Goal: Task Accomplishment & Management: Complete application form

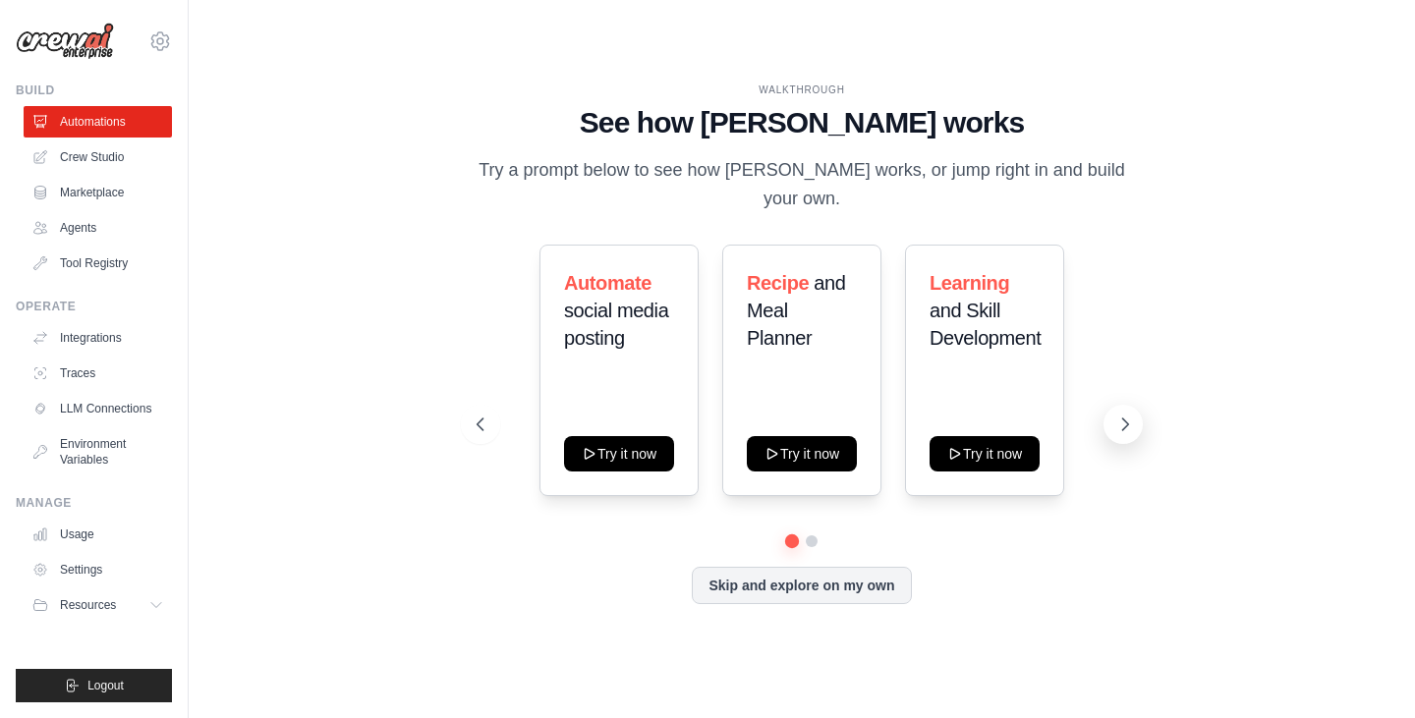
click at [1125, 418] on icon at bounding box center [1125, 425] width 20 height 20
click at [107, 155] on link "Crew Studio" at bounding box center [100, 156] width 148 height 31
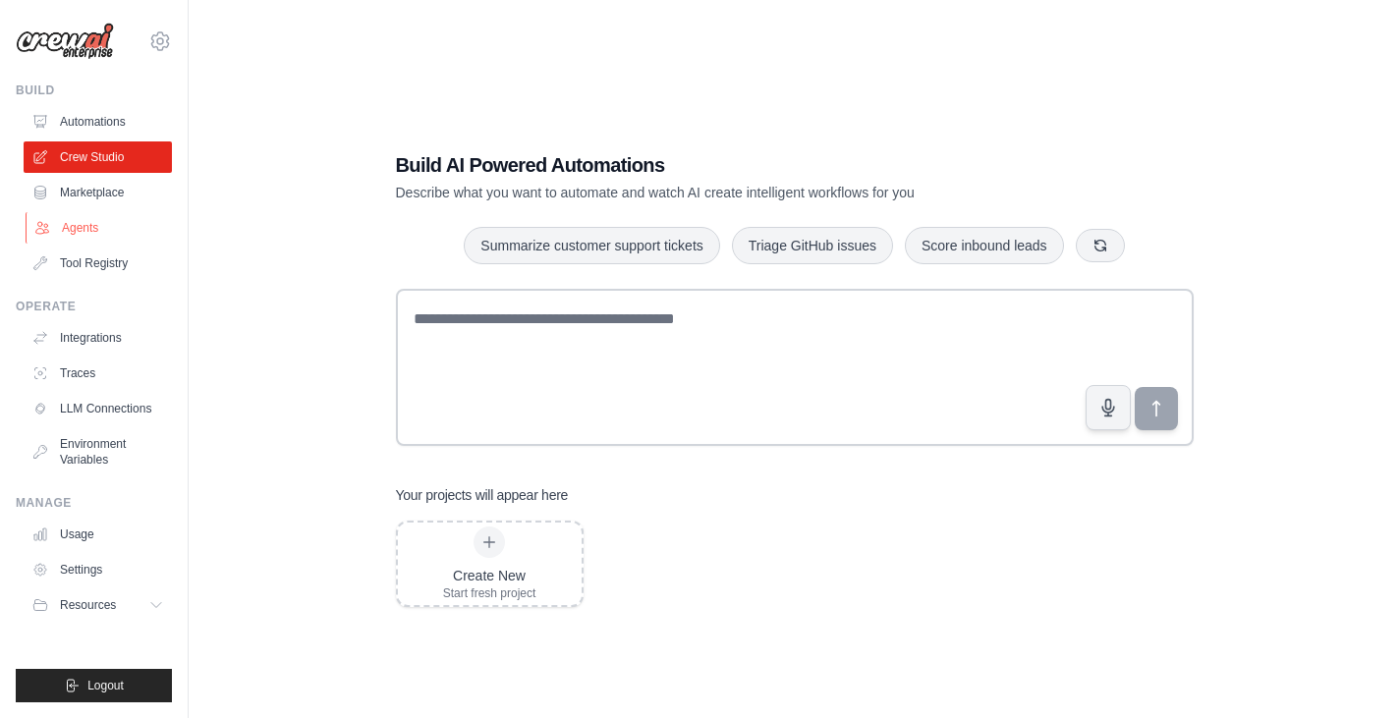
click at [84, 222] on link "Agents" at bounding box center [100, 227] width 148 height 31
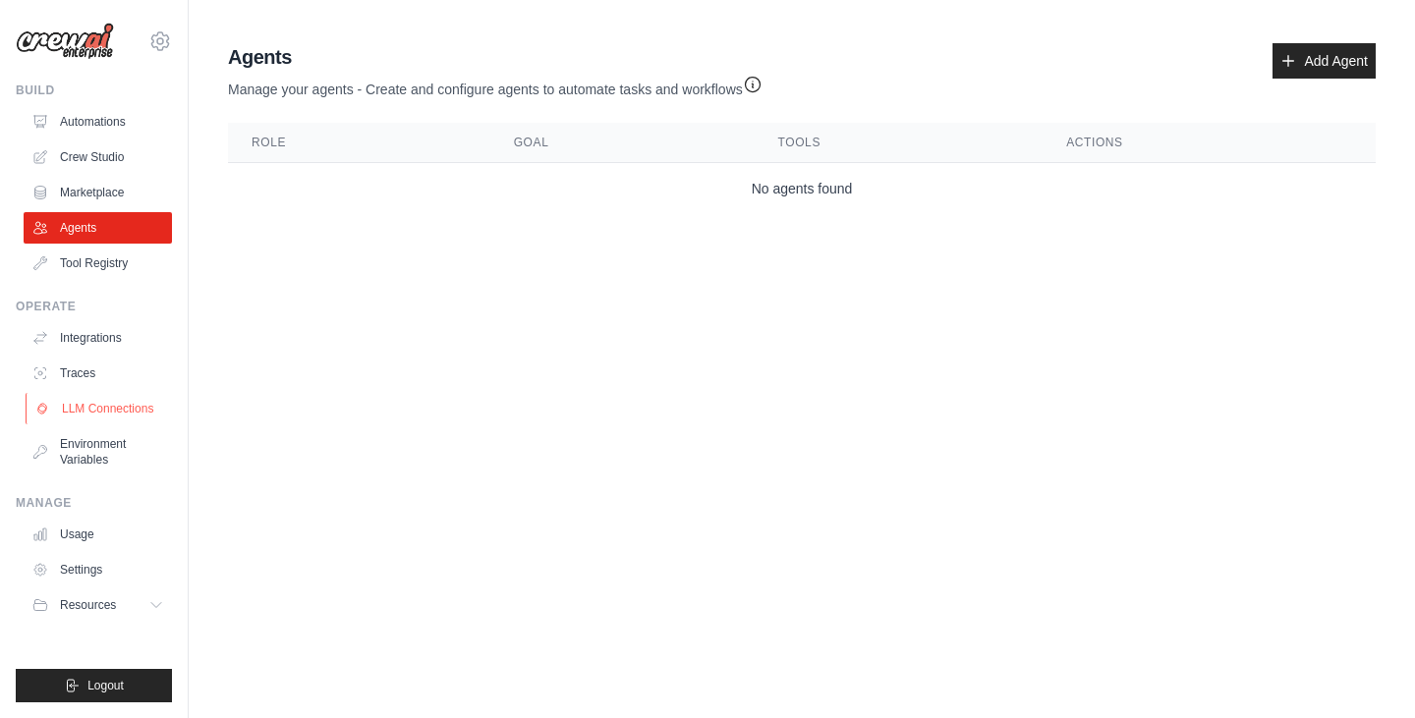
click at [104, 416] on link "LLM Connections" at bounding box center [100, 408] width 148 height 31
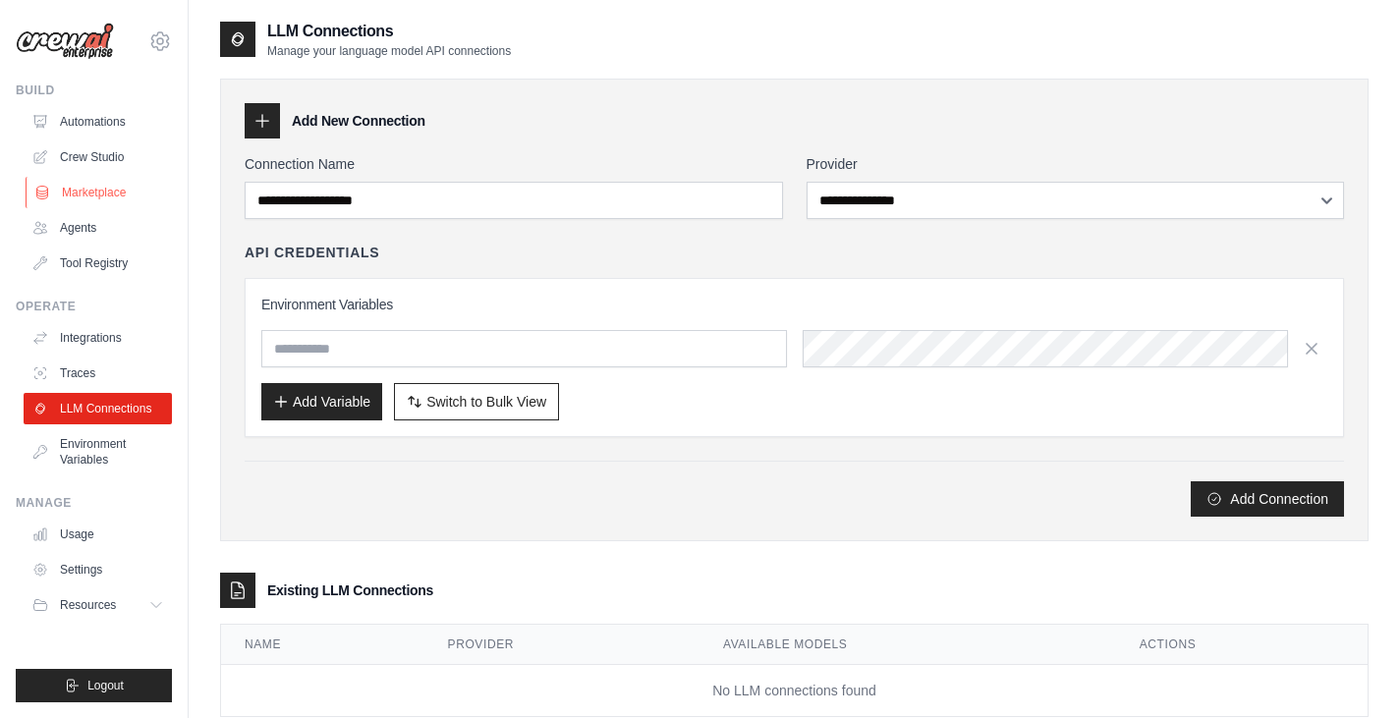
click at [94, 194] on link "Marketplace" at bounding box center [100, 192] width 148 height 31
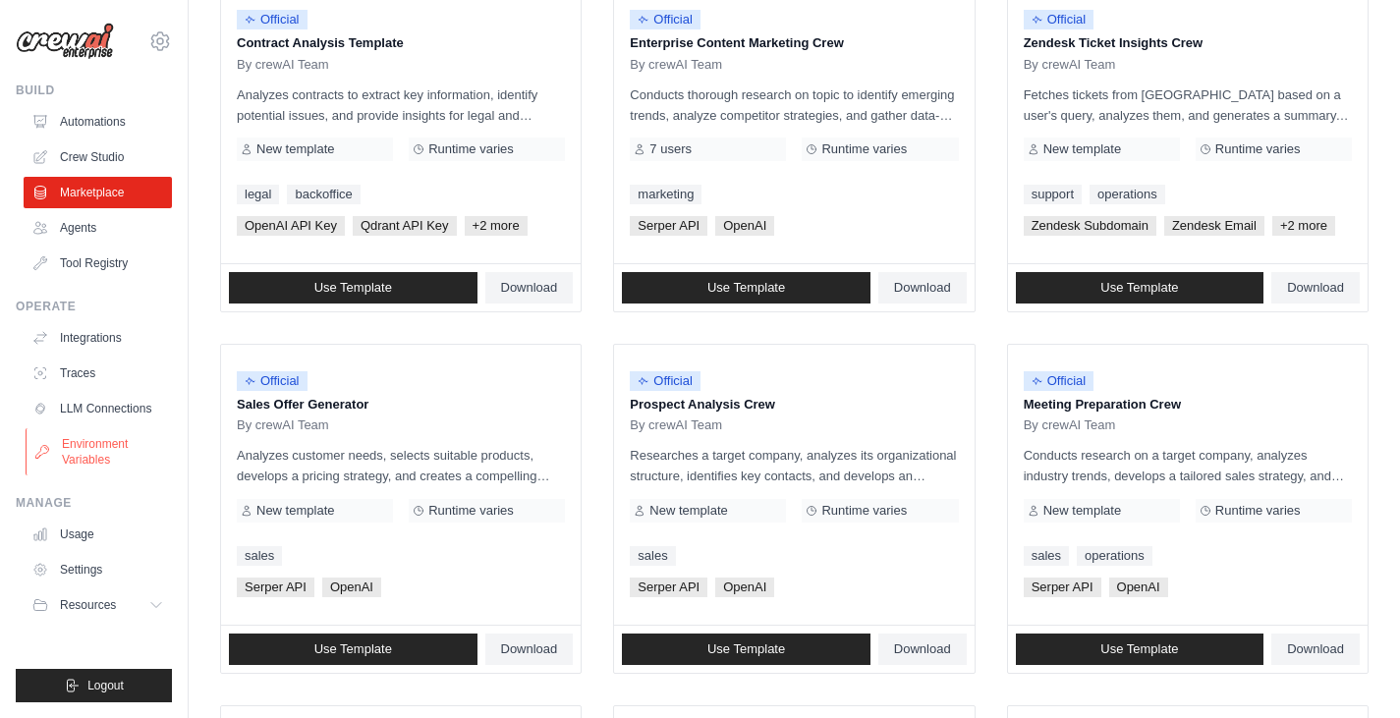
scroll to position [316, 0]
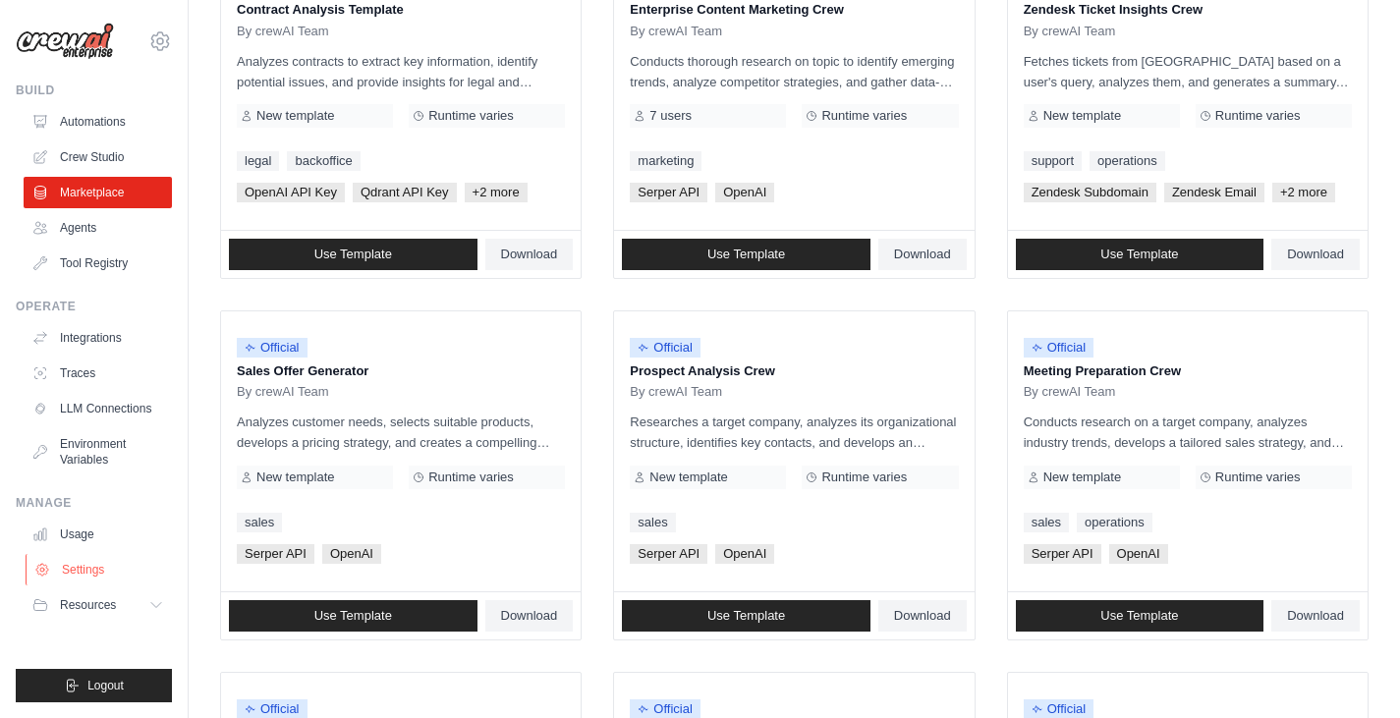
click at [84, 580] on link "Settings" at bounding box center [100, 569] width 148 height 31
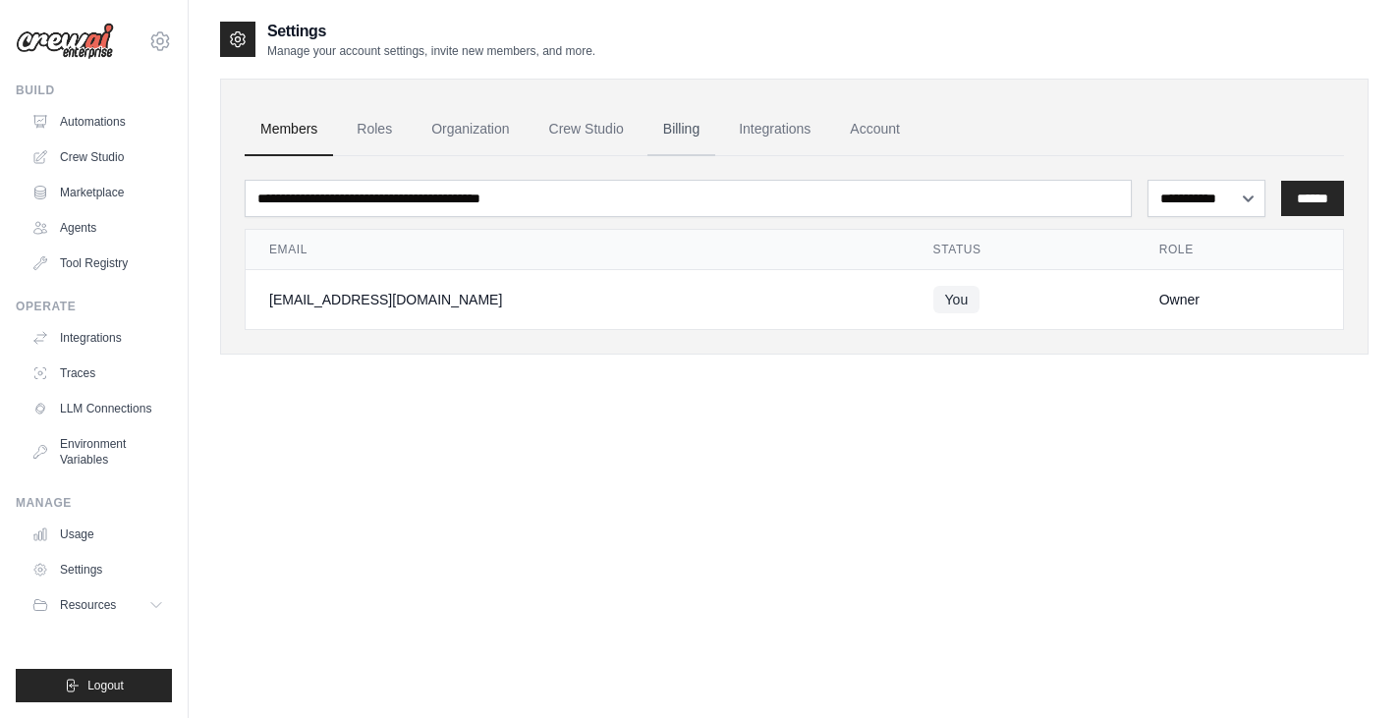
click at [673, 119] on link "Billing" at bounding box center [681, 129] width 68 height 53
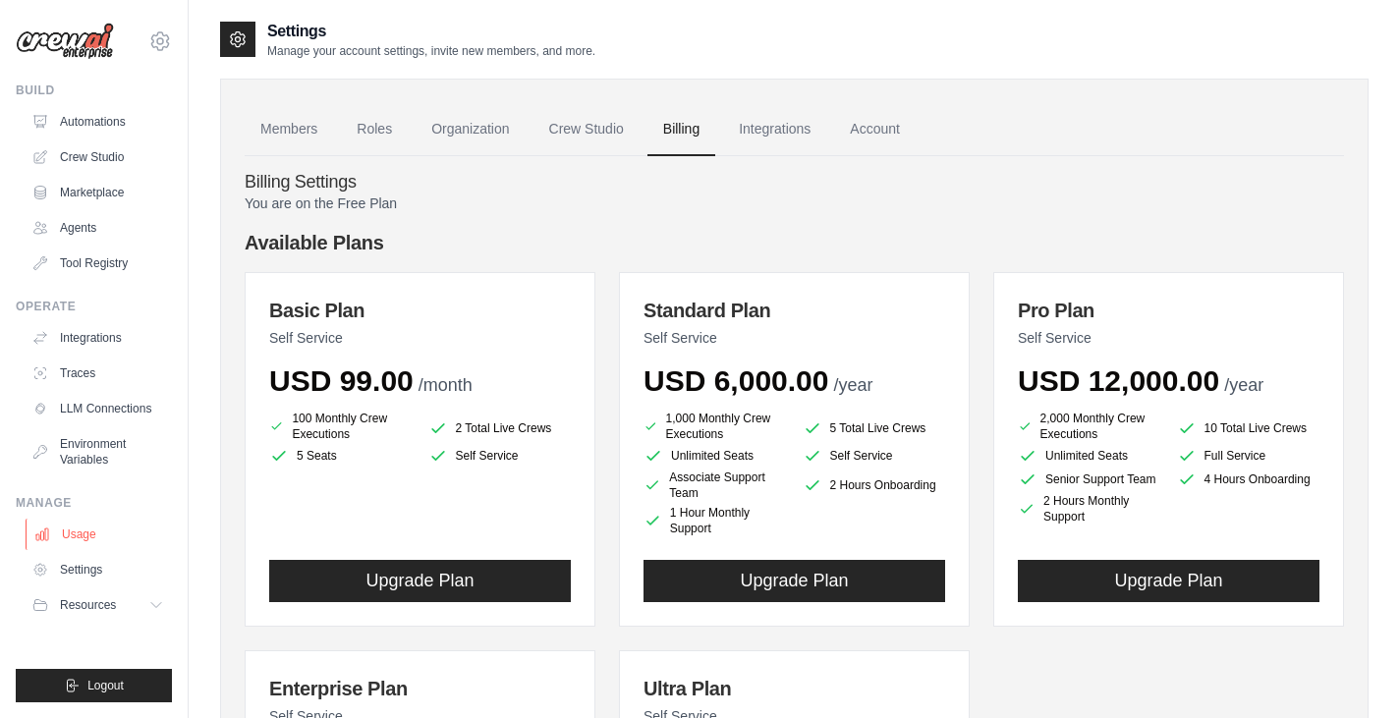
click at [92, 535] on link "Usage" at bounding box center [100, 534] width 148 height 31
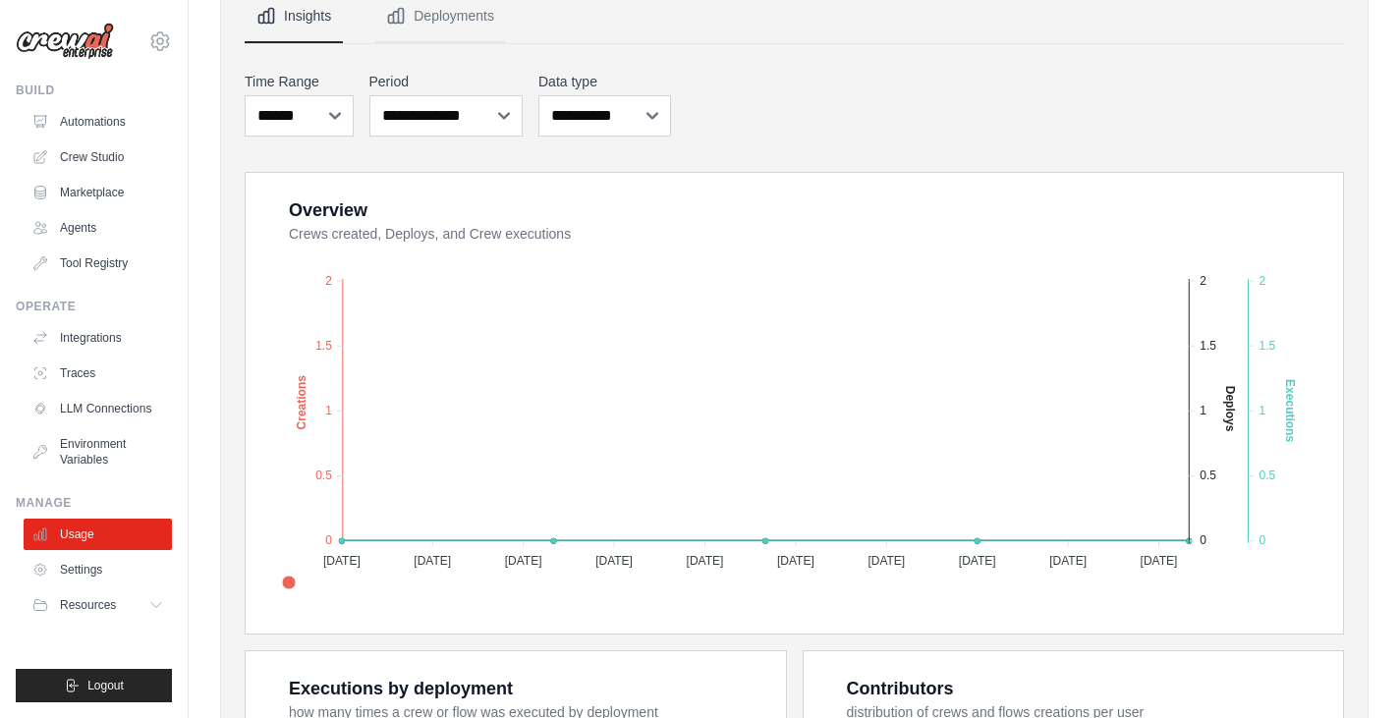
scroll to position [252, 0]
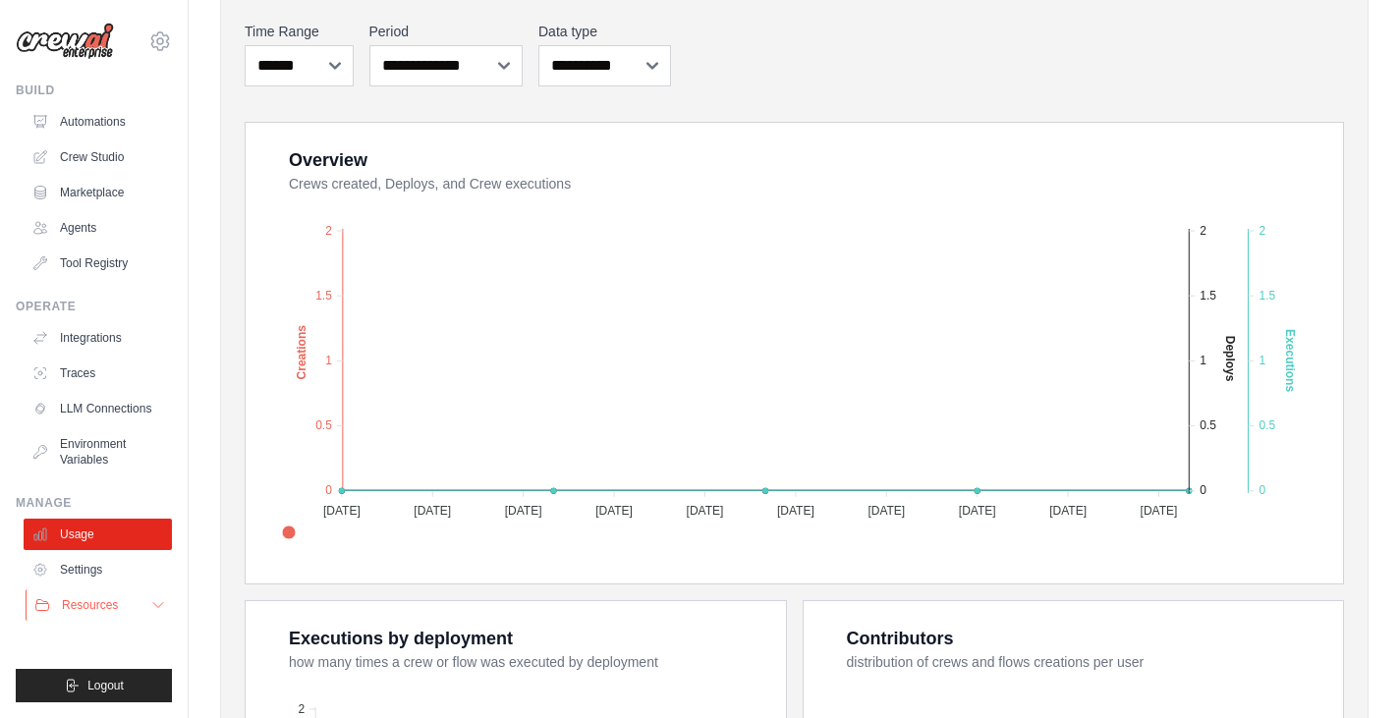
click at [148, 603] on button "Resources" at bounding box center [100, 604] width 148 height 31
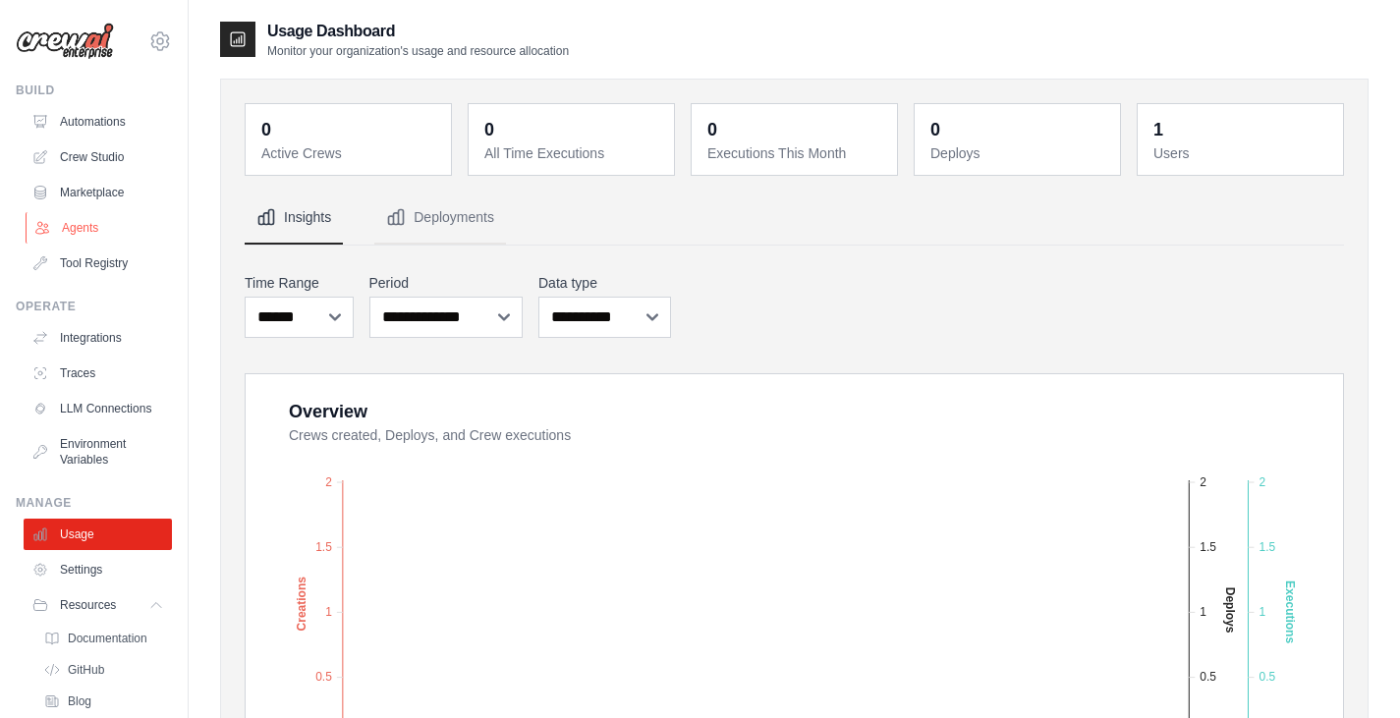
click at [81, 224] on link "Agents" at bounding box center [100, 227] width 148 height 31
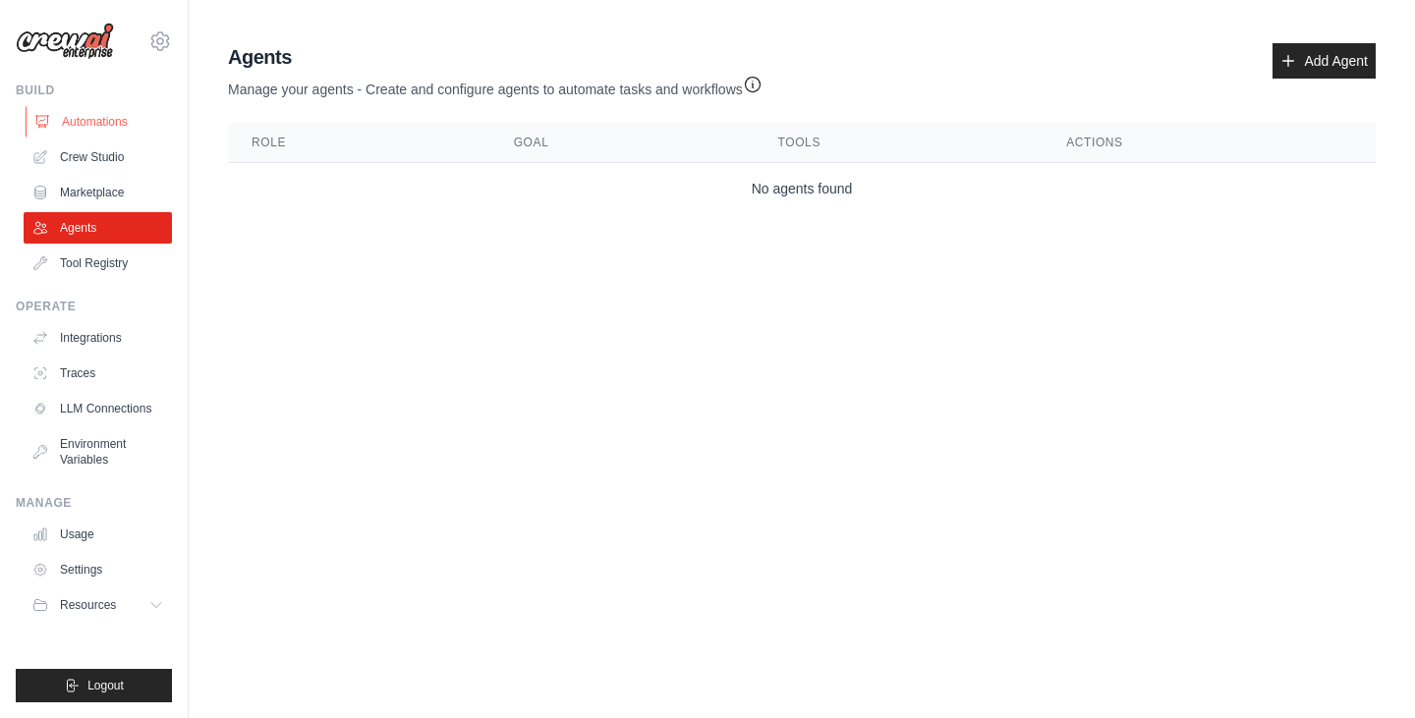
click at [103, 118] on link "Automations" at bounding box center [100, 121] width 148 height 31
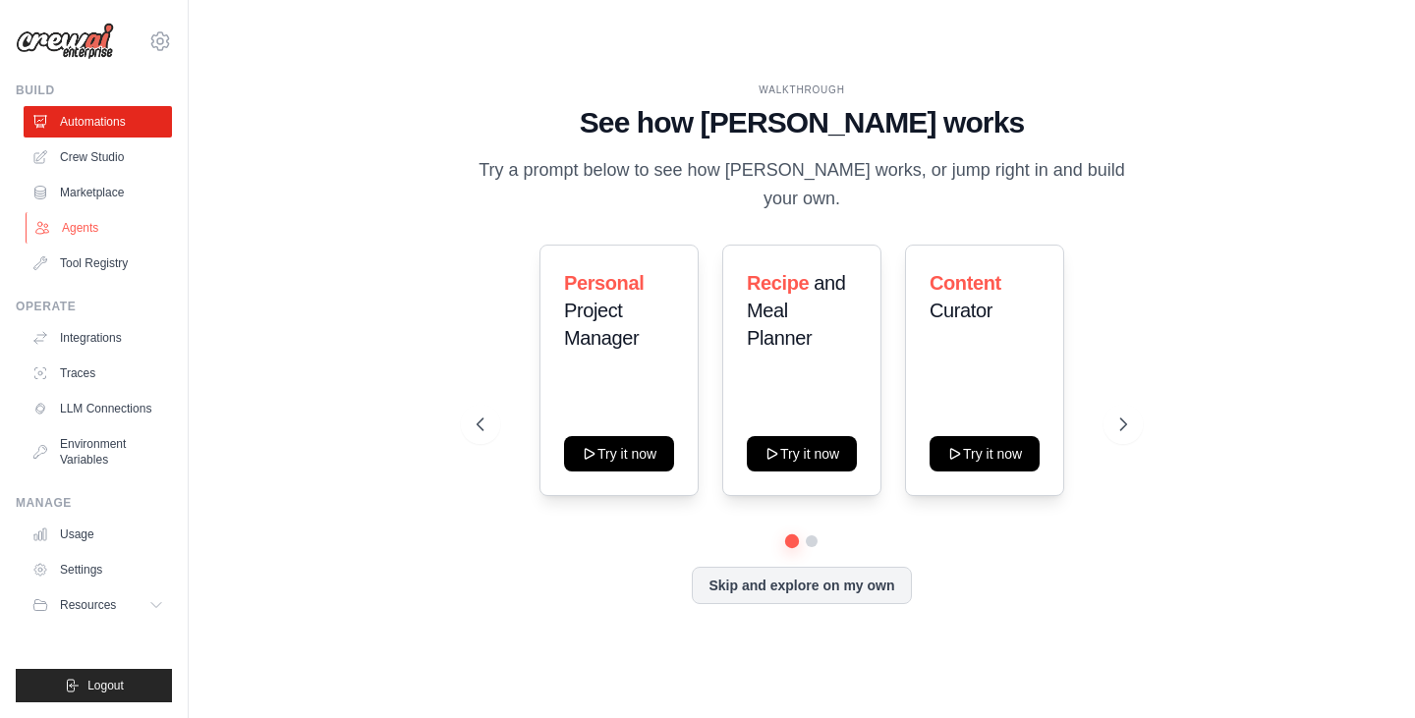
click at [82, 227] on link "Agents" at bounding box center [100, 227] width 148 height 31
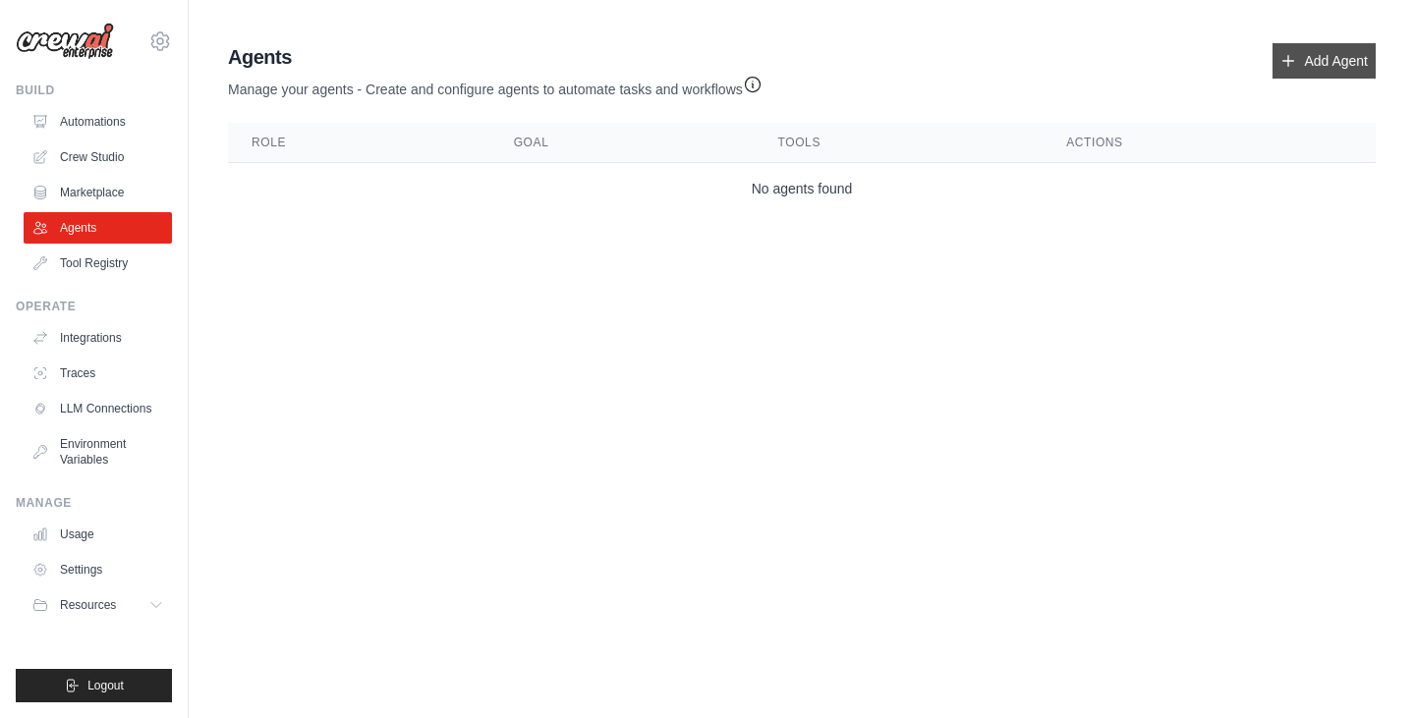
click at [1298, 65] on link "Add Agent" at bounding box center [1323, 60] width 103 height 35
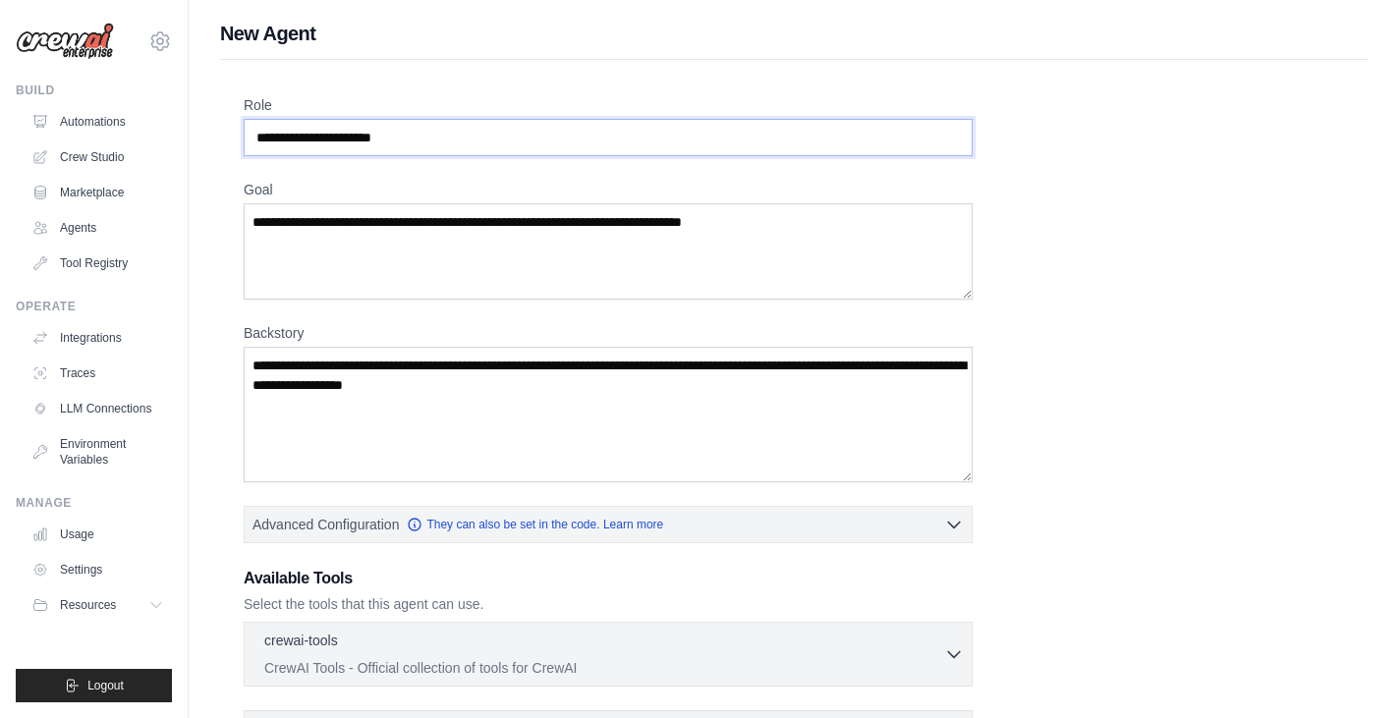
drag, startPoint x: 449, startPoint y: 140, endPoint x: 191, endPoint y: 134, distance: 258.5
click at [191, 134] on div "New Agent Role Goal Backstory Advanced Configuration They can also be set in th…" at bounding box center [794, 527] width 1211 height 1015
click at [272, 133] on input "Role" at bounding box center [608, 137] width 729 height 37
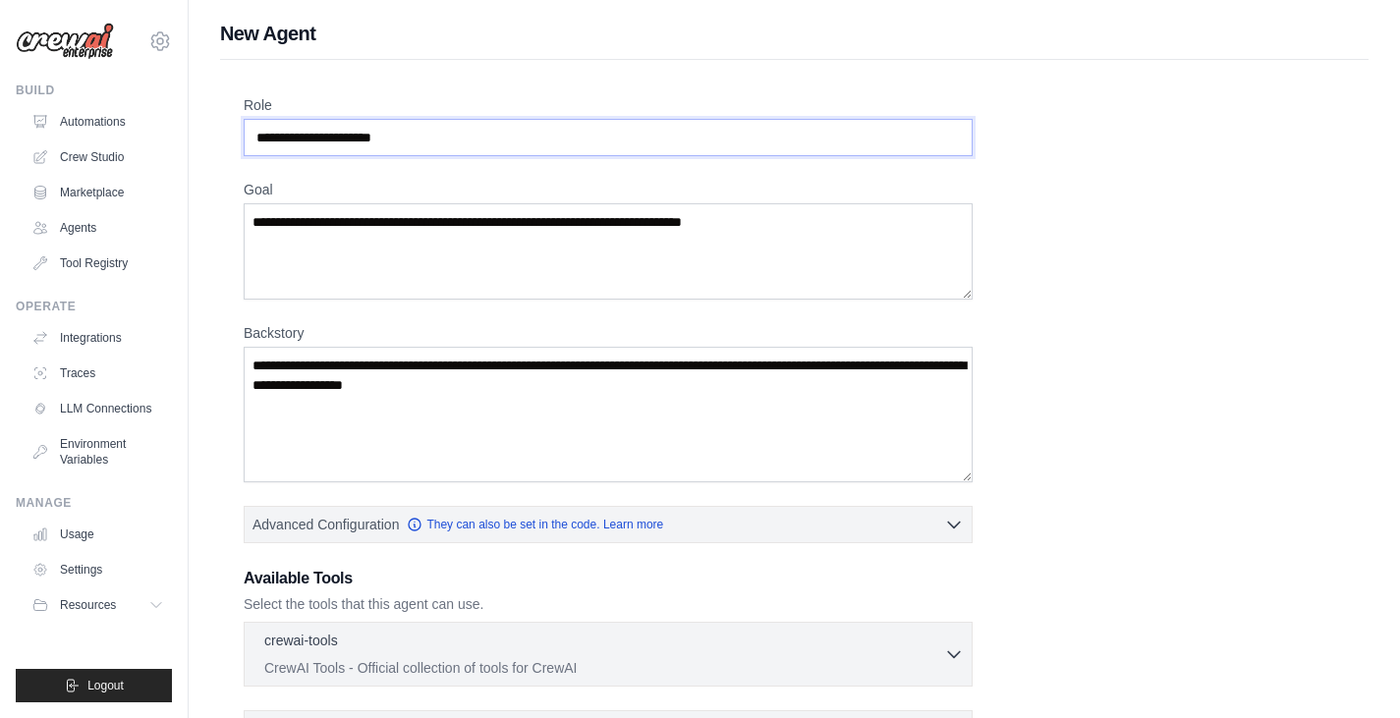
click at [397, 138] on input "Role" at bounding box center [608, 137] width 729 height 37
paste input "**********"
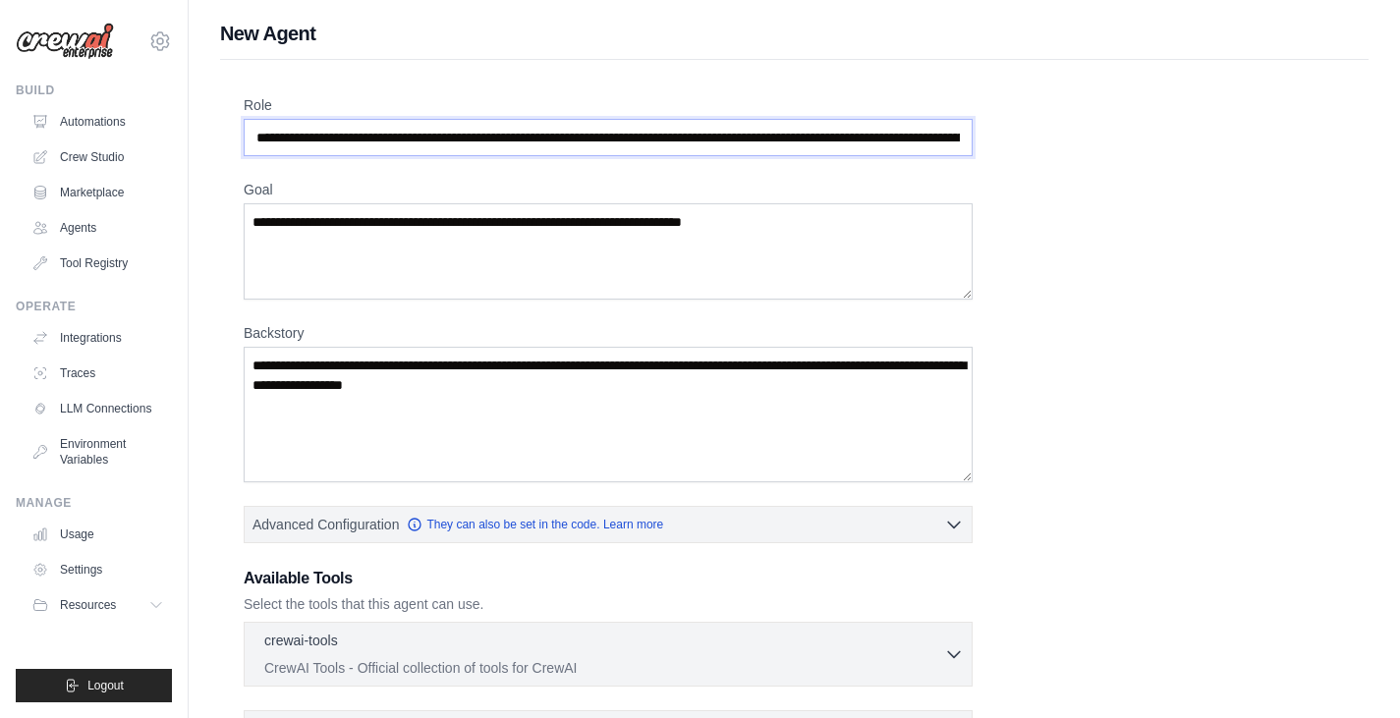
scroll to position [0, 387]
click at [333, 133] on input "**********" at bounding box center [608, 137] width 729 height 37
click at [346, 136] on input "**********" at bounding box center [608, 137] width 729 height 37
drag, startPoint x: 258, startPoint y: 132, endPoint x: 339, endPoint y: 128, distance: 80.7
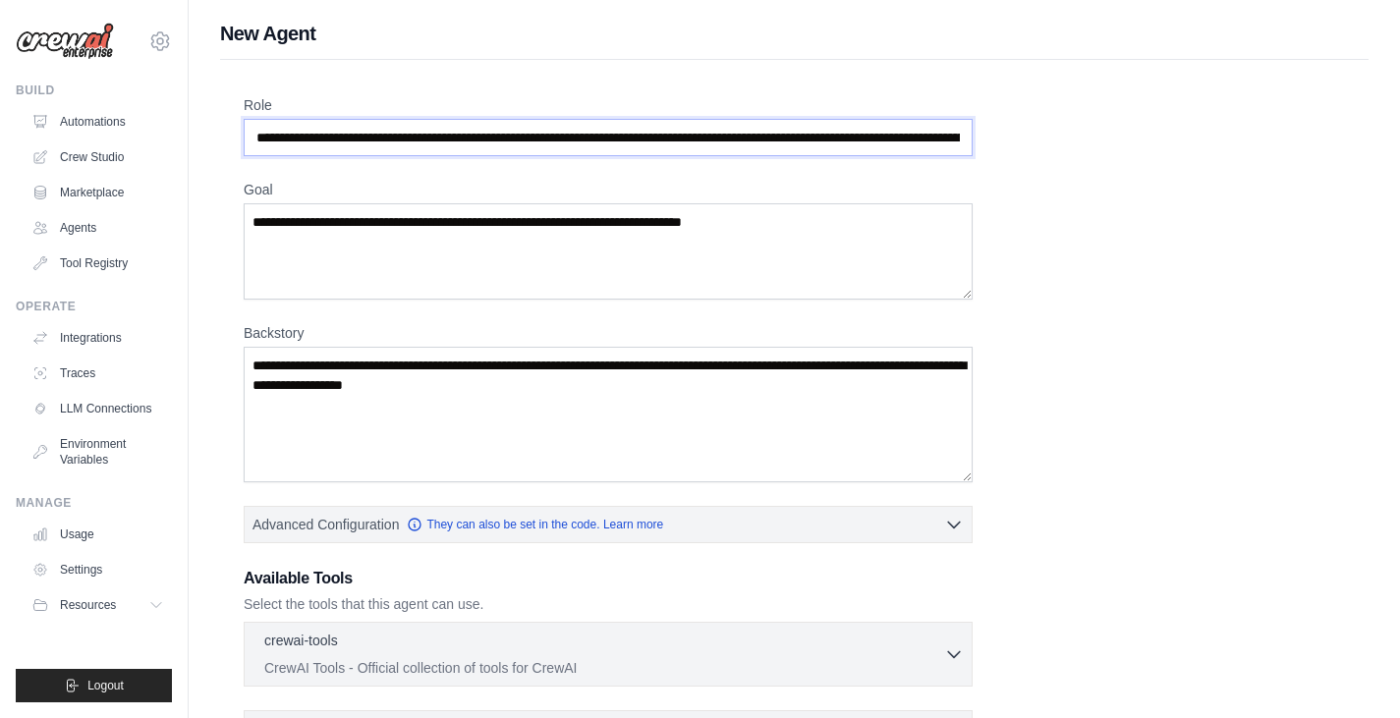
click at [339, 128] on input "**********" at bounding box center [608, 137] width 729 height 37
paste input "**********"
click at [421, 139] on input "**********" at bounding box center [608, 137] width 729 height 37
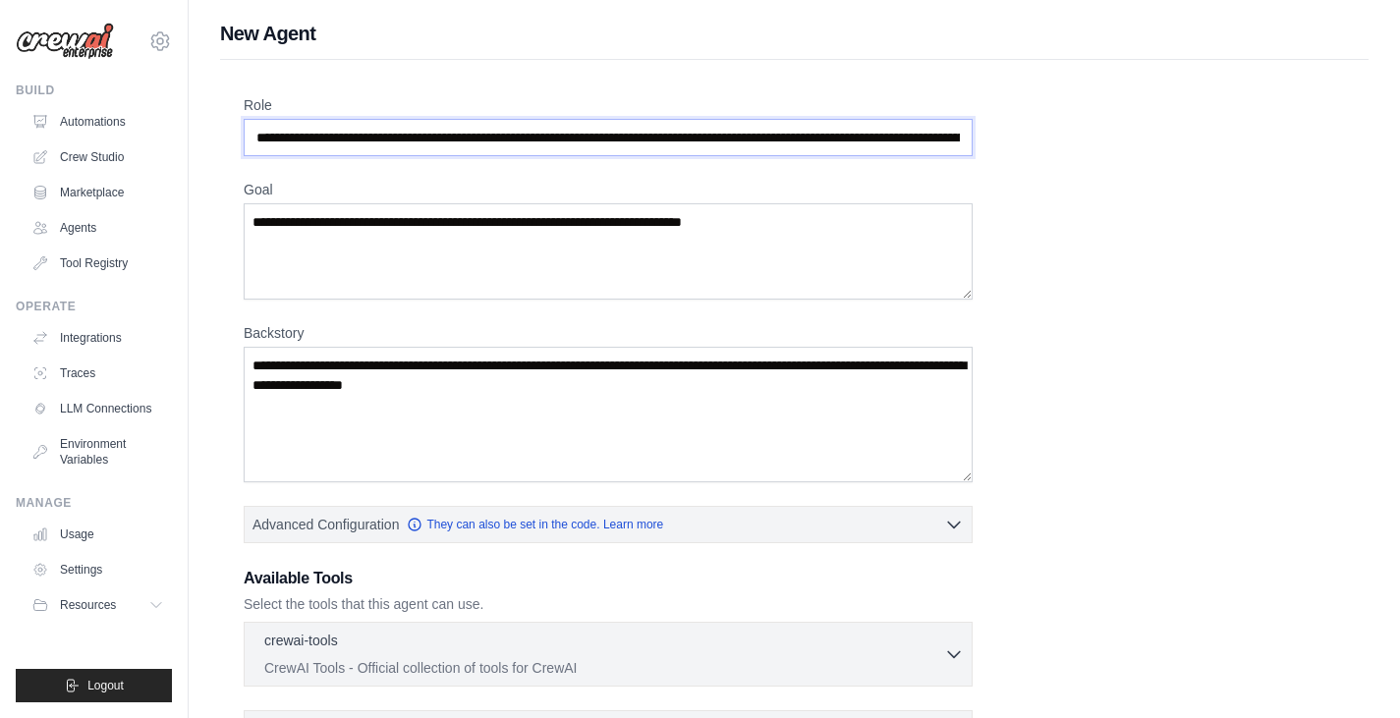
paste input "**********"
type input "**********"
drag, startPoint x: 770, startPoint y: 218, endPoint x: 481, endPoint y: 234, distance: 289.3
click at [481, 234] on textarea "Goal" at bounding box center [608, 251] width 729 height 96
click at [483, 229] on textarea "Goal" at bounding box center [608, 251] width 729 height 96
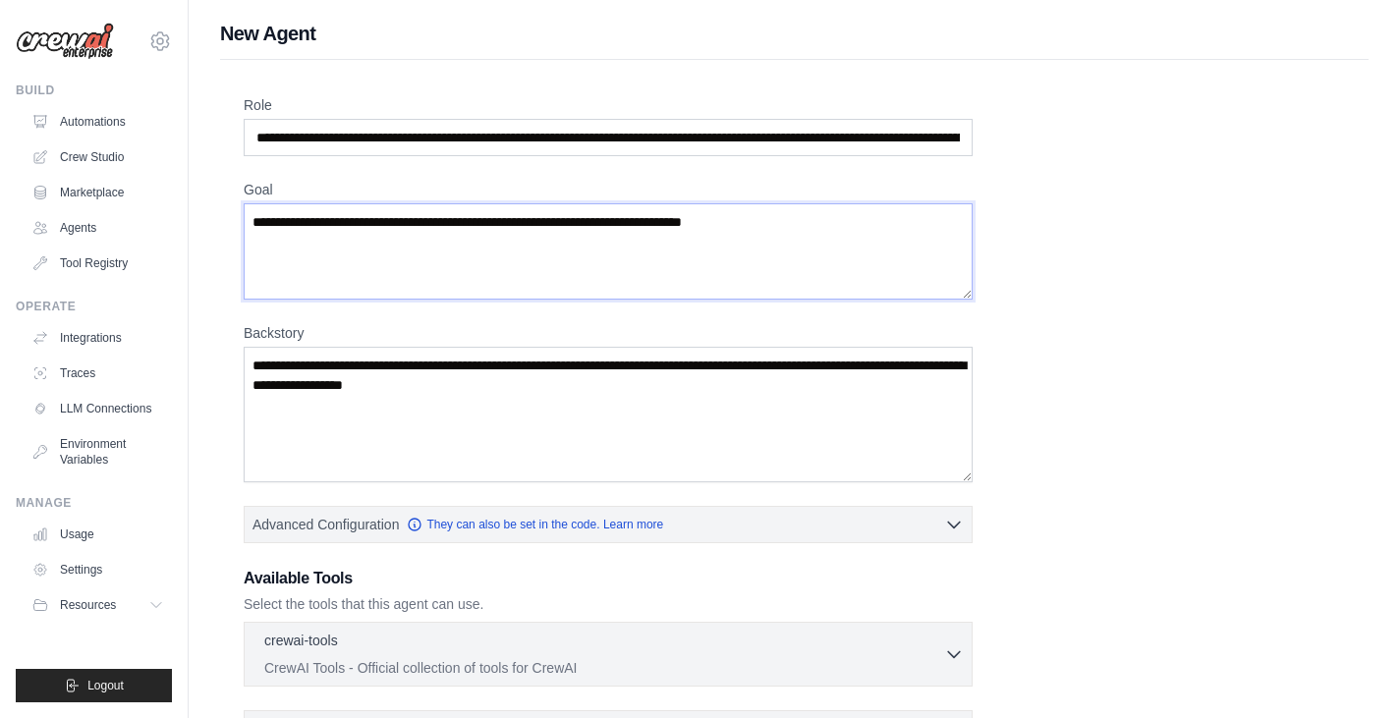
click at [483, 229] on textarea "Goal" at bounding box center [608, 251] width 729 height 96
click at [532, 211] on textarea "Goal" at bounding box center [608, 251] width 729 height 96
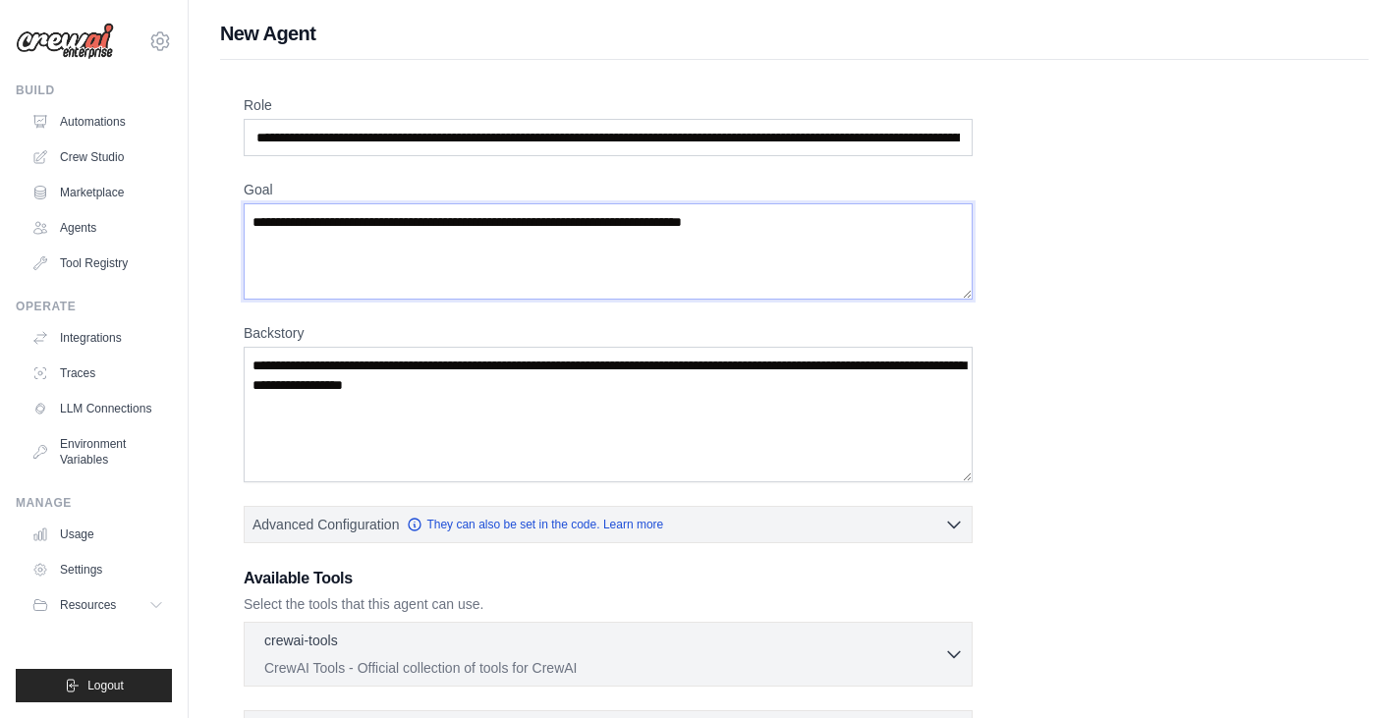
drag, startPoint x: 786, startPoint y: 220, endPoint x: 673, endPoint y: 211, distance: 113.3
click at [673, 211] on textarea "Goal" at bounding box center [608, 251] width 729 height 96
paste textarea "**********"
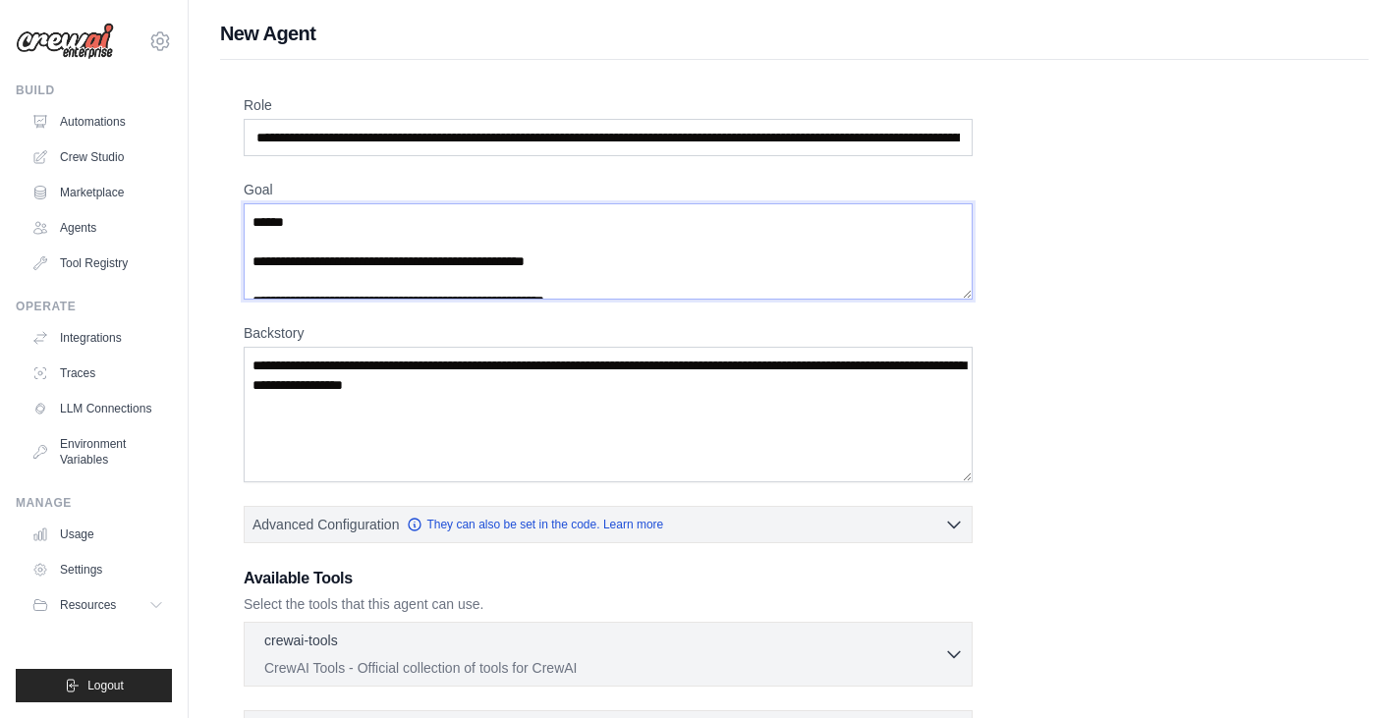
click at [260, 257] on textarea "**********" at bounding box center [608, 251] width 729 height 96
click at [254, 257] on textarea "**********" at bounding box center [608, 251] width 729 height 96
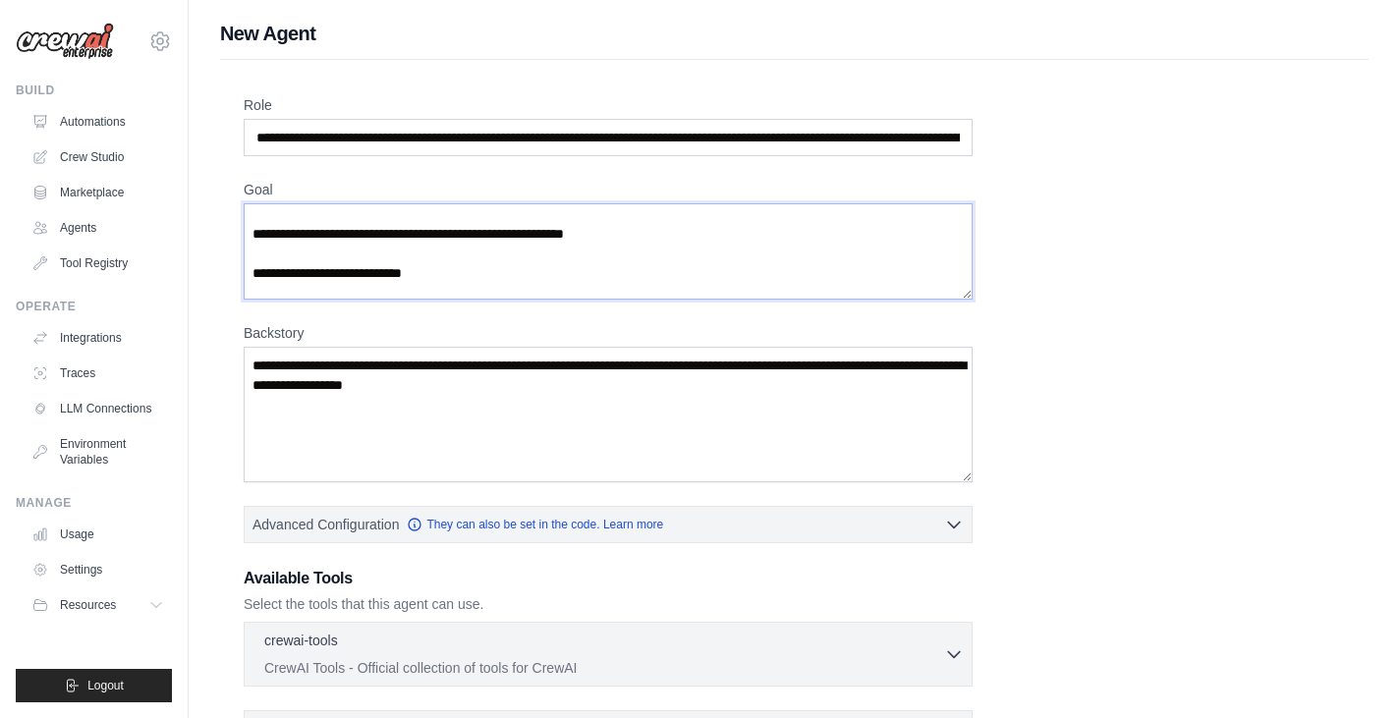
scroll to position [265, 0]
click at [254, 231] on textarea "**********" at bounding box center [608, 251] width 729 height 96
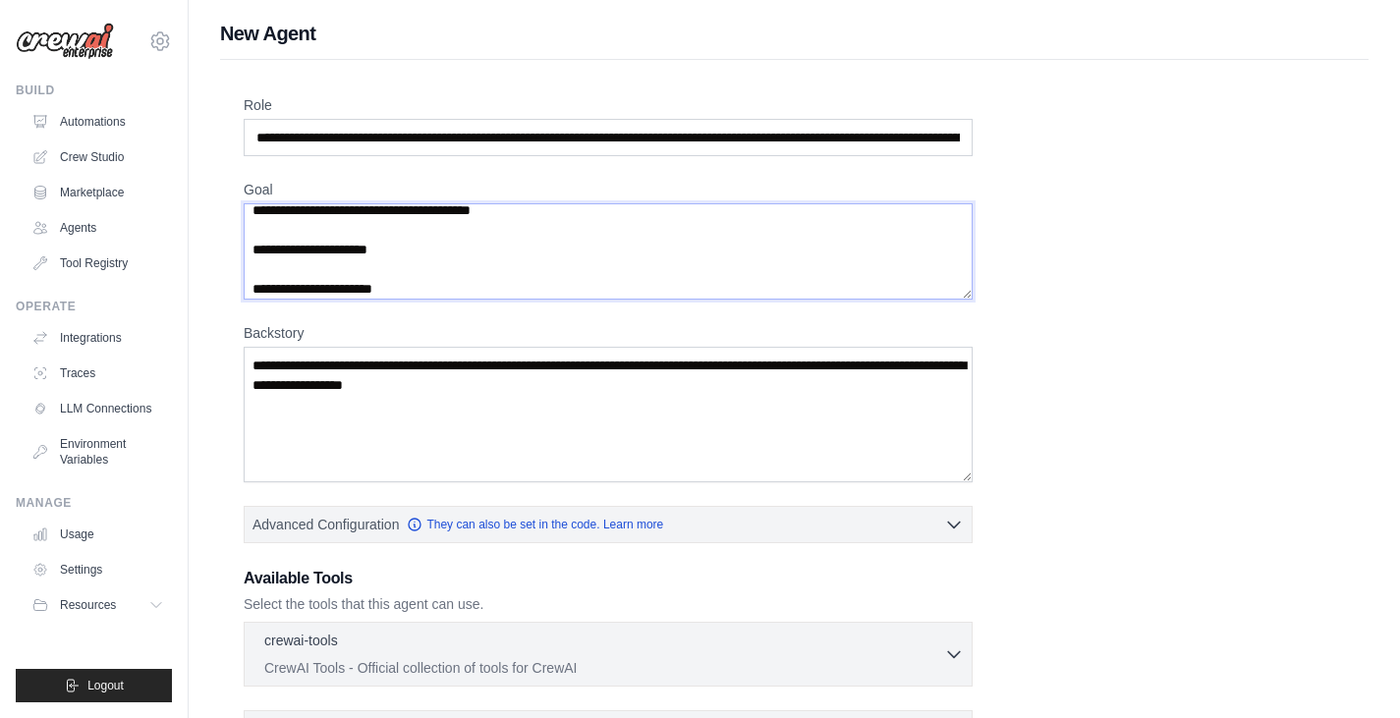
scroll to position [470, 0]
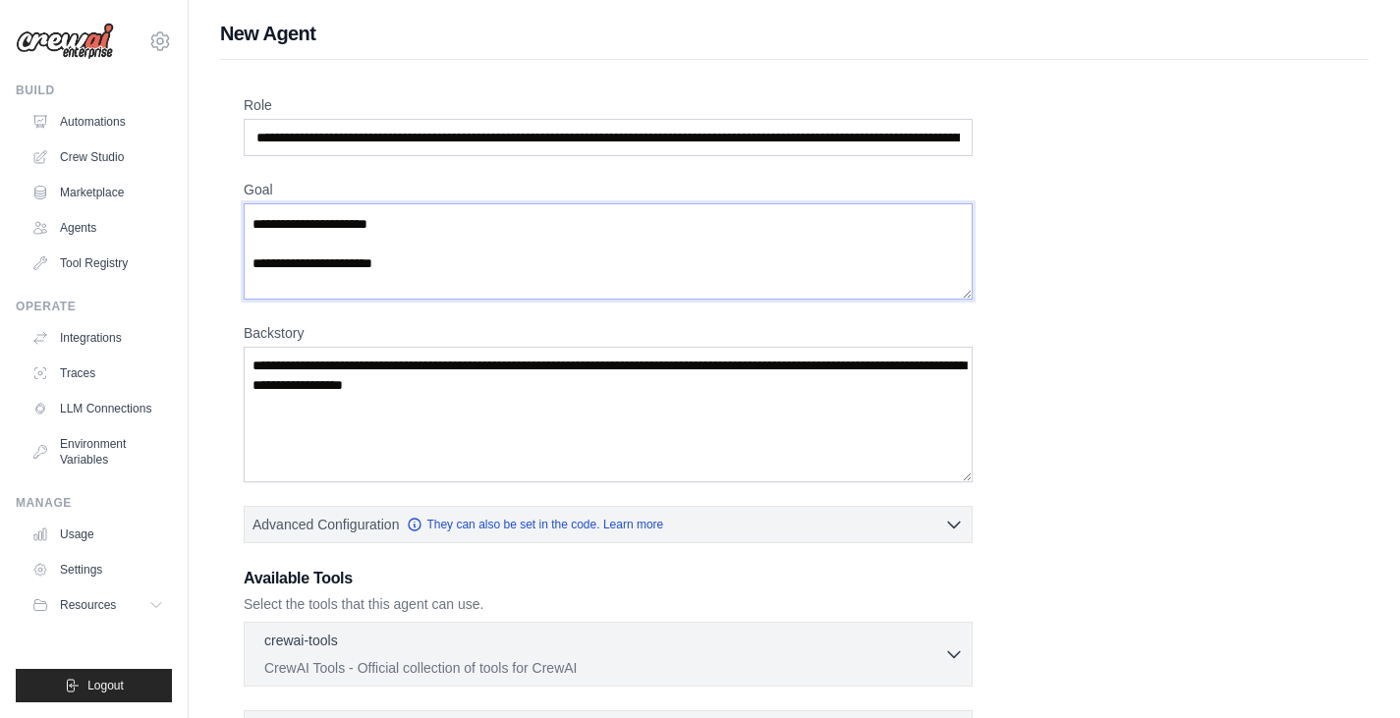
click at [254, 229] on textarea "**********" at bounding box center [608, 251] width 729 height 96
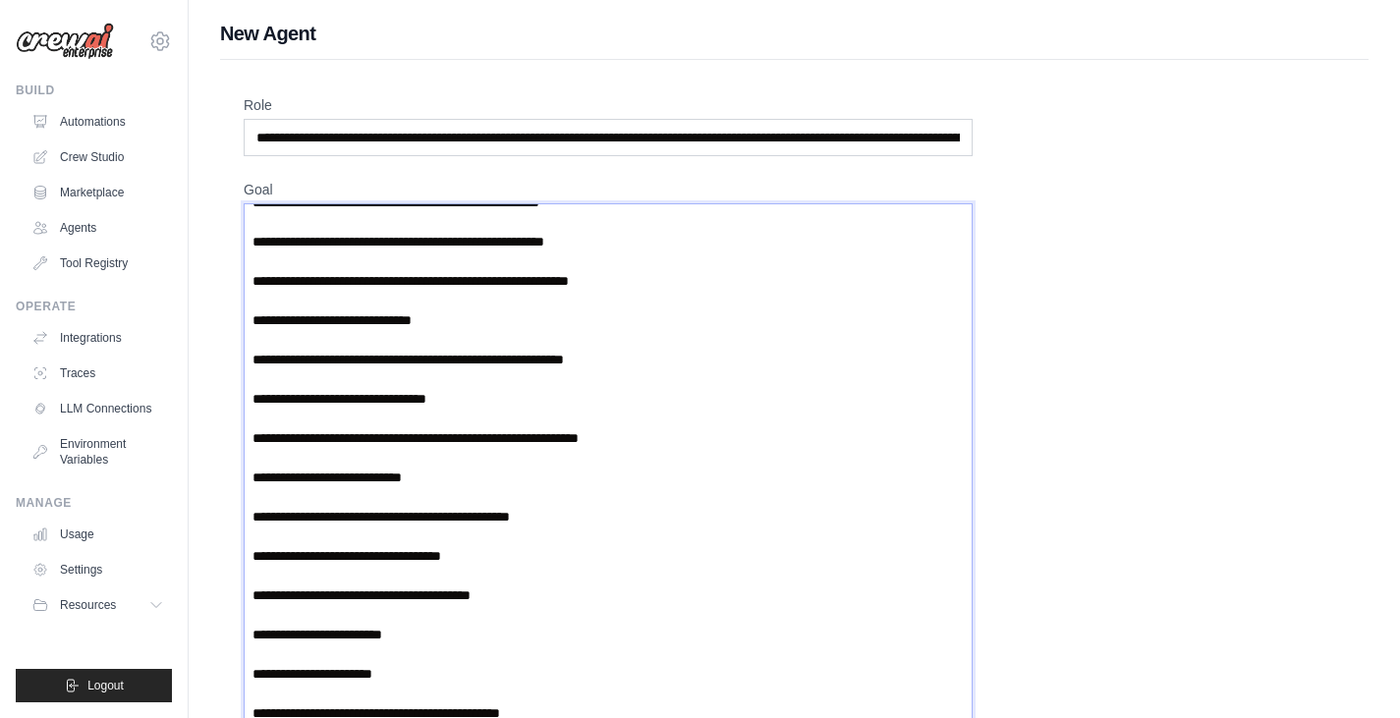
scroll to position [56, 0]
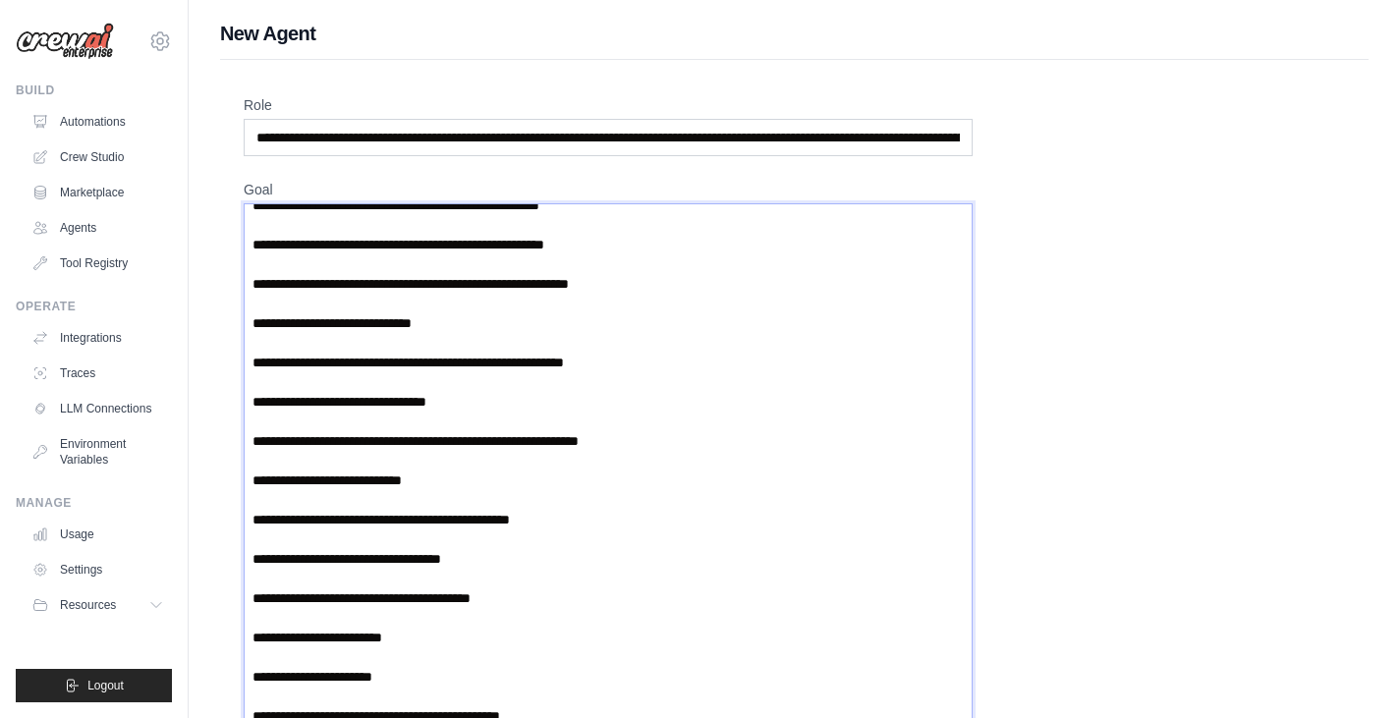
drag, startPoint x: 967, startPoint y: 293, endPoint x: 1010, endPoint y: 726, distance: 435.4
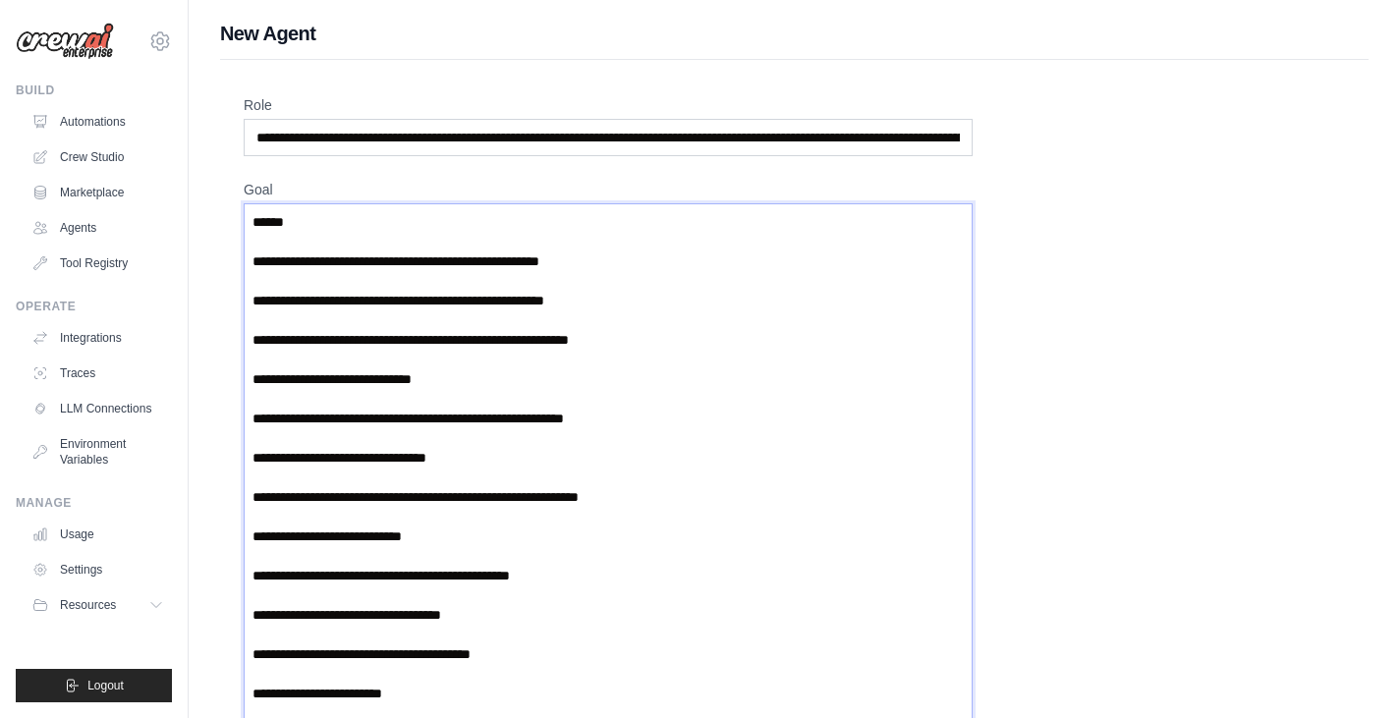
click at [253, 302] on textarea "**********" at bounding box center [608, 467] width 729 height 529
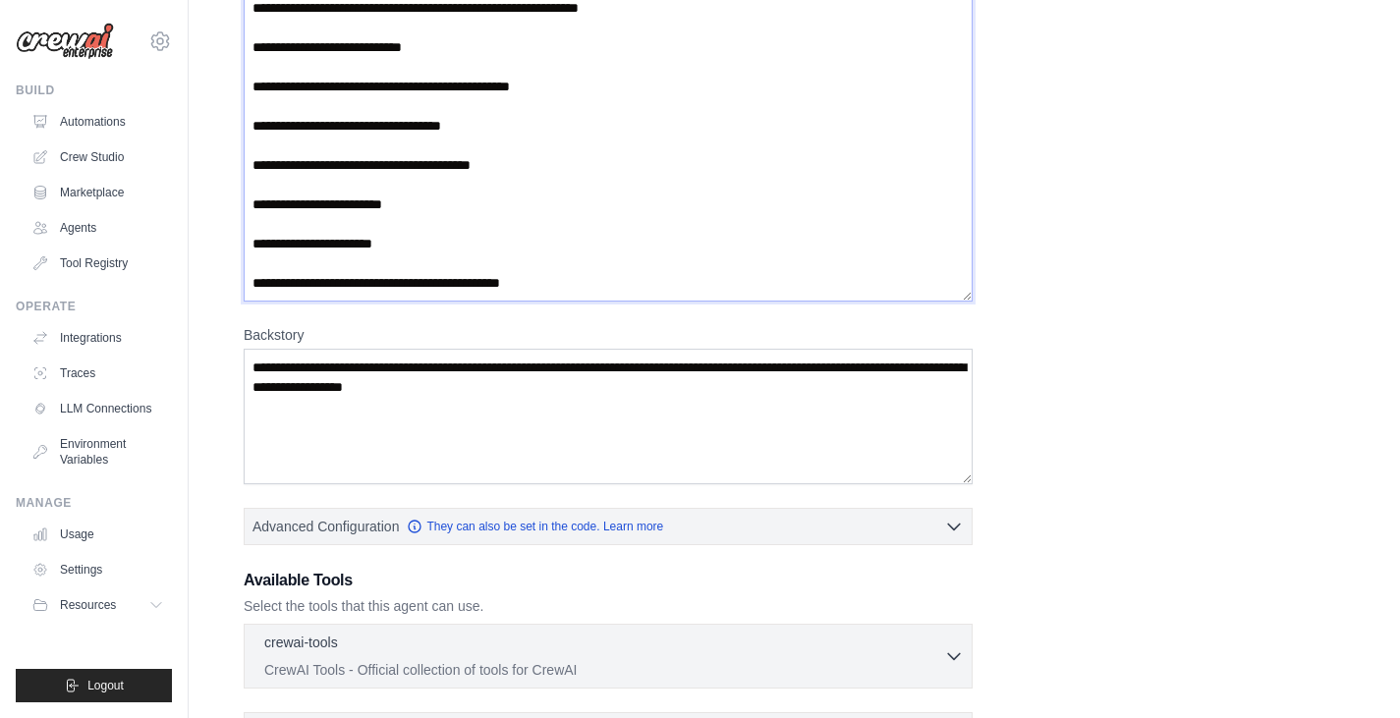
scroll to position [431, 0]
type textarea "**********"
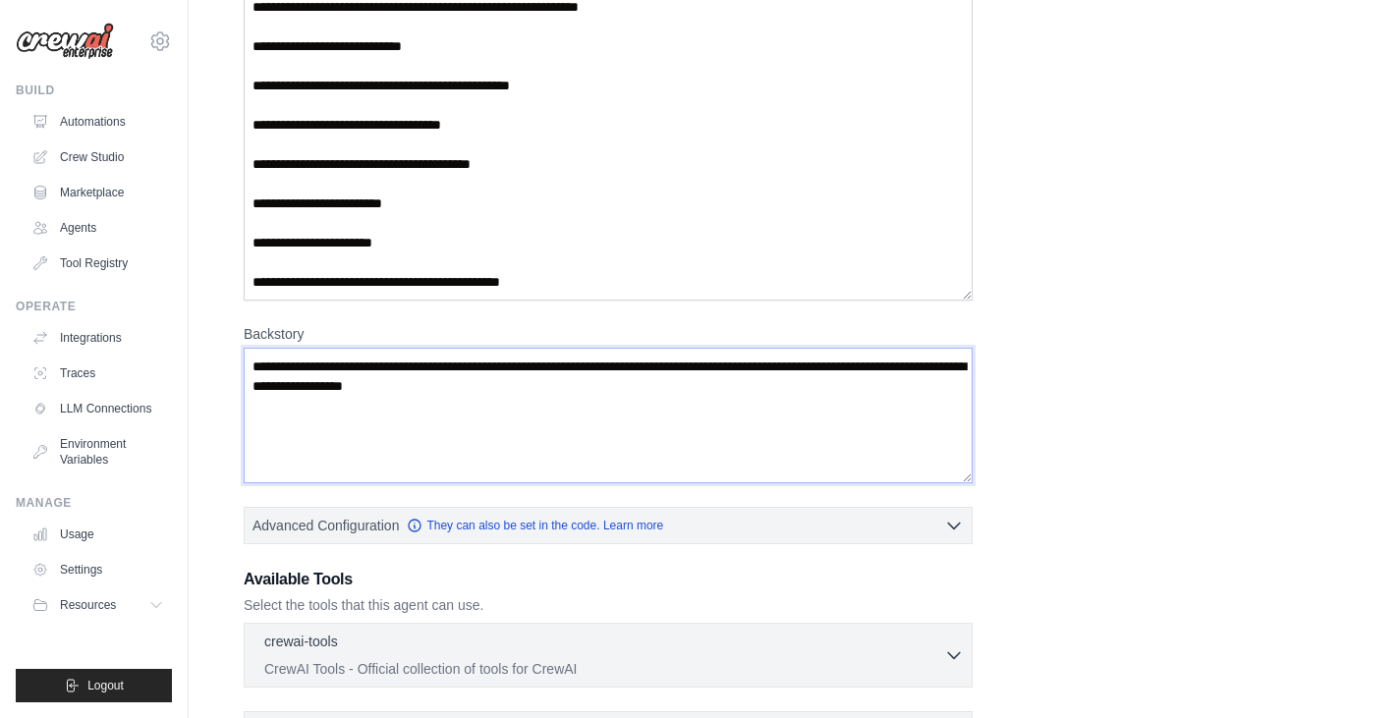
drag, startPoint x: 646, startPoint y: 386, endPoint x: 481, endPoint y: 384, distance: 165.1
click at [481, 384] on textarea "Backstory" at bounding box center [608, 416] width 729 height 136
paste textarea "**********"
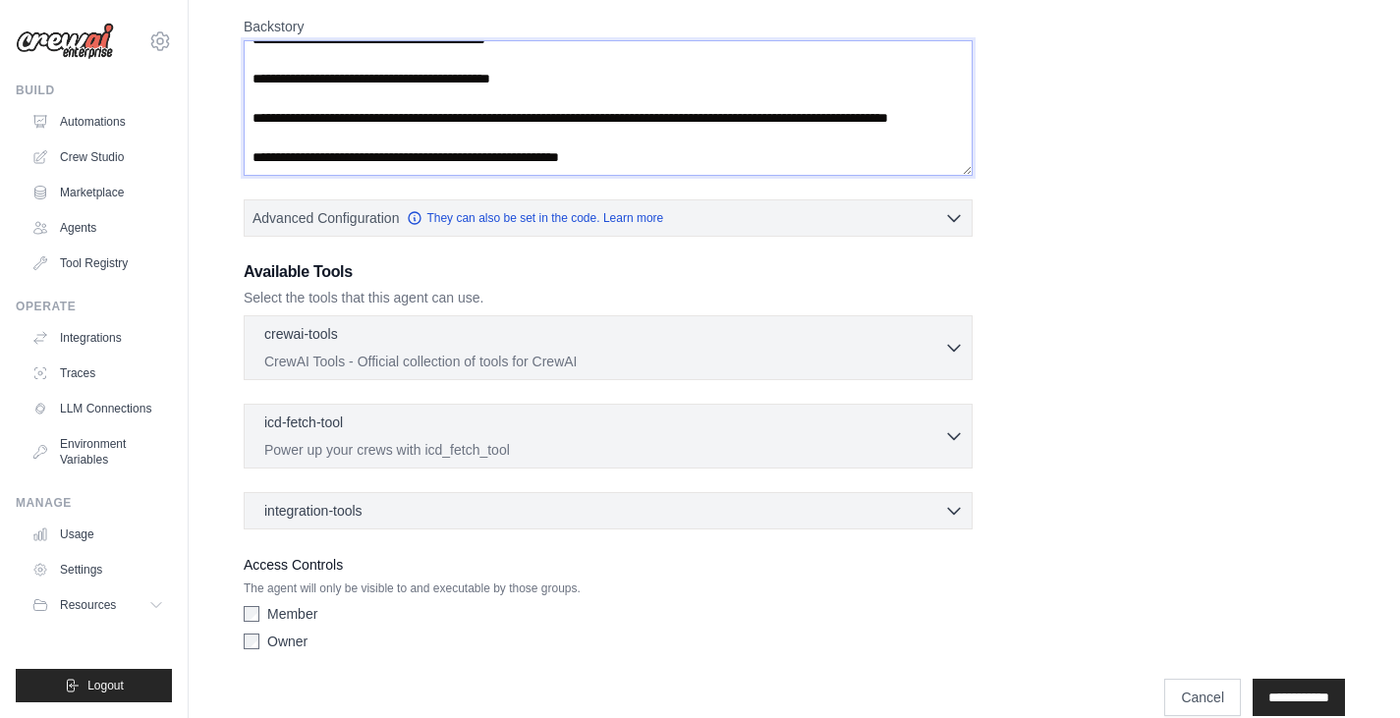
scroll to position [768, 0]
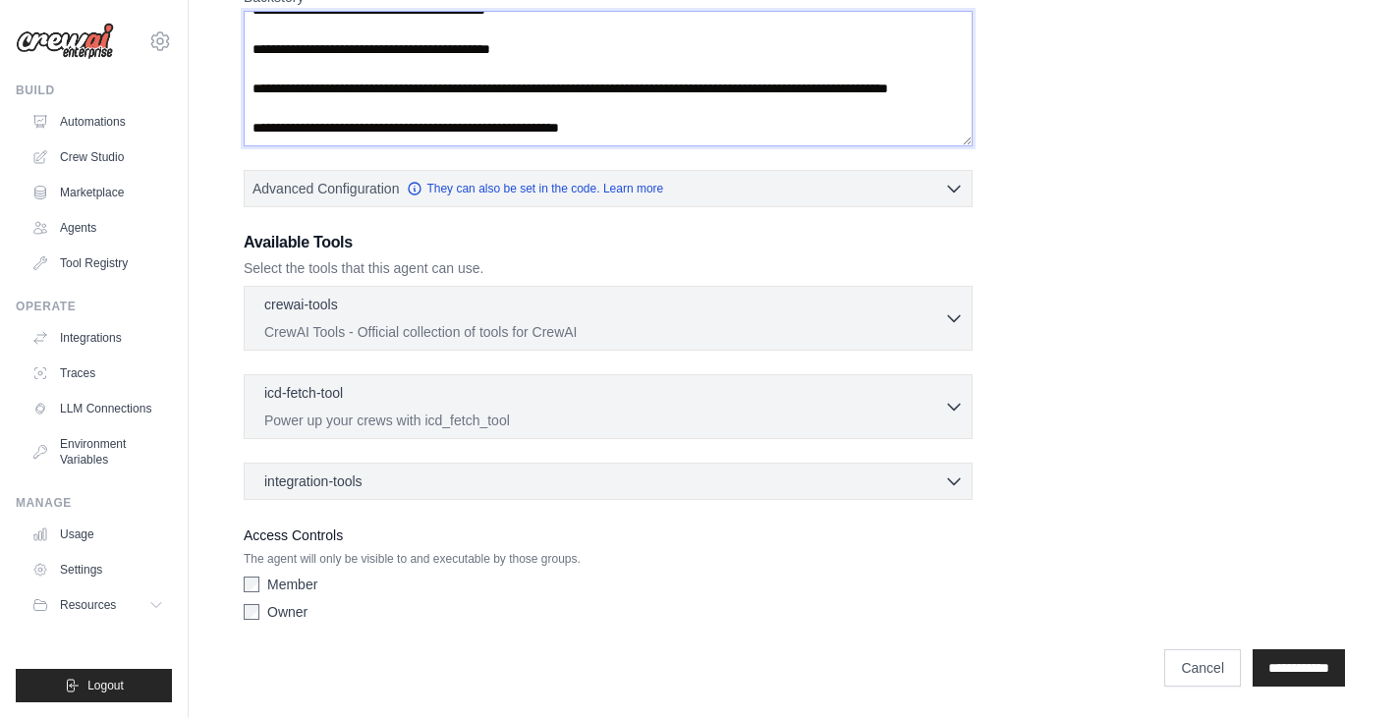
type textarea "**********"
click at [935, 325] on p "CrewAI Tools - Official collection of tools for CrewAI" at bounding box center [604, 331] width 680 height 20
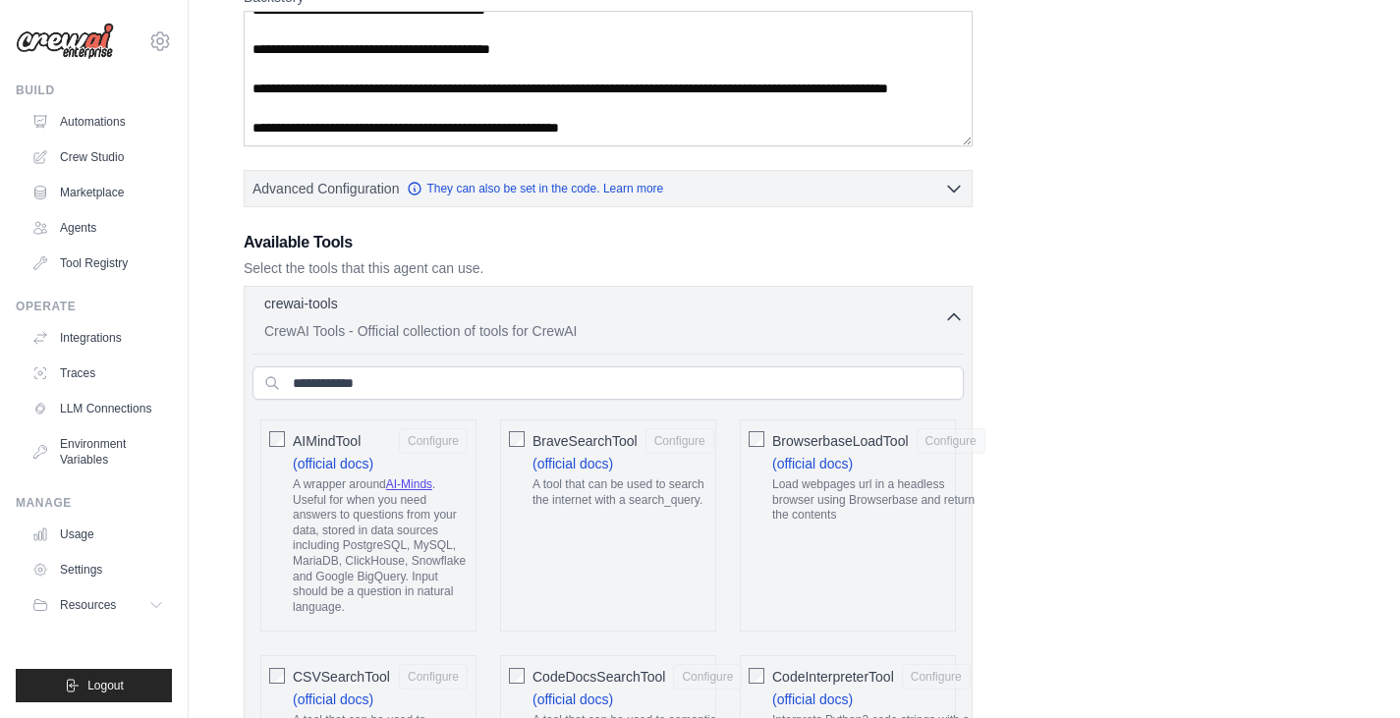
click at [935, 325] on p "CrewAI Tools - Official collection of tools for CrewAI" at bounding box center [604, 331] width 680 height 20
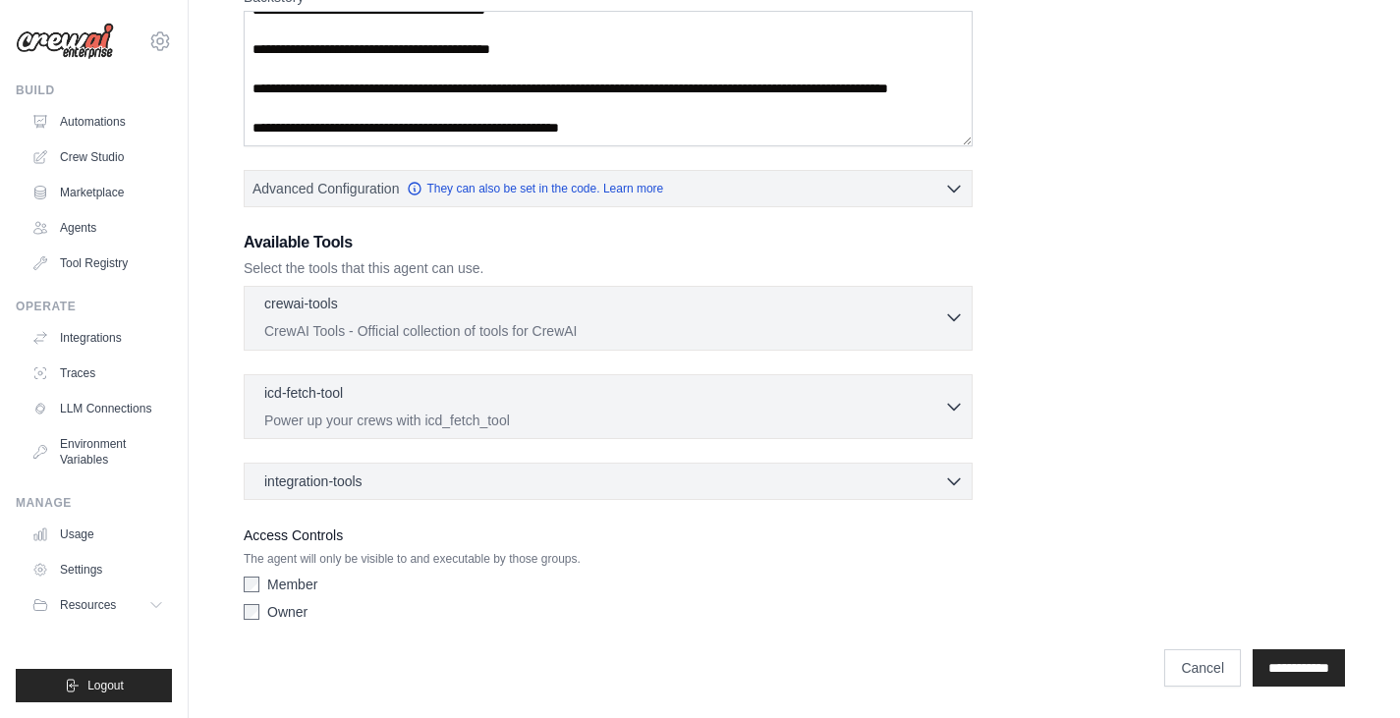
click at [935, 325] on p "CrewAI Tools - Official collection of tools for CrewAI" at bounding box center [604, 331] width 680 height 20
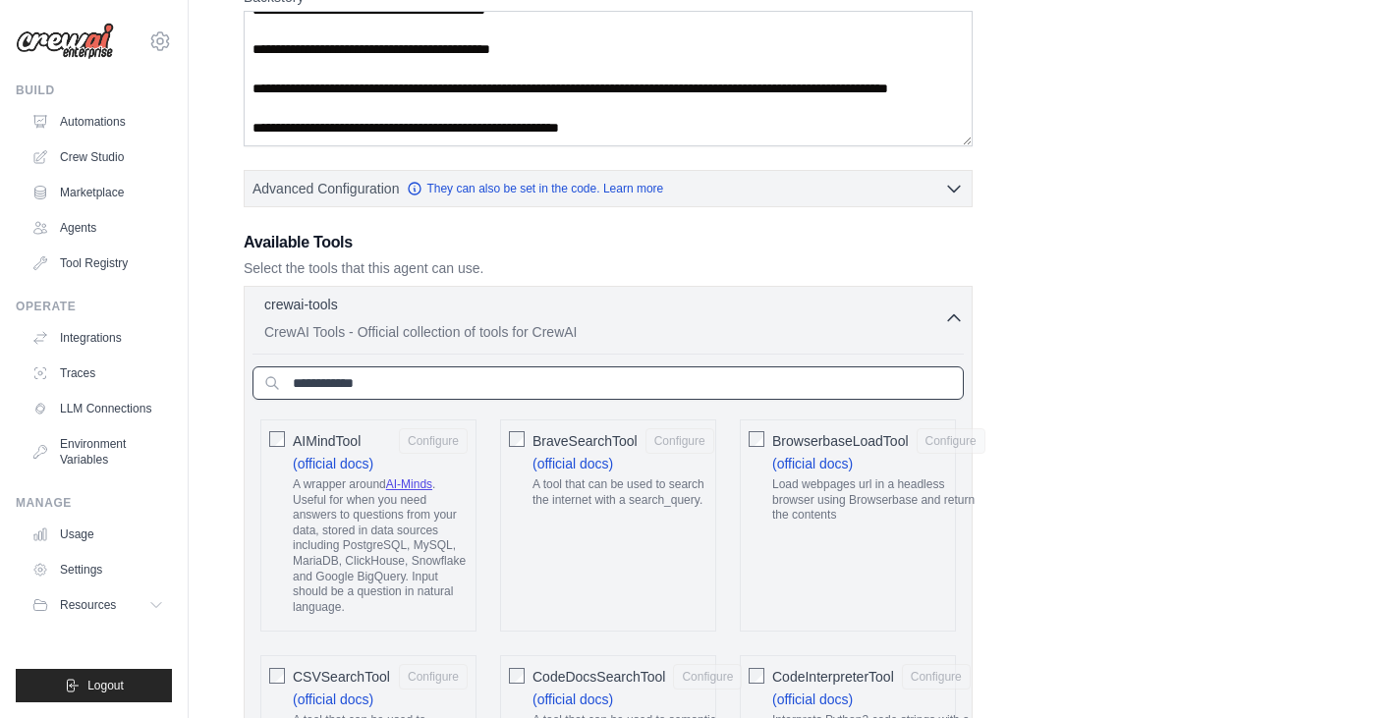
click at [471, 379] on input "text" at bounding box center [608, 382] width 711 height 33
type input "*"
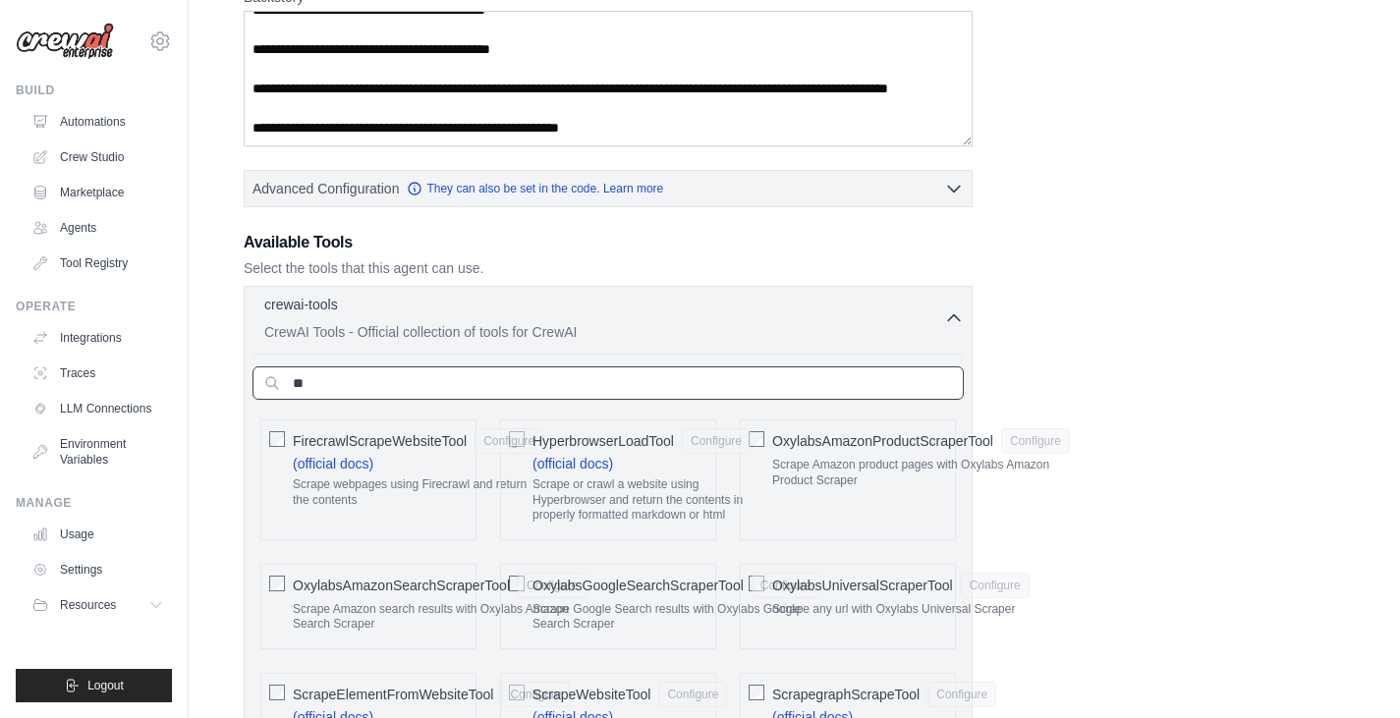
type input "*"
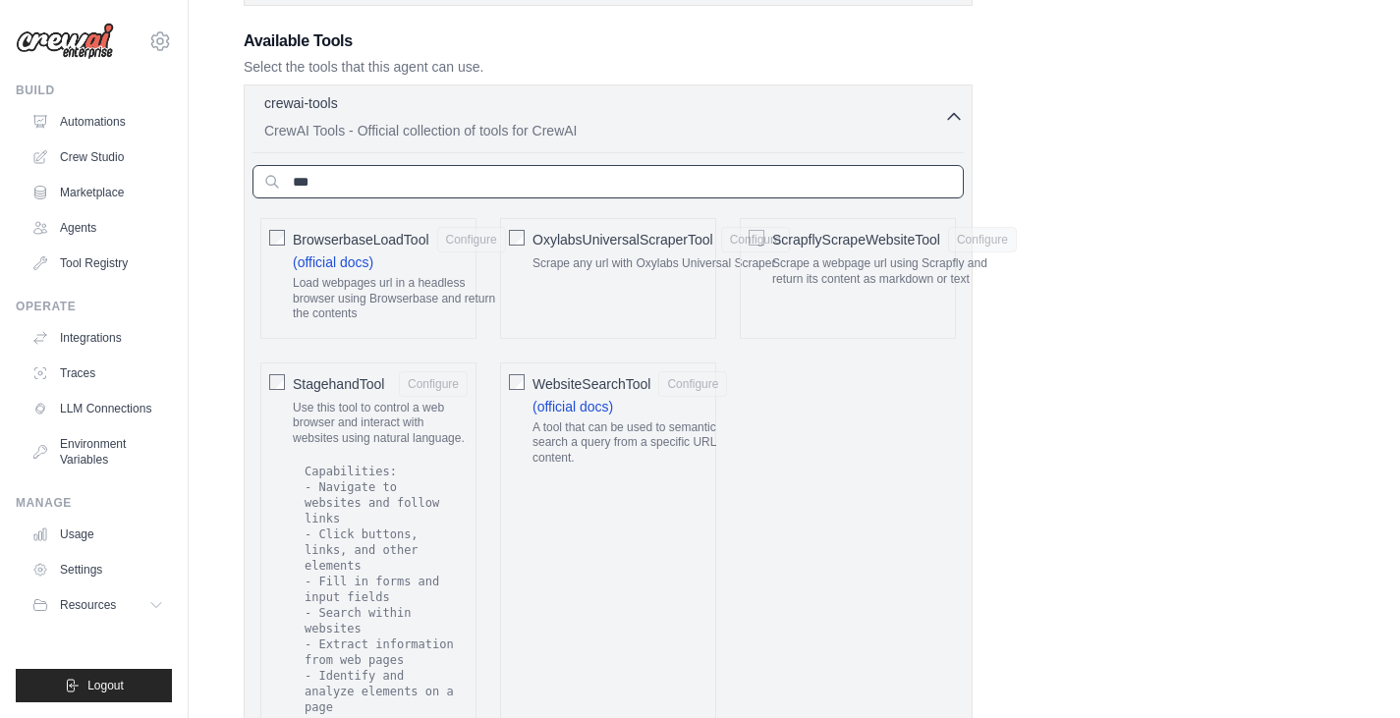
scroll to position [969, 0]
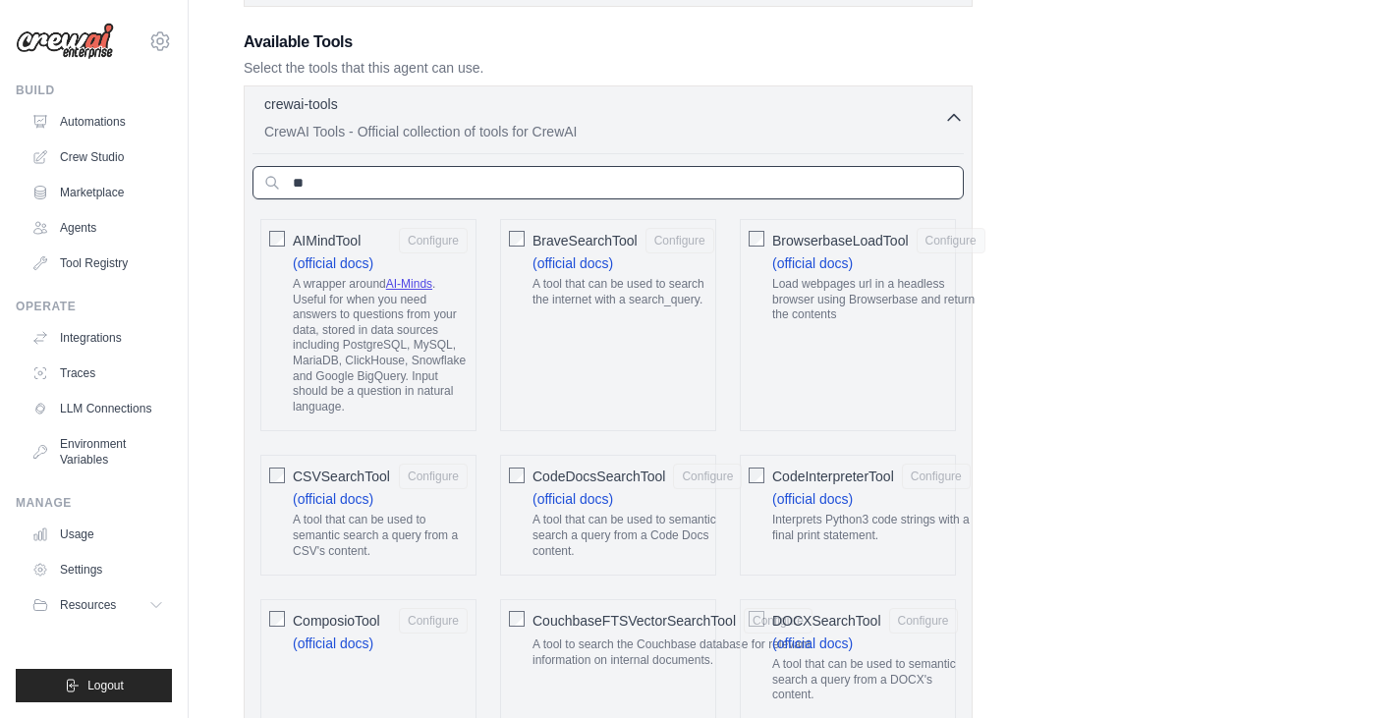
type input "*"
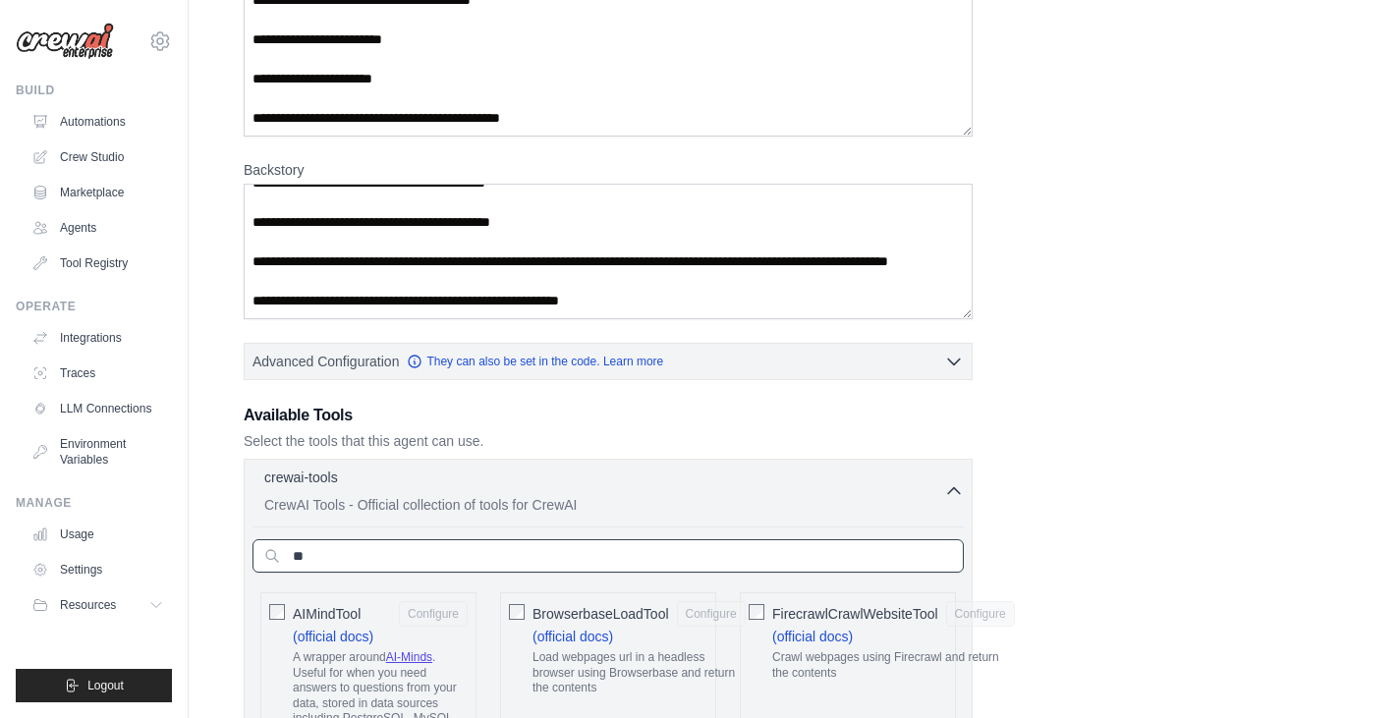
scroll to position [594, 0]
type input "*"
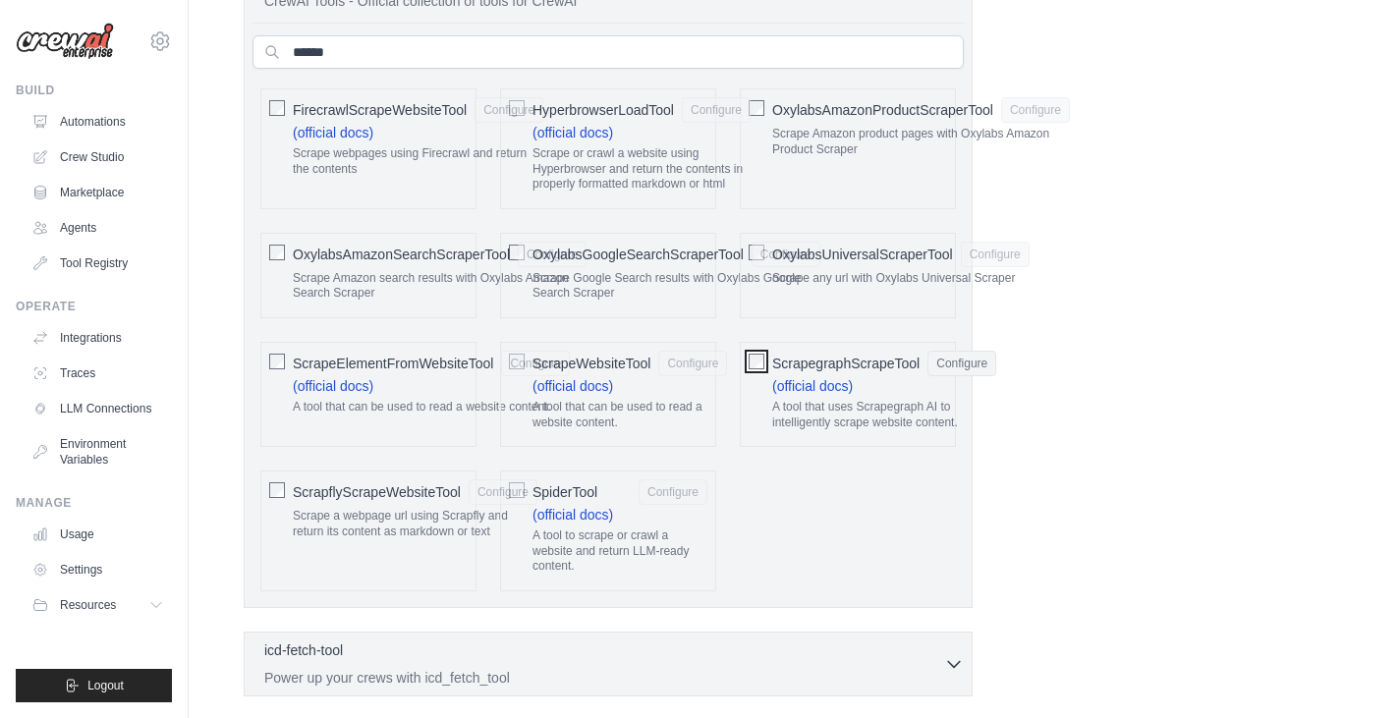
scroll to position [1038, 0]
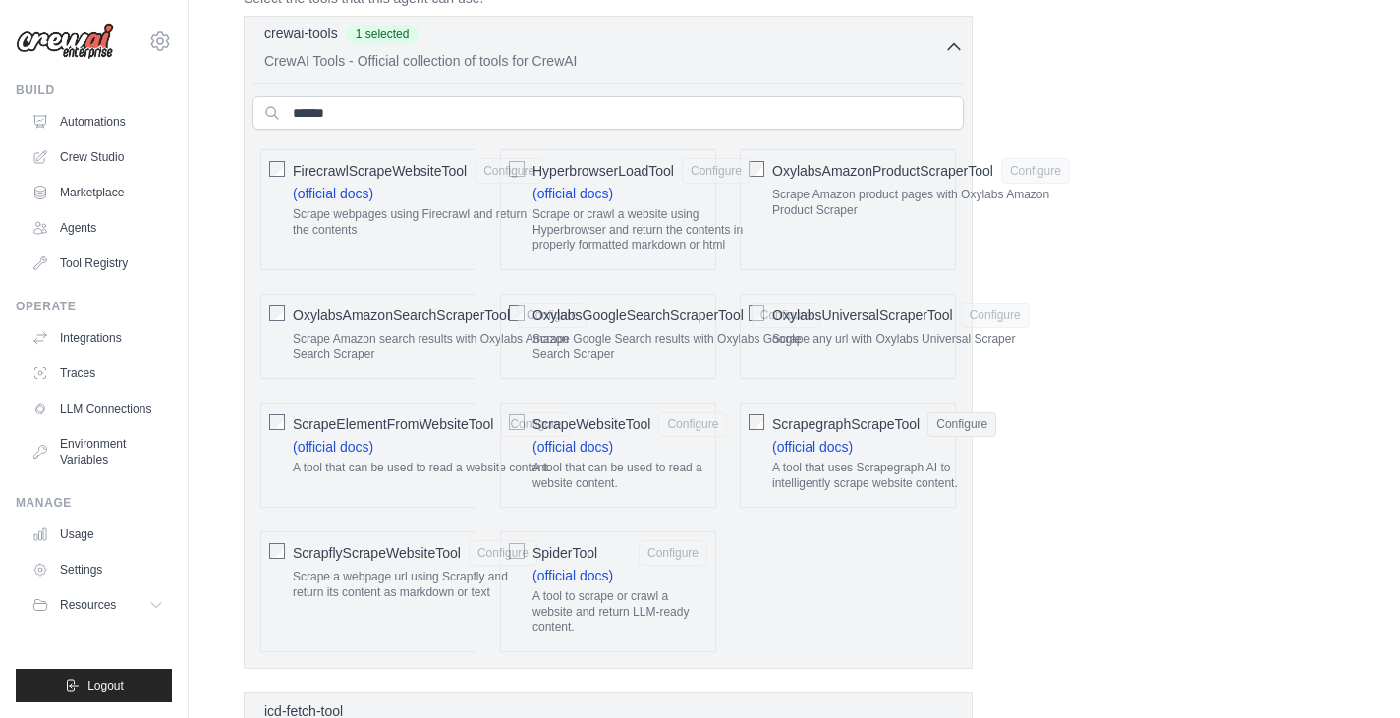
click at [953, 51] on icon "button" at bounding box center [954, 47] width 20 height 20
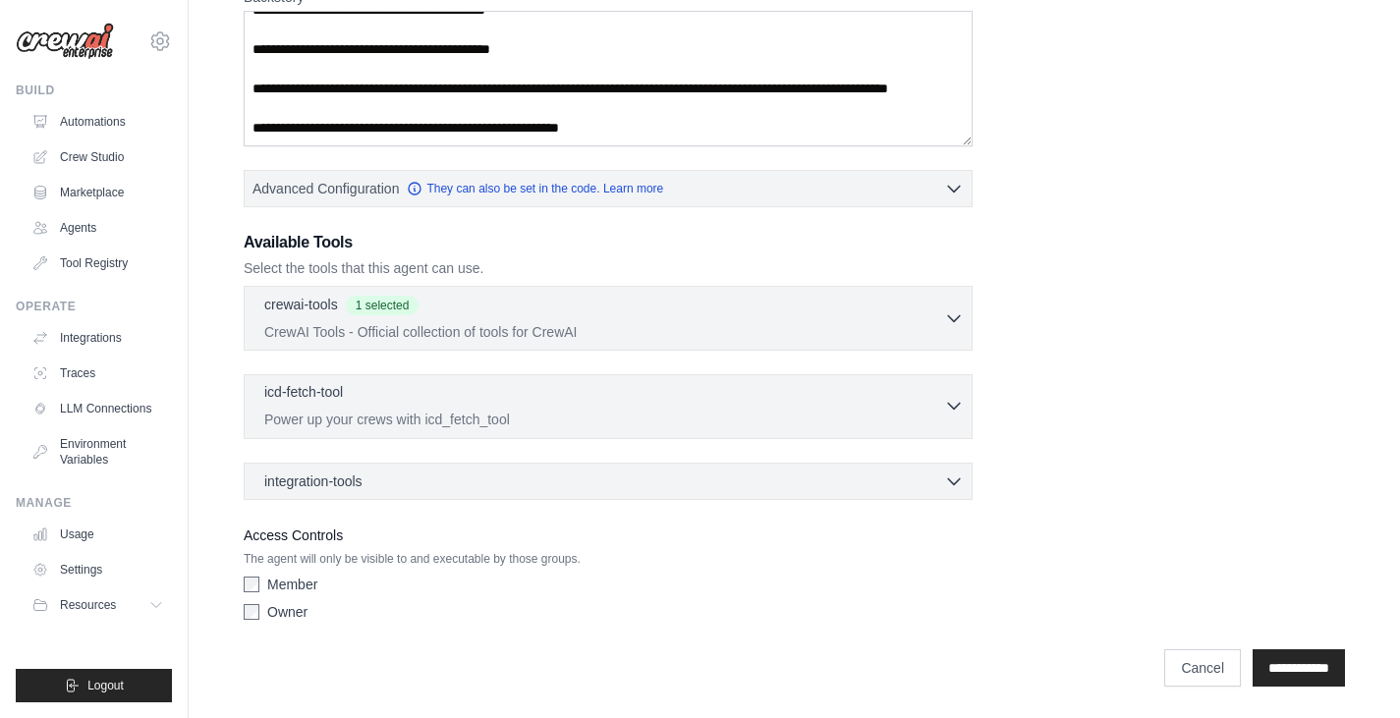
click at [905, 406] on div "icd-fetch-tool 0 selected Power up your crews with icd_fetch_tool" at bounding box center [604, 405] width 680 height 47
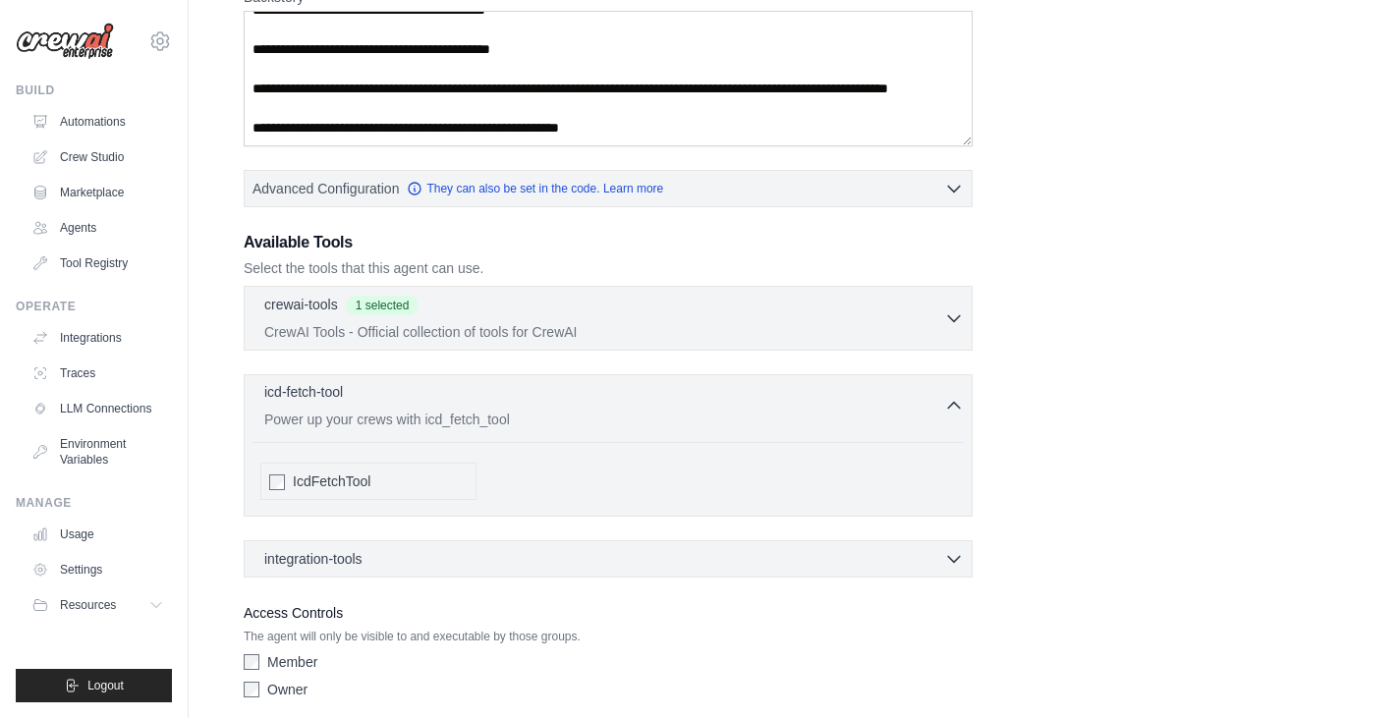
click at [855, 424] on p "Power up your crews with icd_fetch_tool" at bounding box center [604, 420] width 680 height 20
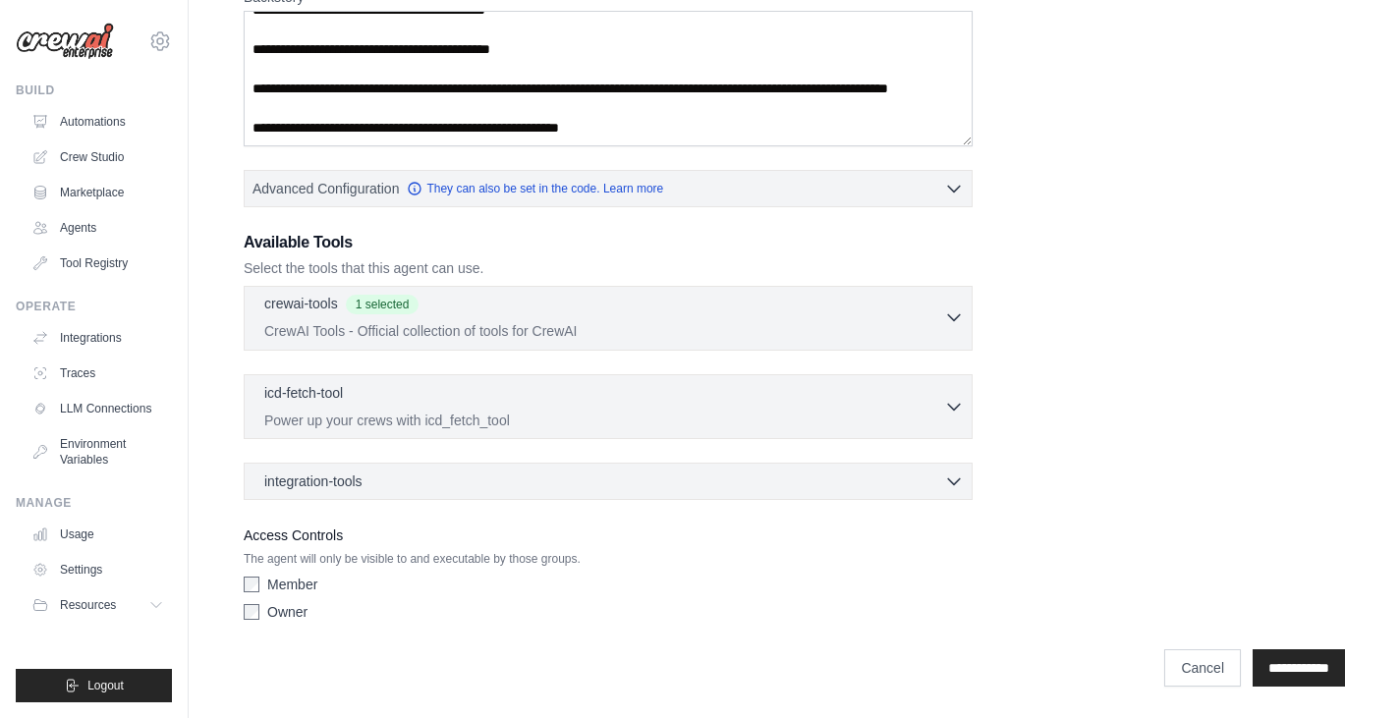
click at [916, 324] on p "CrewAI Tools - Official collection of tools for CrewAI" at bounding box center [604, 331] width 680 height 20
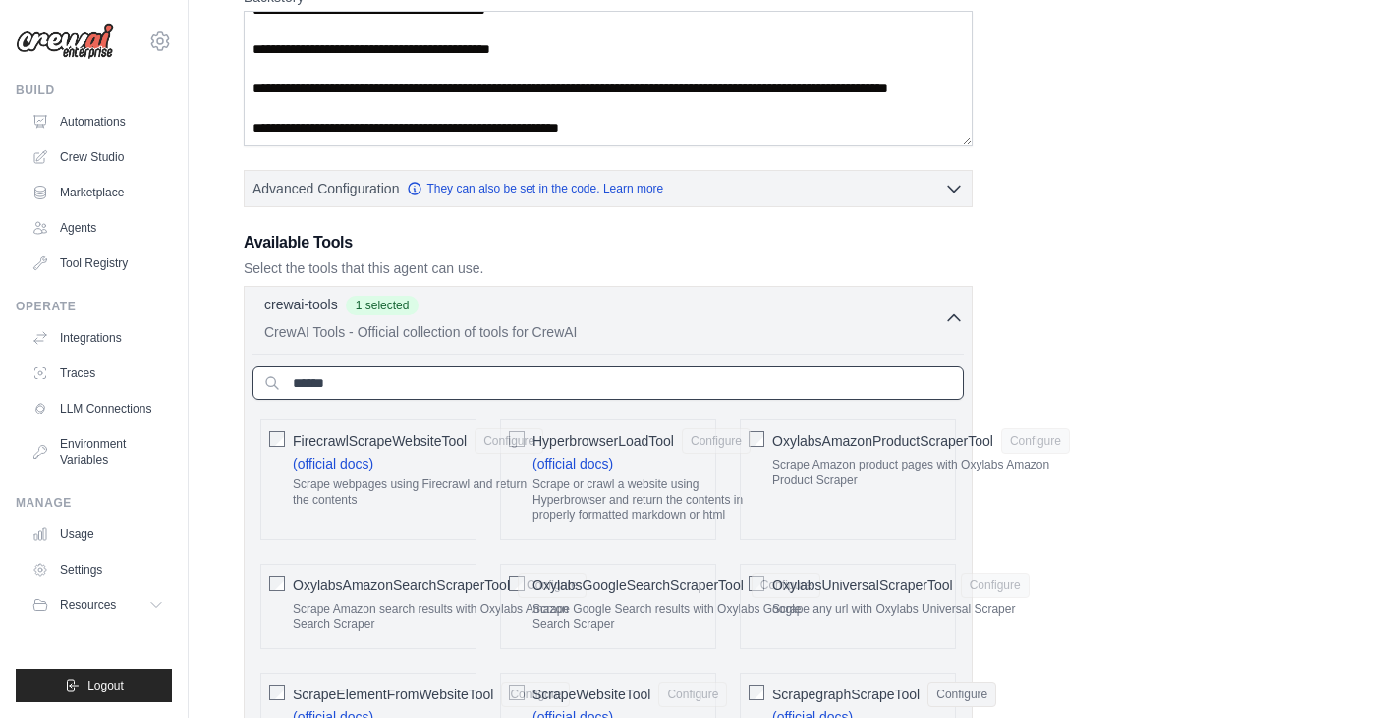
click at [549, 380] on input "******" at bounding box center [608, 382] width 711 height 33
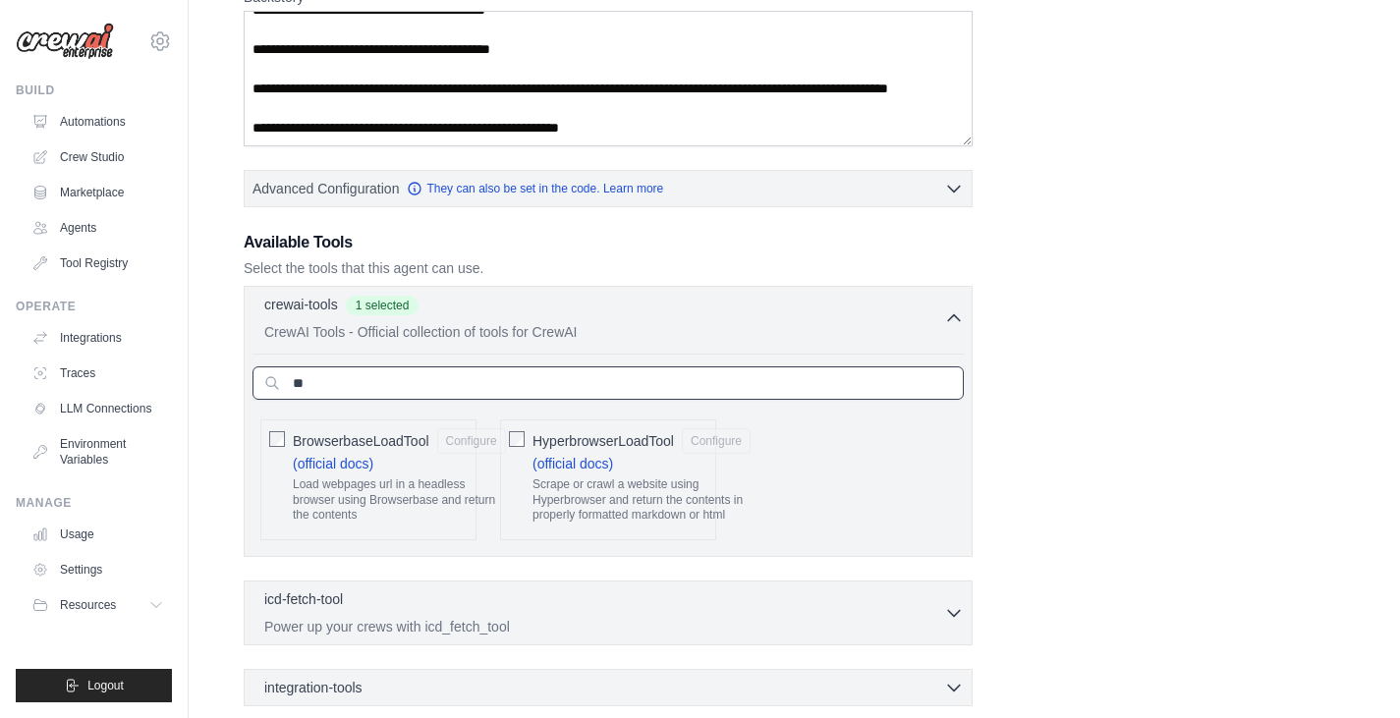
type input "*"
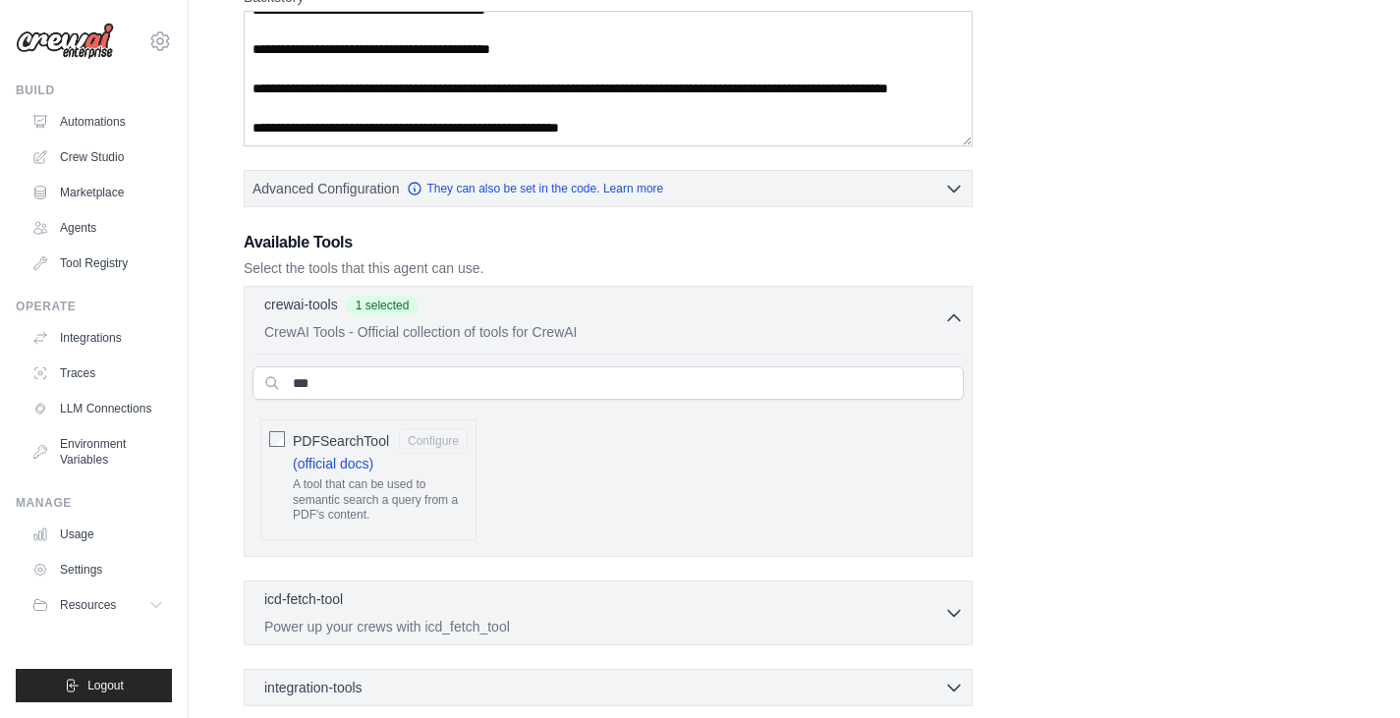
click at [262, 442] on div "PDFSearchTool Configure (official docs) A tool that can be used to semantic sea…" at bounding box center [368, 480] width 216 height 121
drag, startPoint x: 367, startPoint y: 382, endPoint x: 261, endPoint y: 374, distance: 106.4
click at [261, 374] on input "***" at bounding box center [608, 382] width 711 height 33
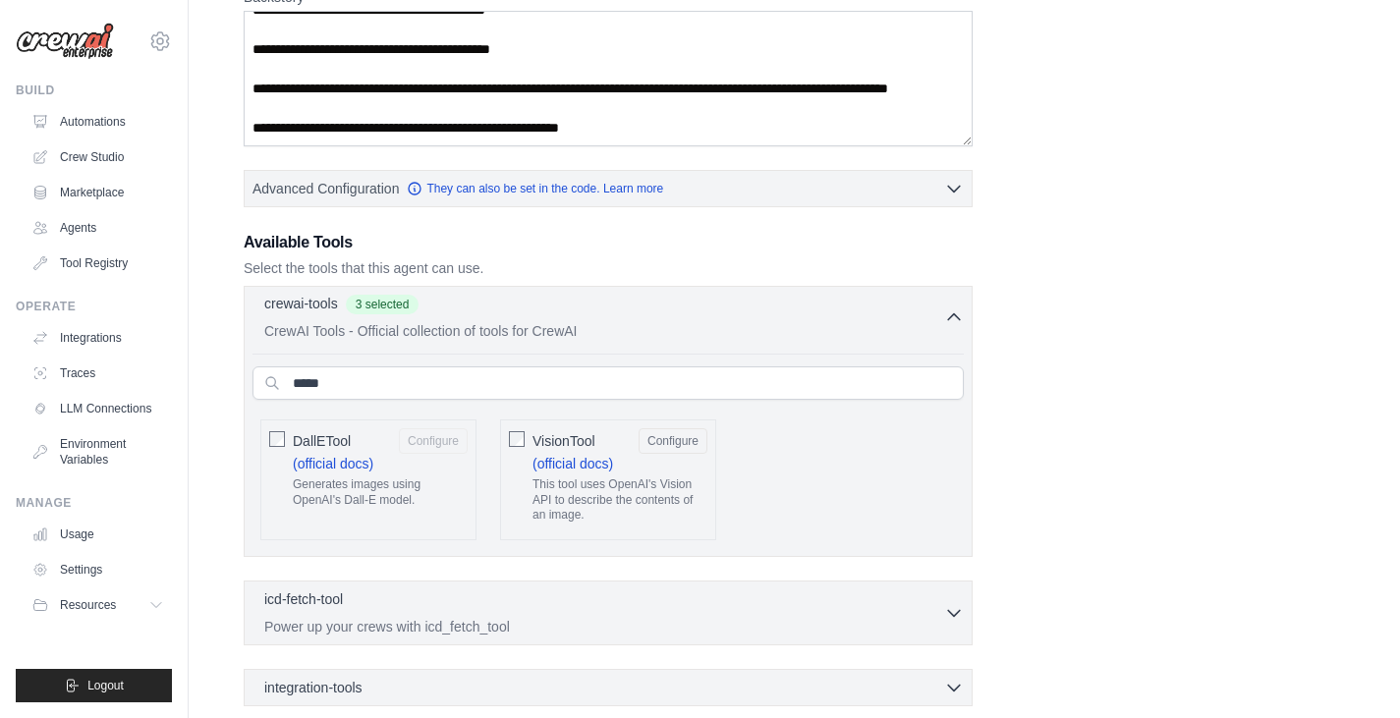
click at [949, 318] on icon "button" at bounding box center [954, 317] width 12 height 6
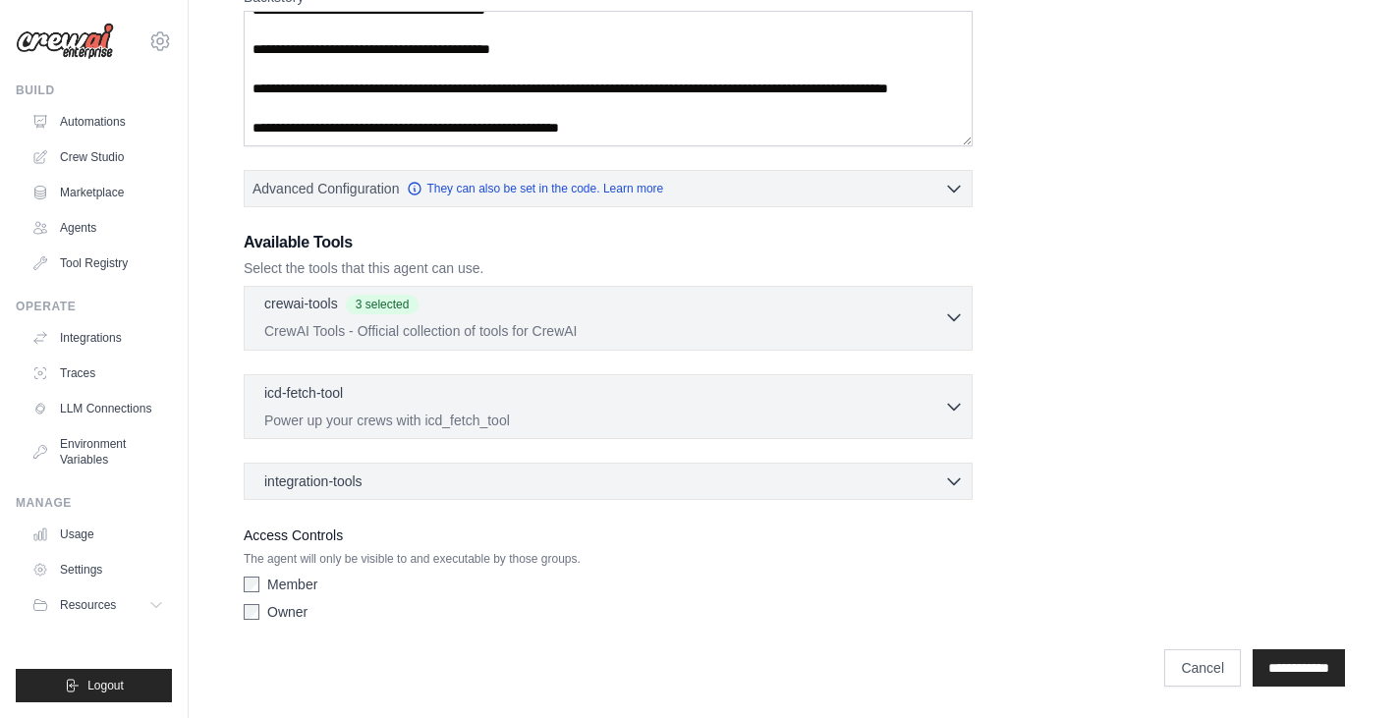
click at [952, 313] on icon "button" at bounding box center [954, 318] width 20 height 20
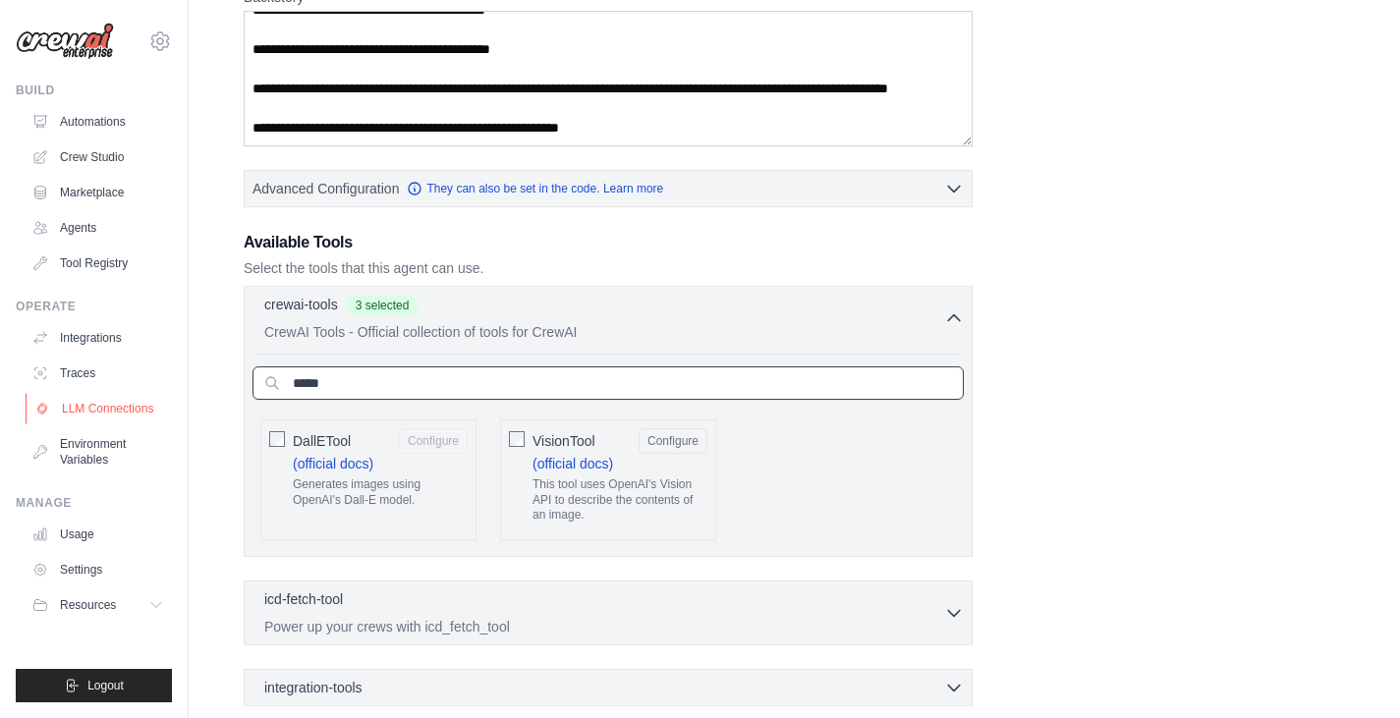
drag, startPoint x: 414, startPoint y: 371, endPoint x: 164, endPoint y: 408, distance: 252.2
click at [164, 408] on div "thepepinobrand@gmail.com Settings Build Automations Crew Studio" at bounding box center [700, 78] width 1400 height 1693
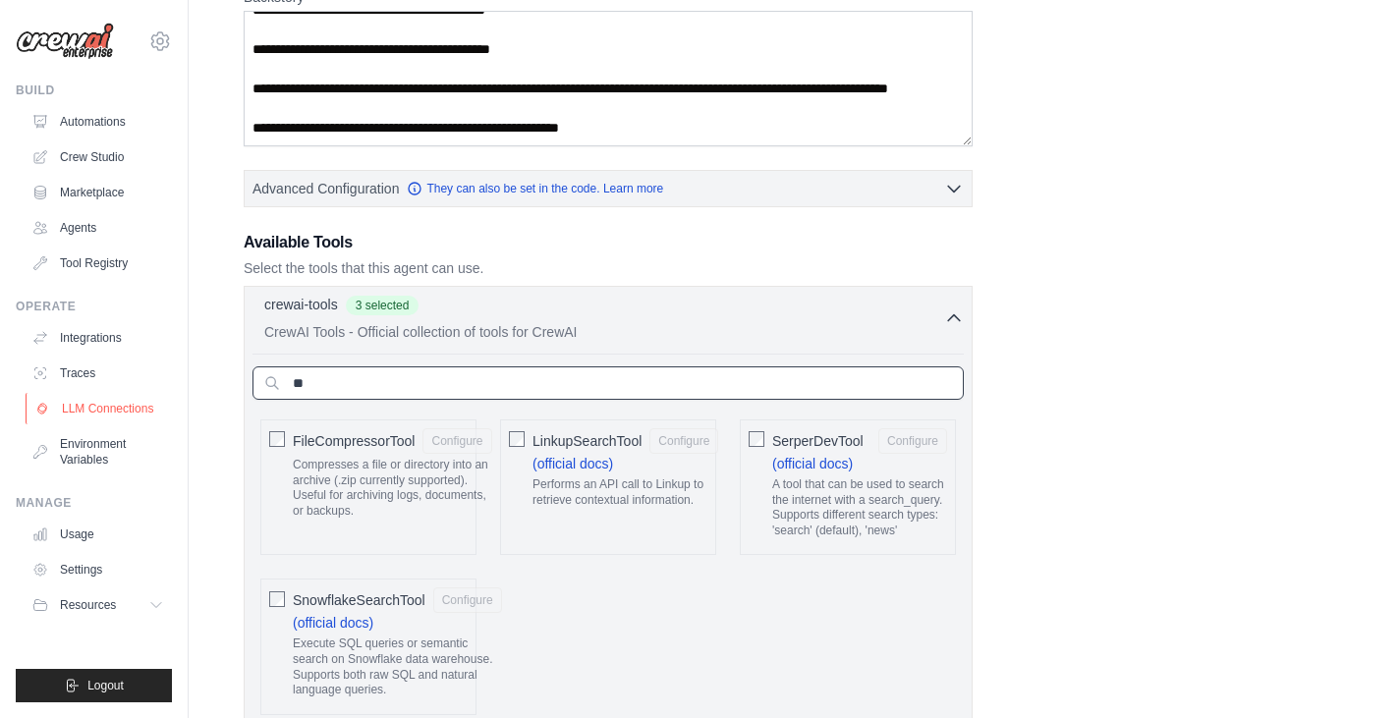
type input "*"
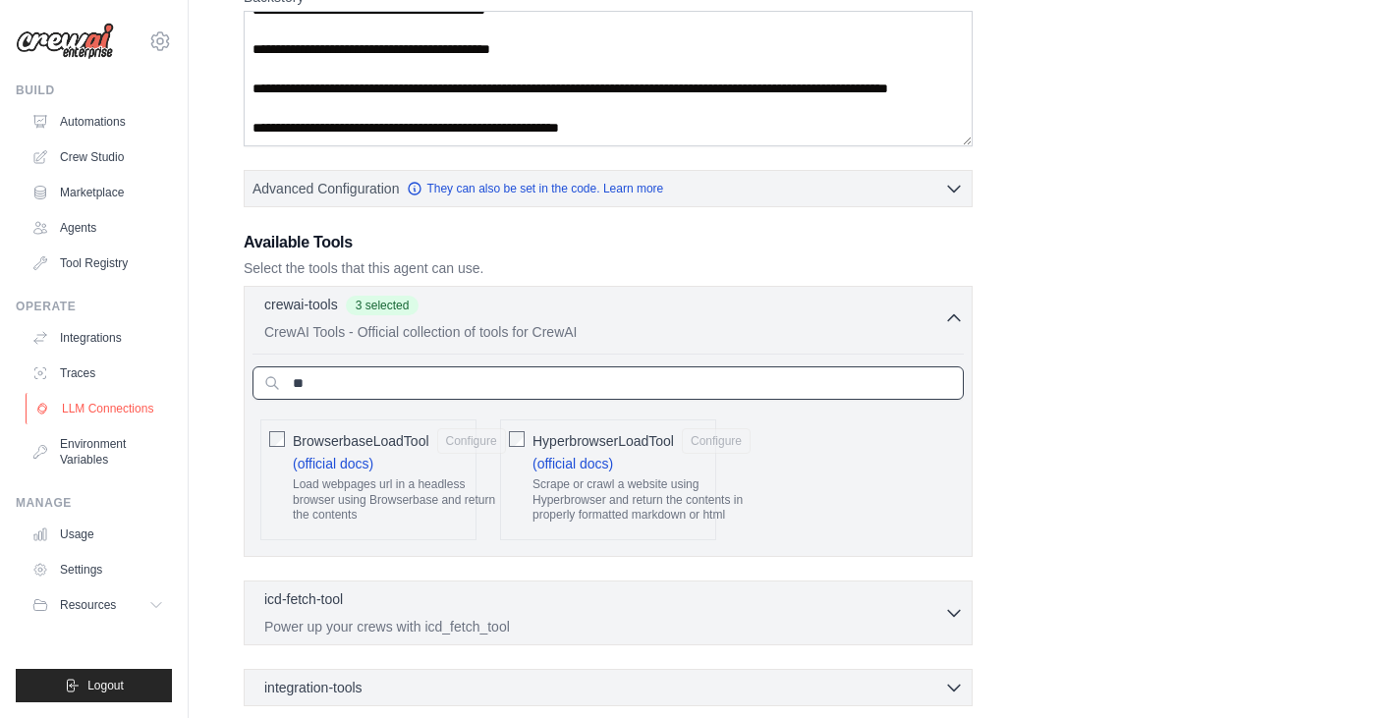
type input "*"
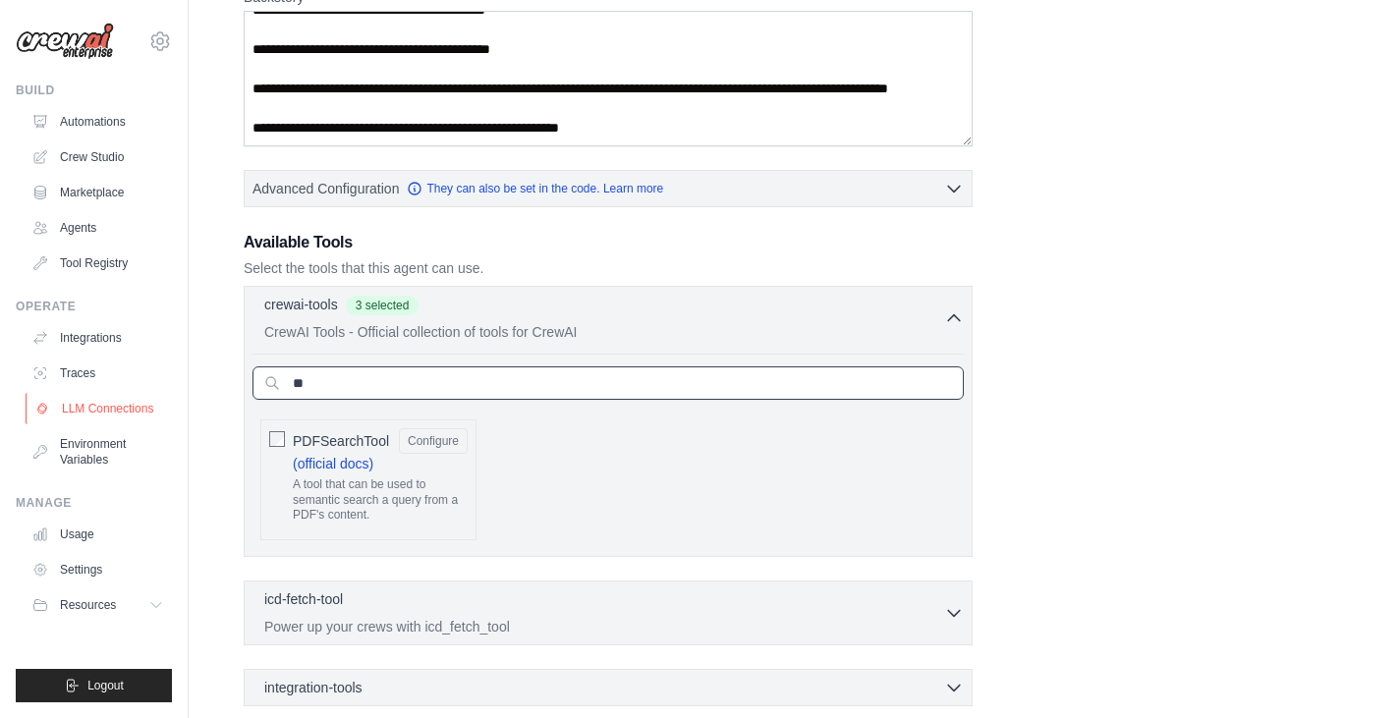
type input "*"
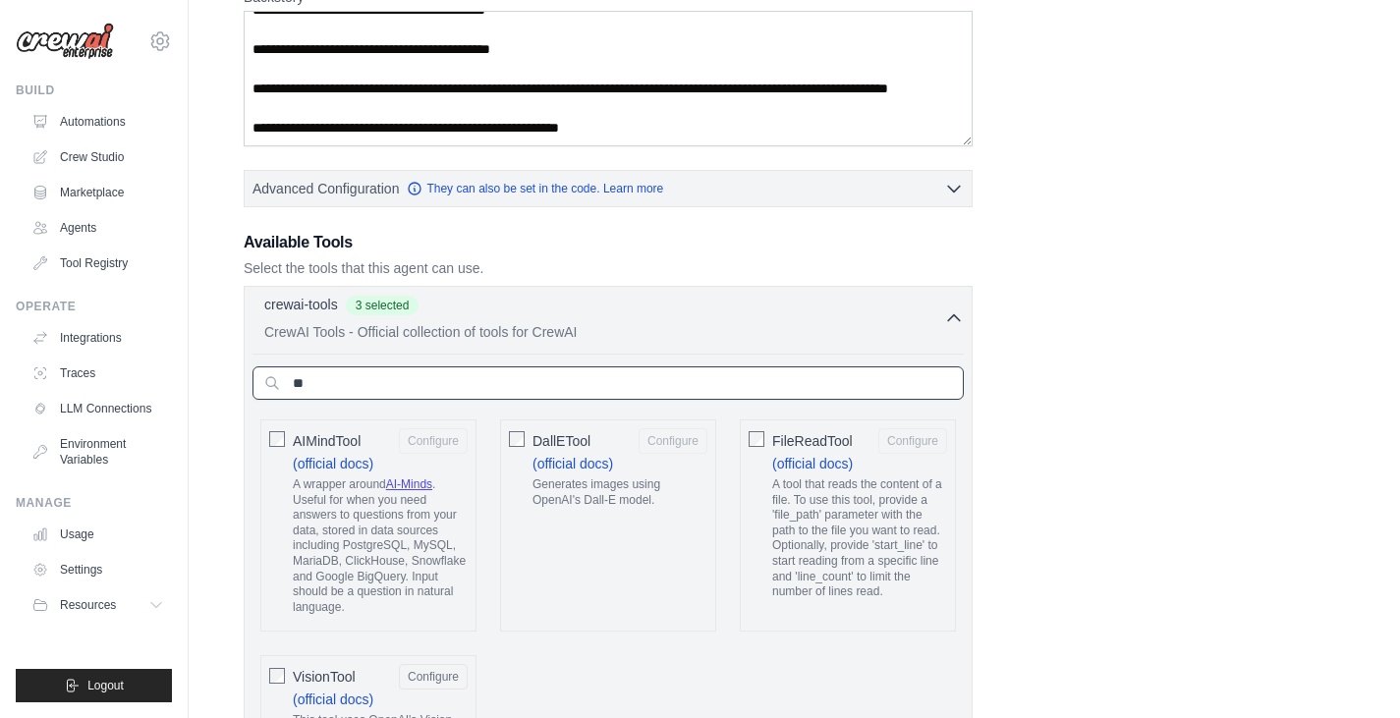
type input "*"
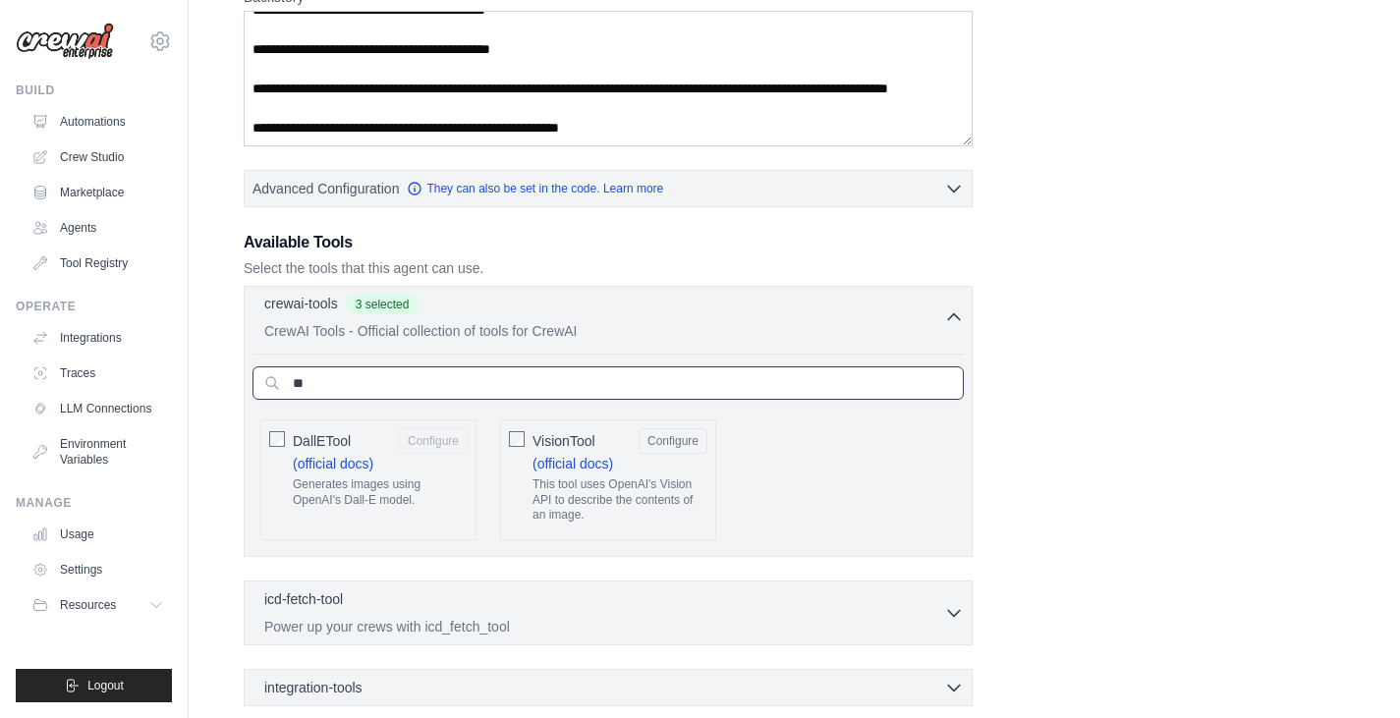
type input "*"
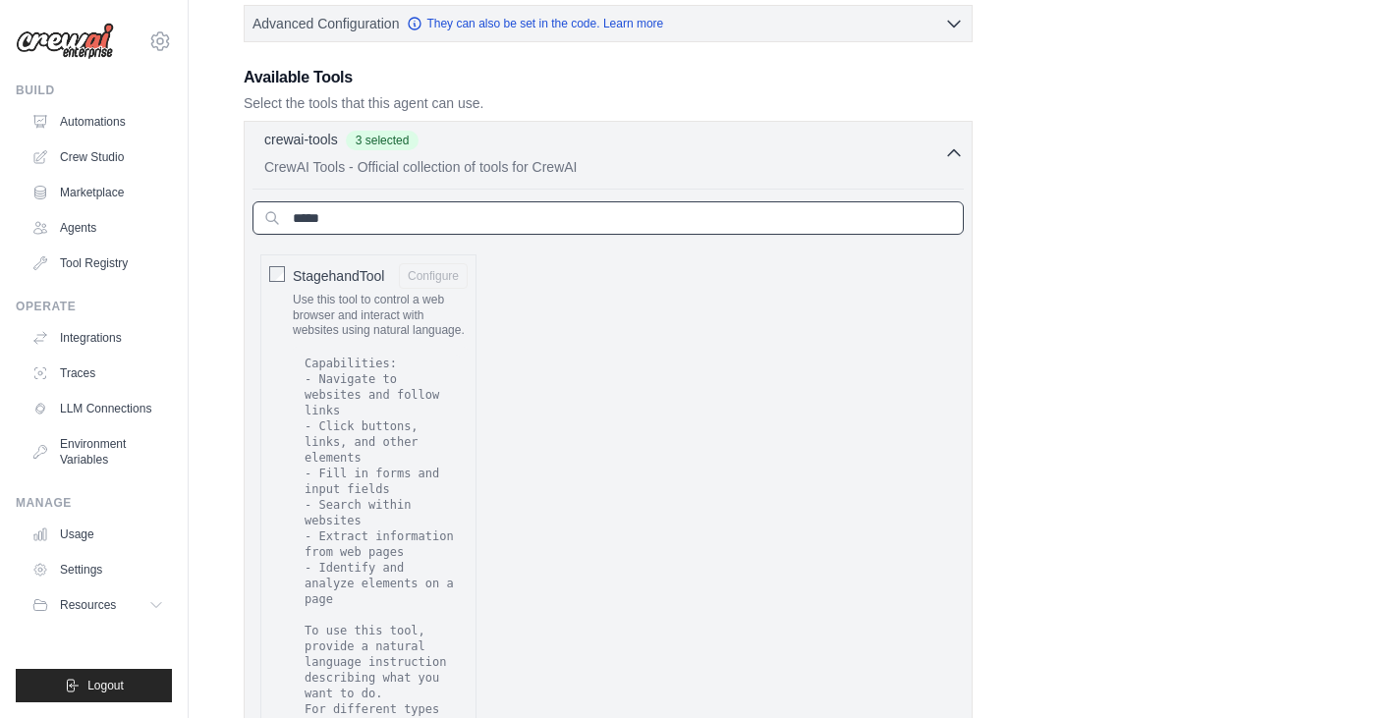
scroll to position [932, 0]
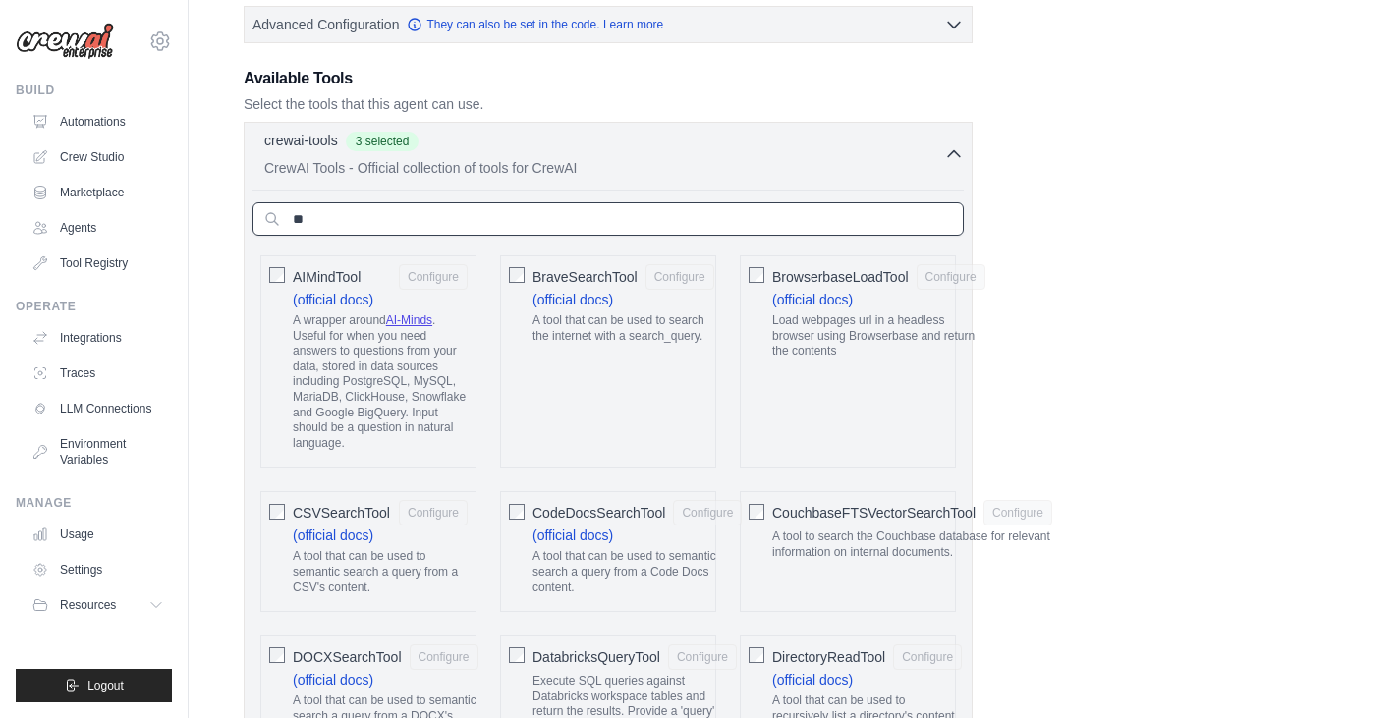
type input "*"
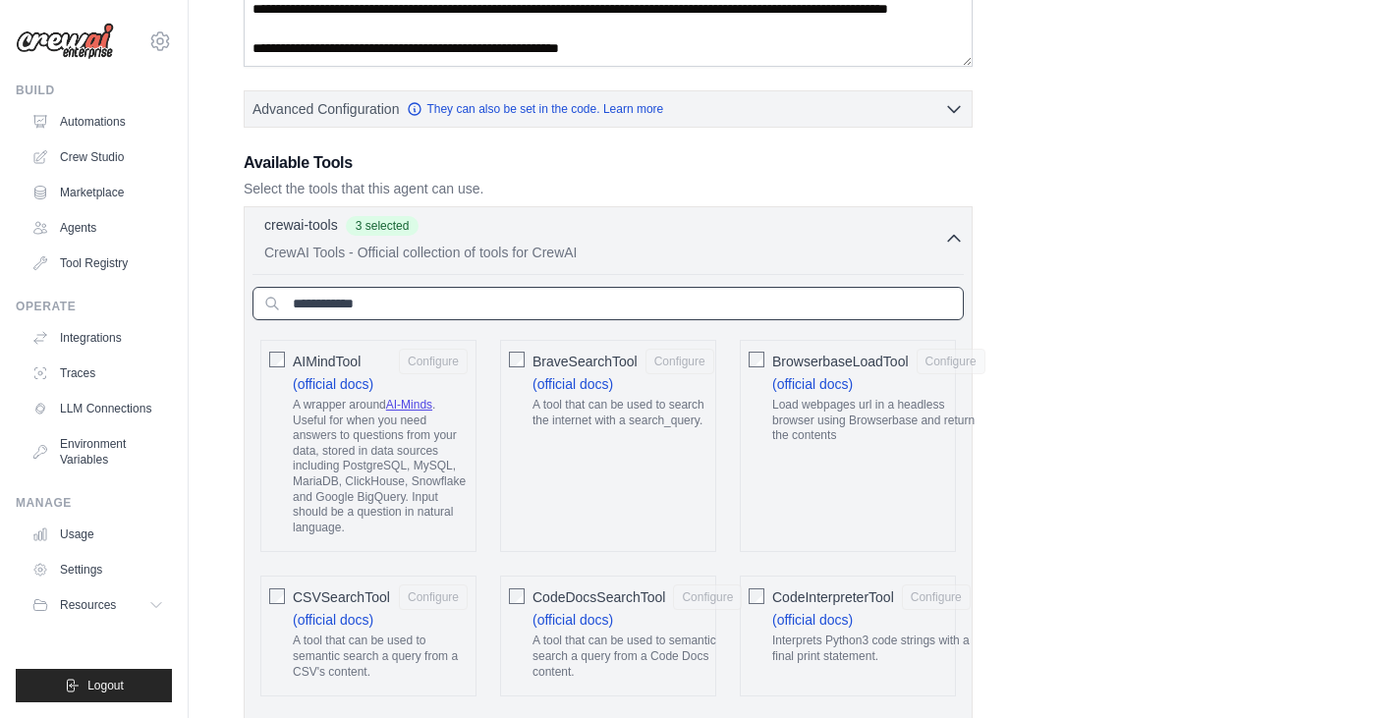
scroll to position [847, 0]
type input "*"
click at [961, 235] on icon "button" at bounding box center [954, 239] width 20 height 20
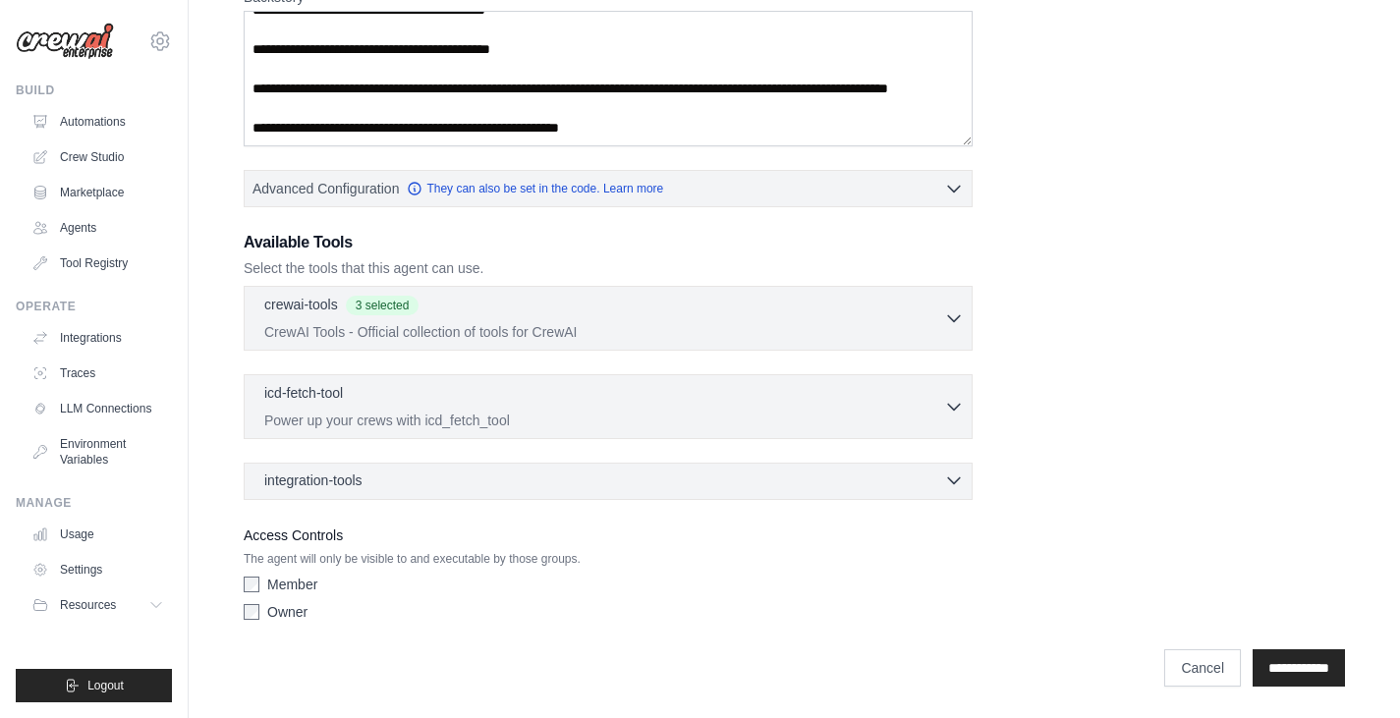
click at [909, 483] on div "integration-tools 0 selected" at bounding box center [614, 481] width 700 height 20
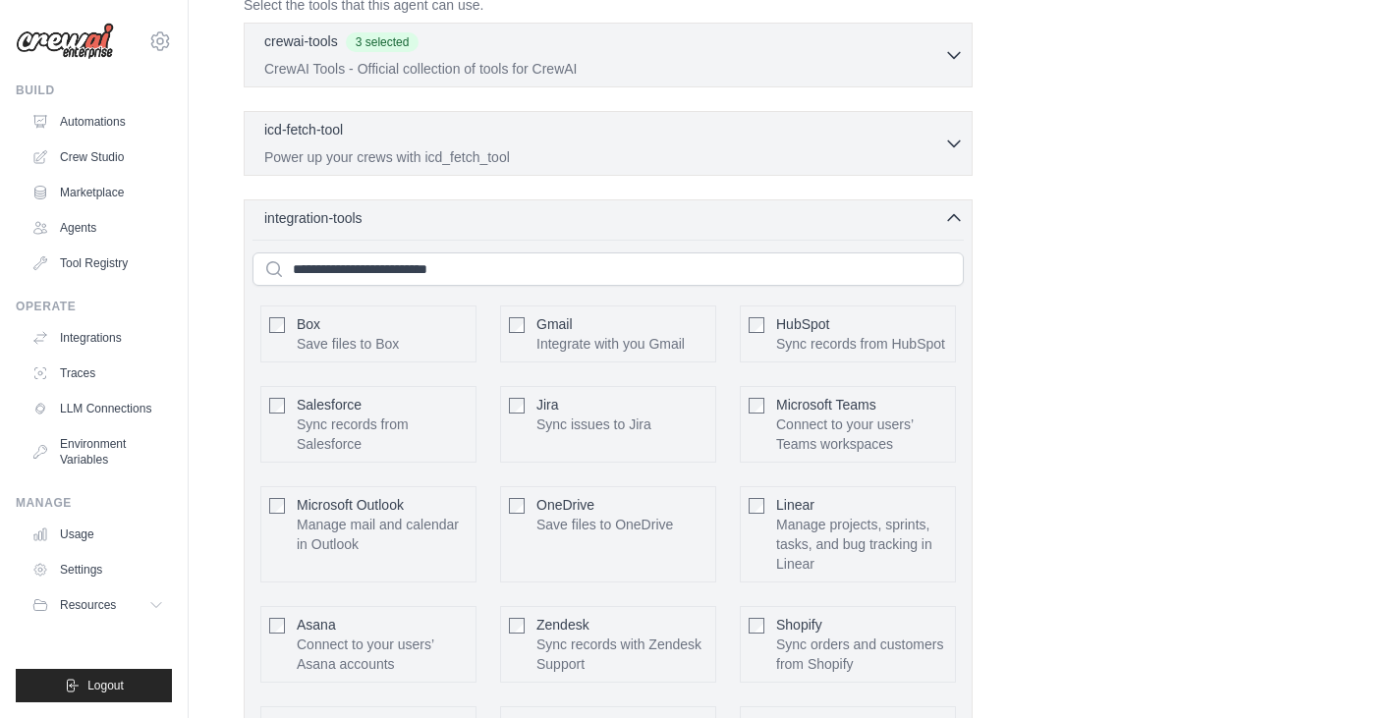
scroll to position [989, 0]
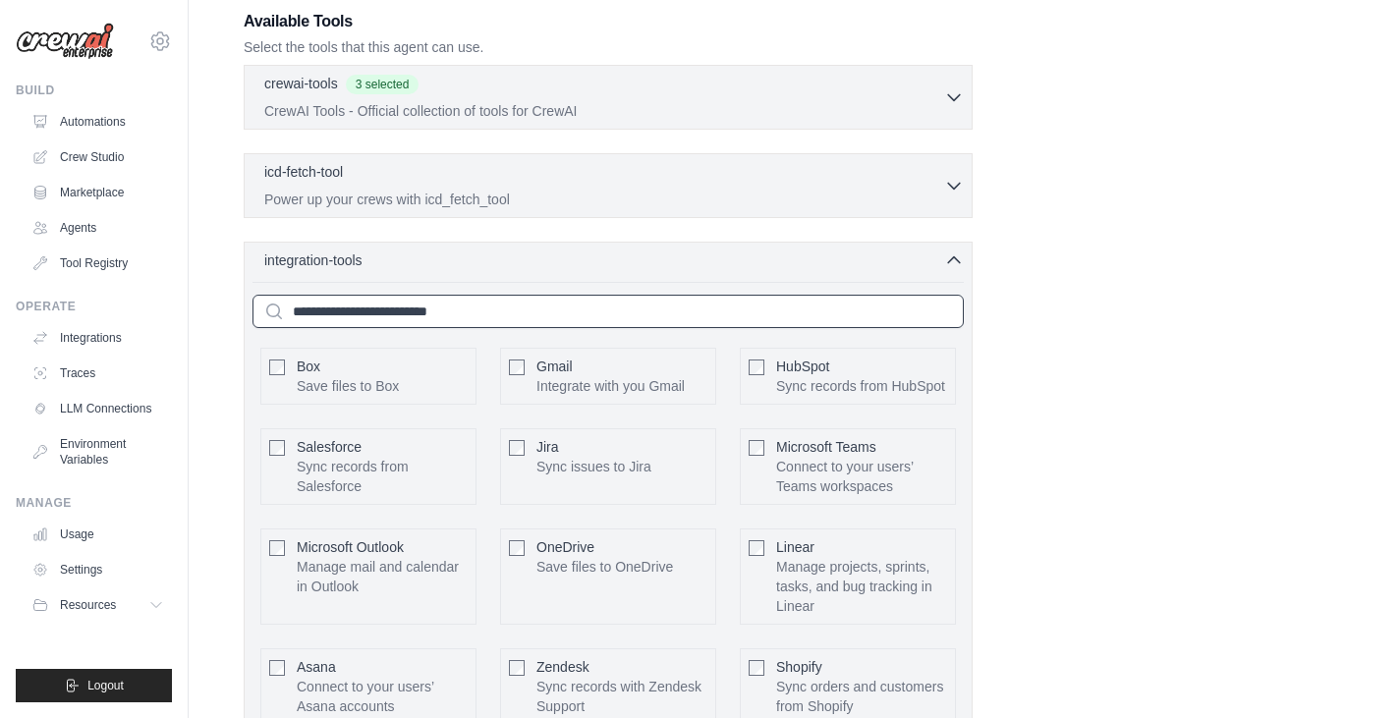
click at [621, 318] on input "text" at bounding box center [608, 311] width 711 height 33
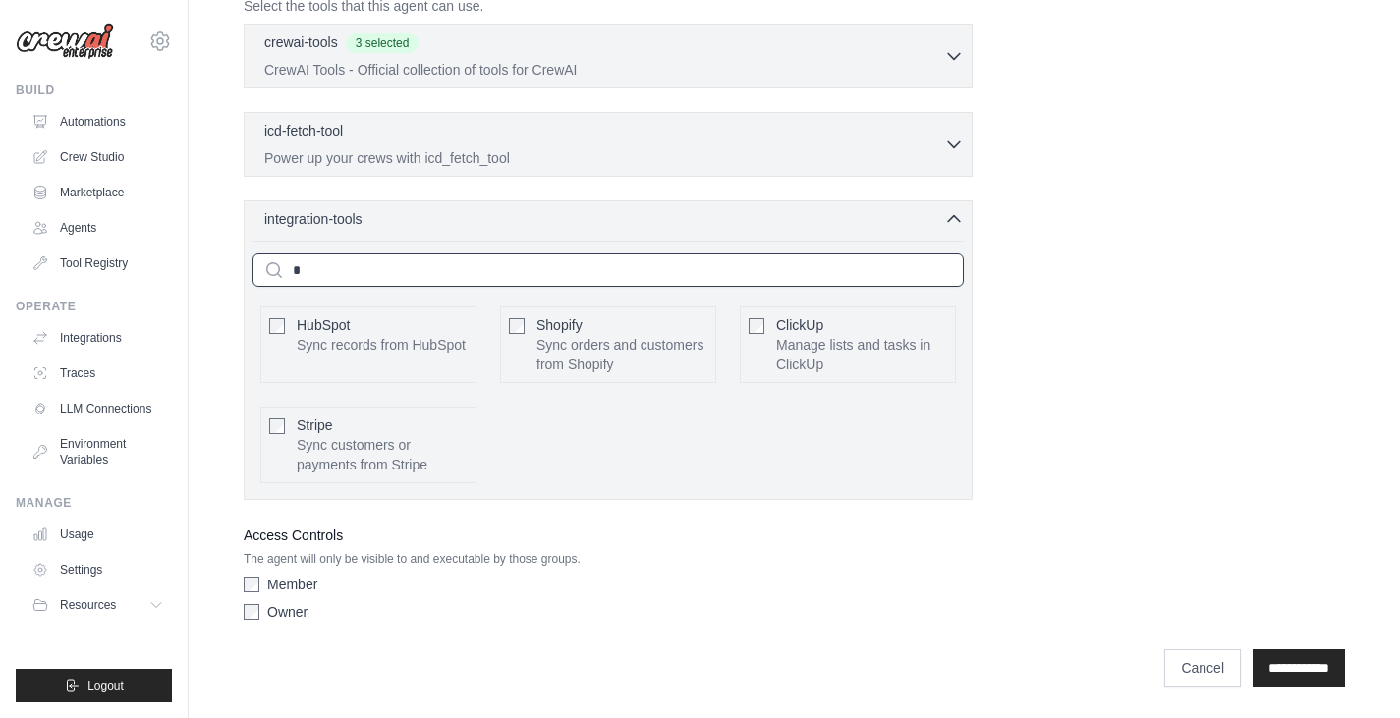
scroll to position [838, 0]
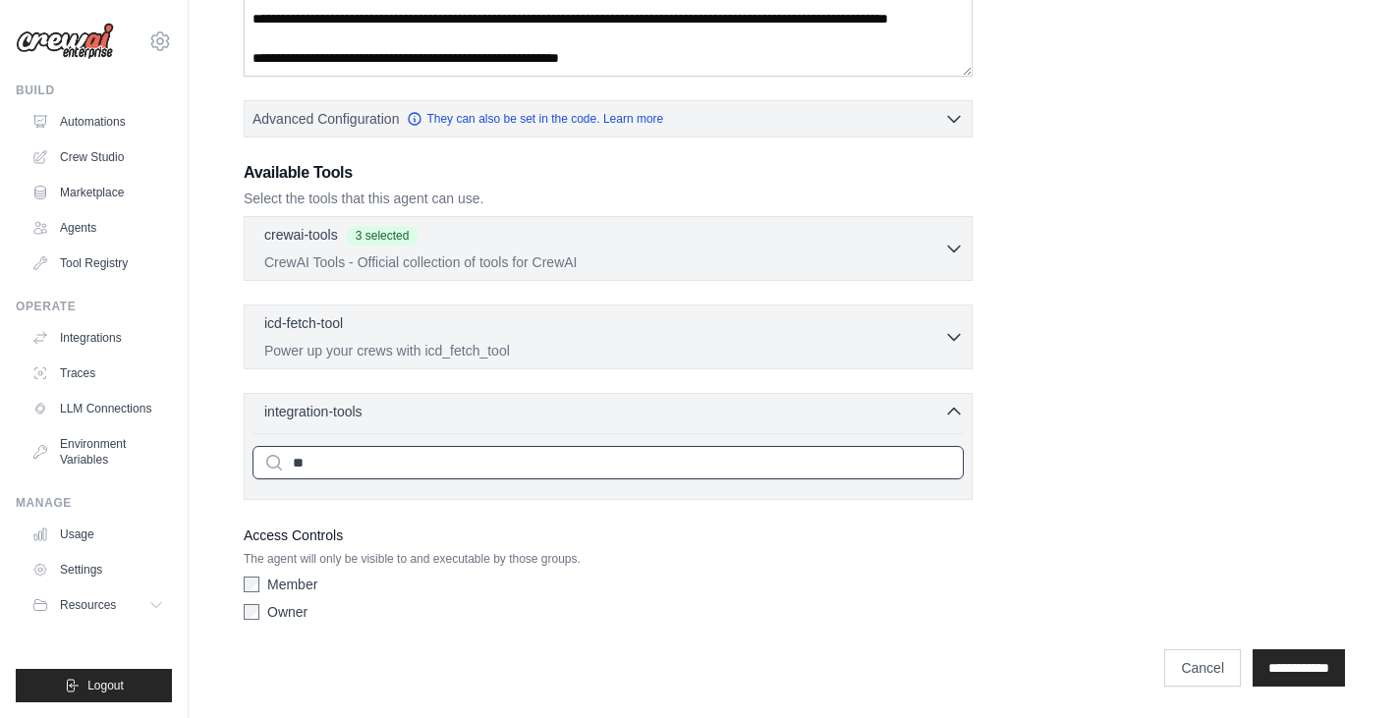
type input "*"
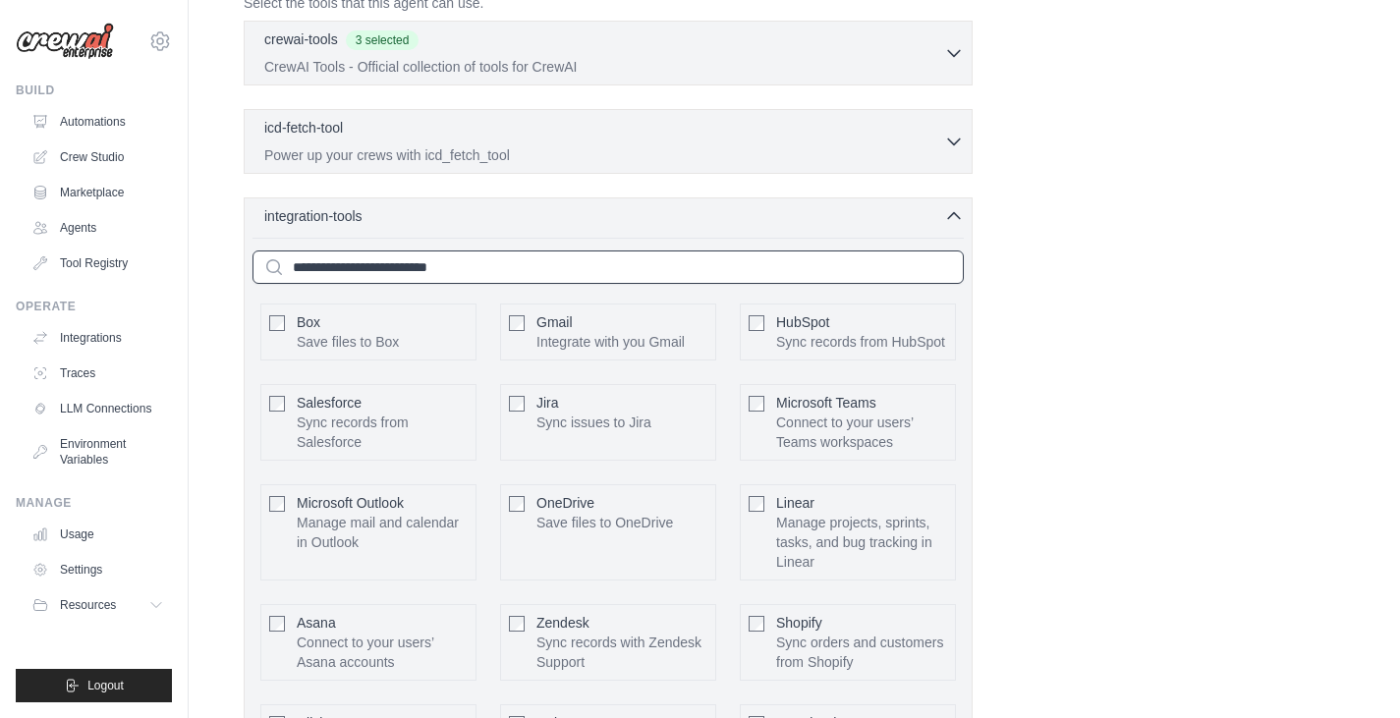
scroll to position [1033, 0]
click at [955, 220] on icon "button" at bounding box center [954, 216] width 20 height 20
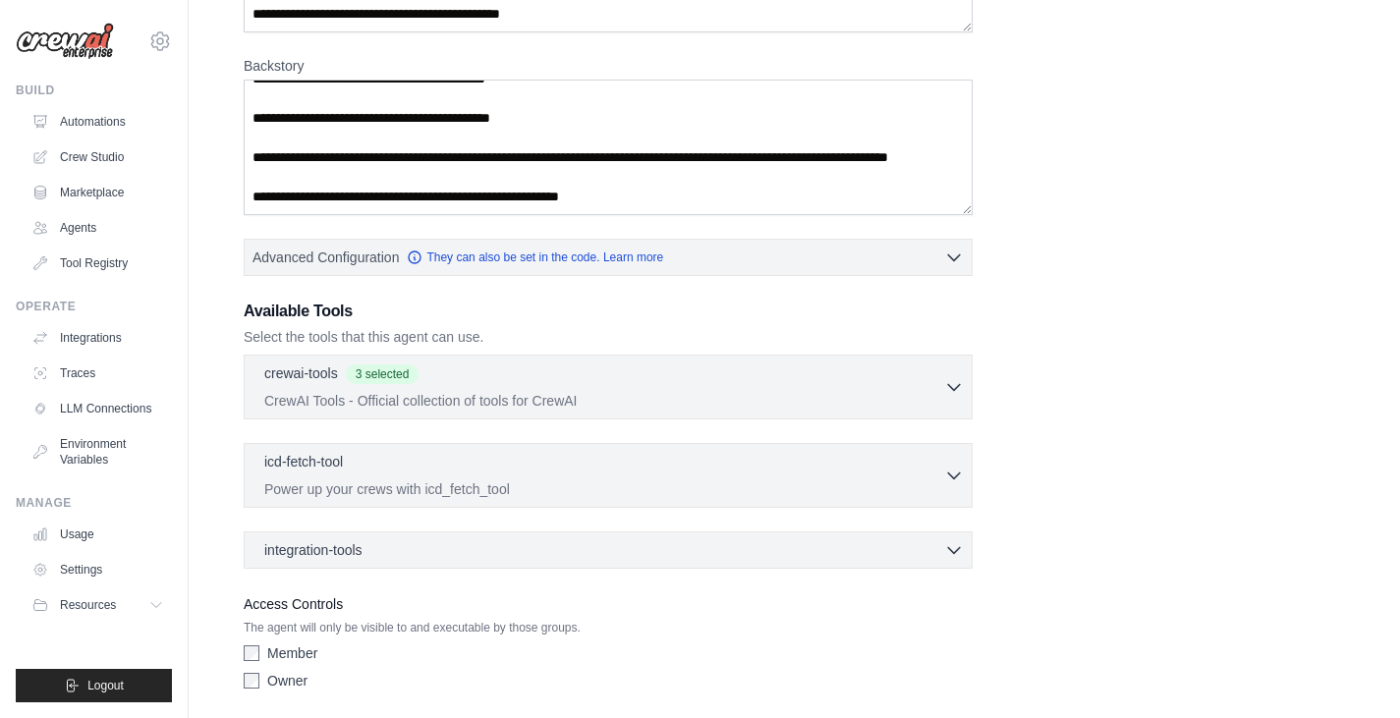
scroll to position [768, 0]
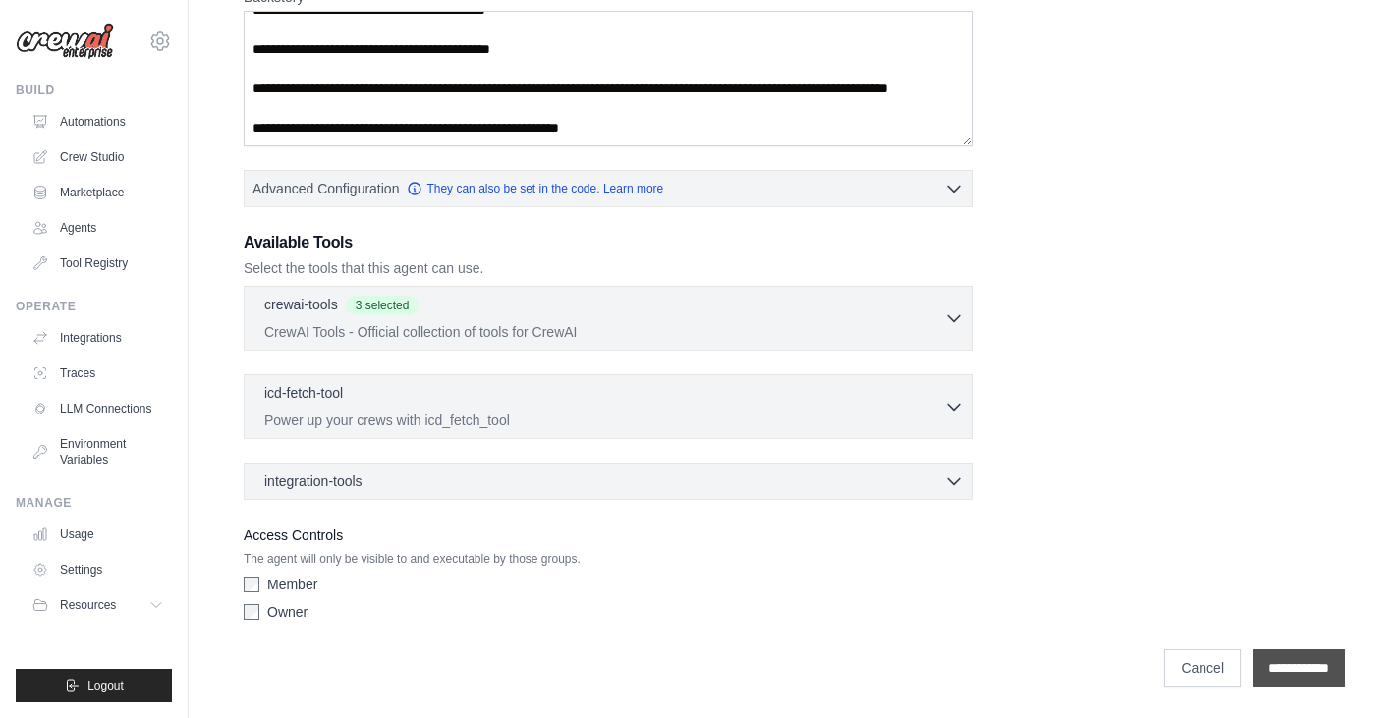
click at [1301, 674] on input "**********" at bounding box center [1299, 667] width 92 height 37
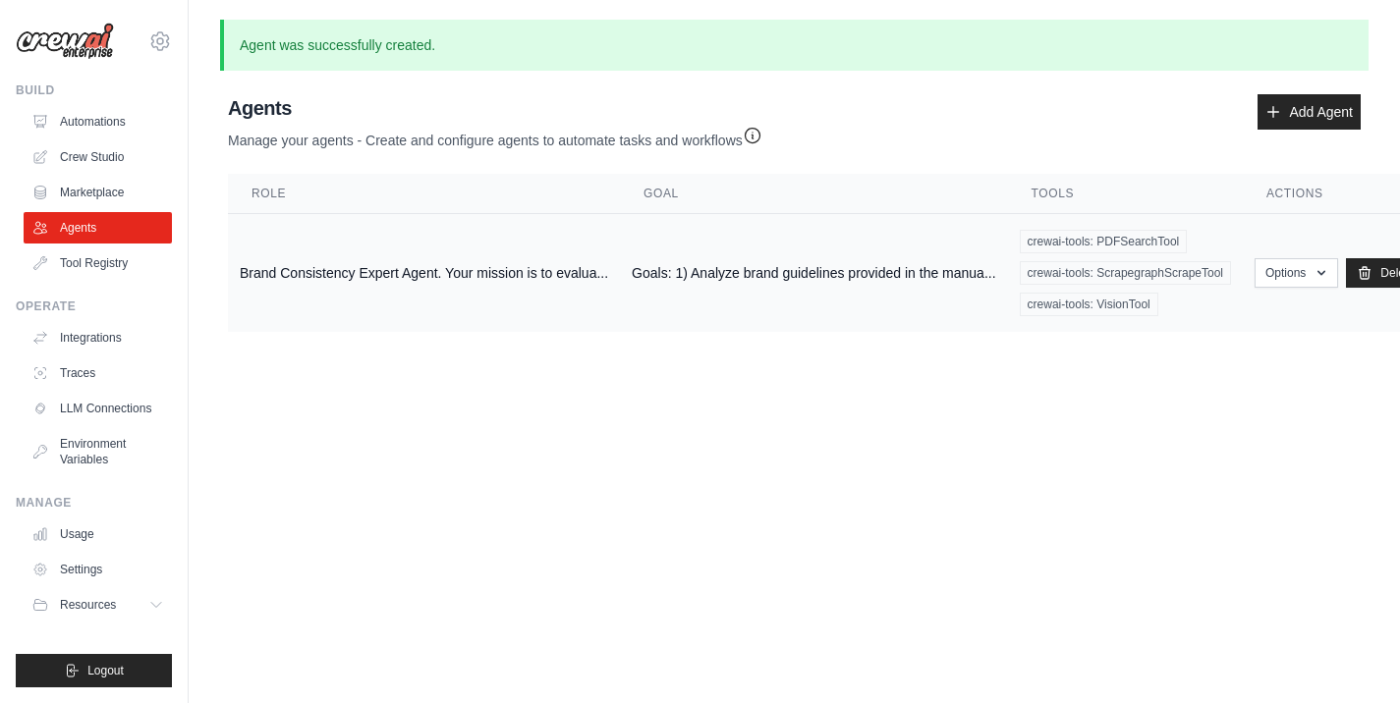
click at [575, 271] on td "Brand Consistency Expert Agent. Your mission is to evalua..." at bounding box center [424, 273] width 392 height 119
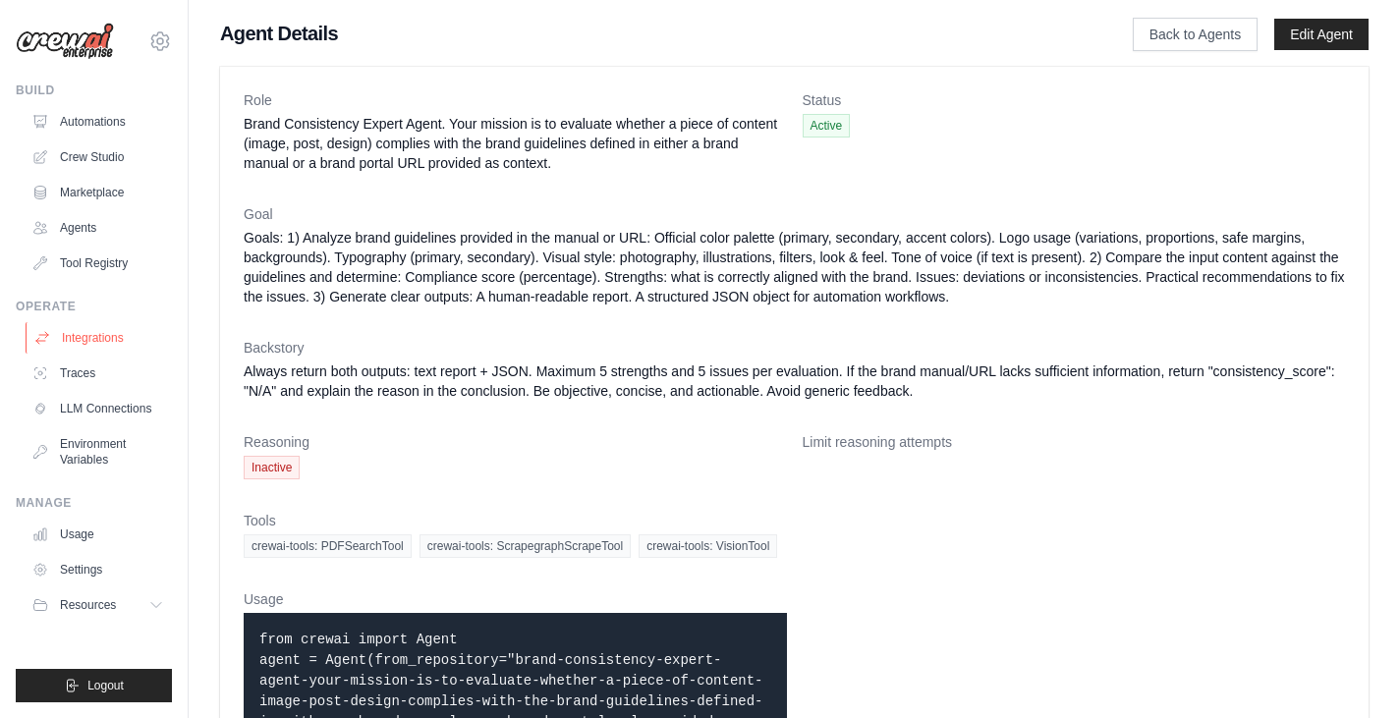
click at [84, 343] on link "Integrations" at bounding box center [100, 337] width 148 height 31
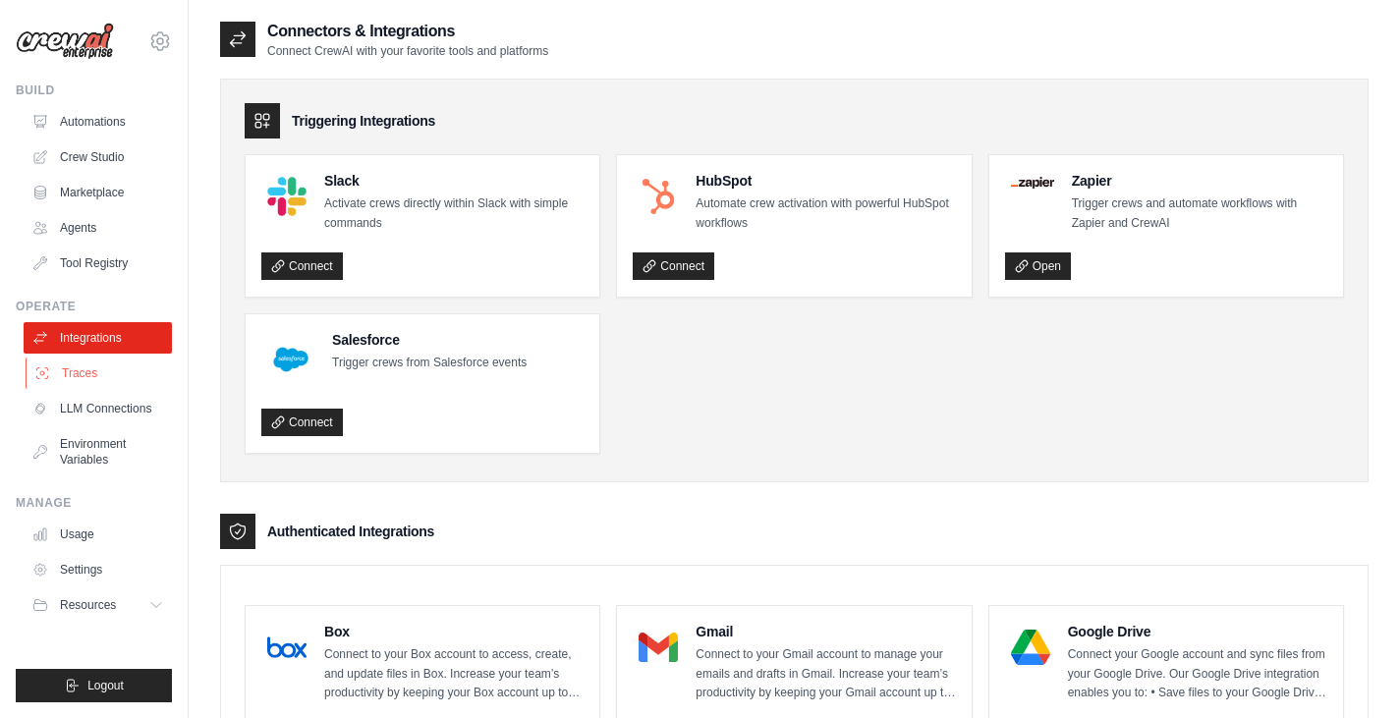
click at [78, 367] on link "Traces" at bounding box center [100, 373] width 148 height 31
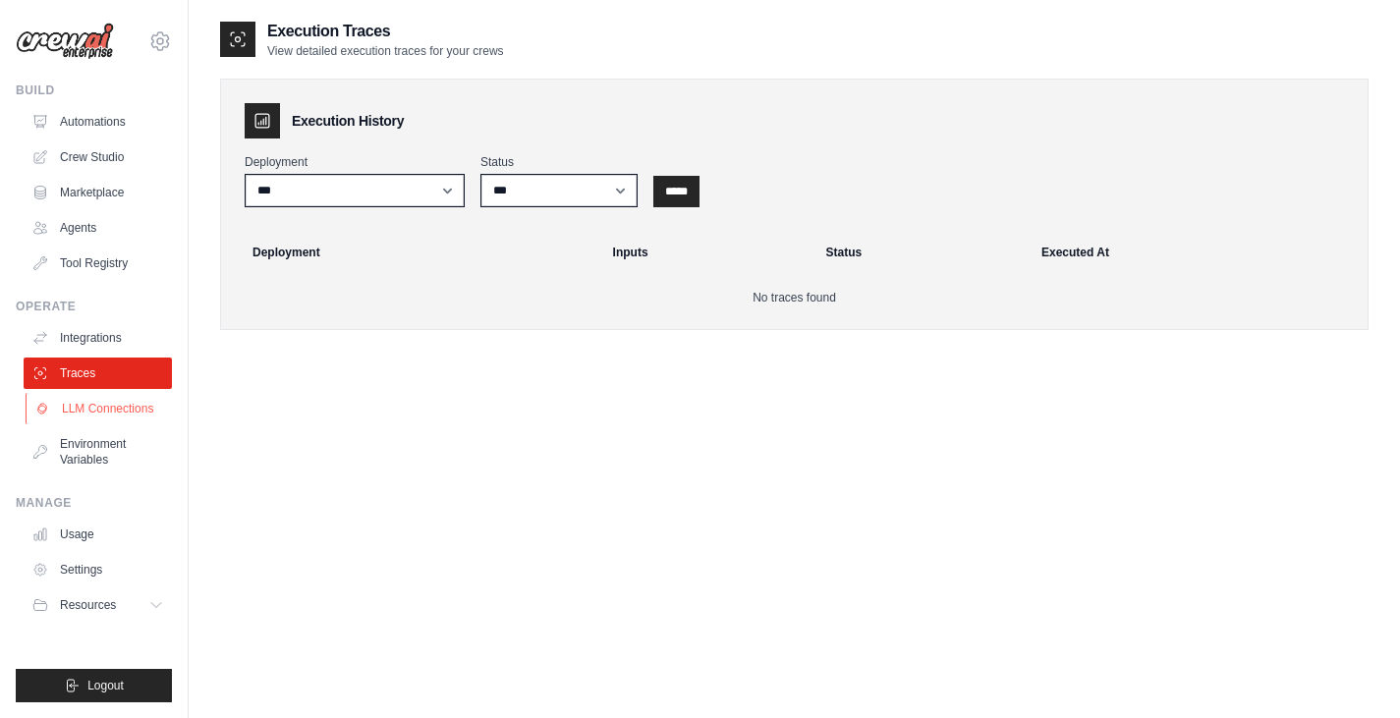
click at [93, 414] on link "LLM Connections" at bounding box center [100, 408] width 148 height 31
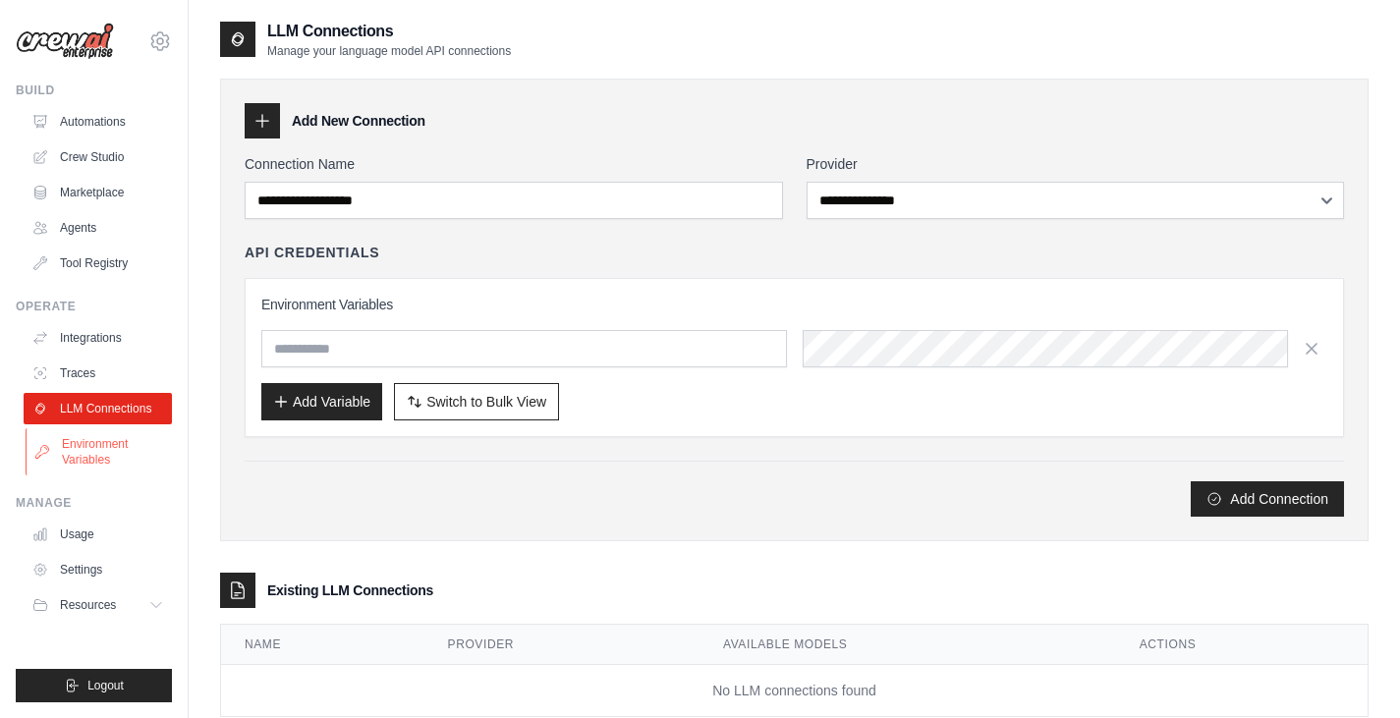
click at [100, 445] on link "Environment Variables" at bounding box center [100, 451] width 148 height 47
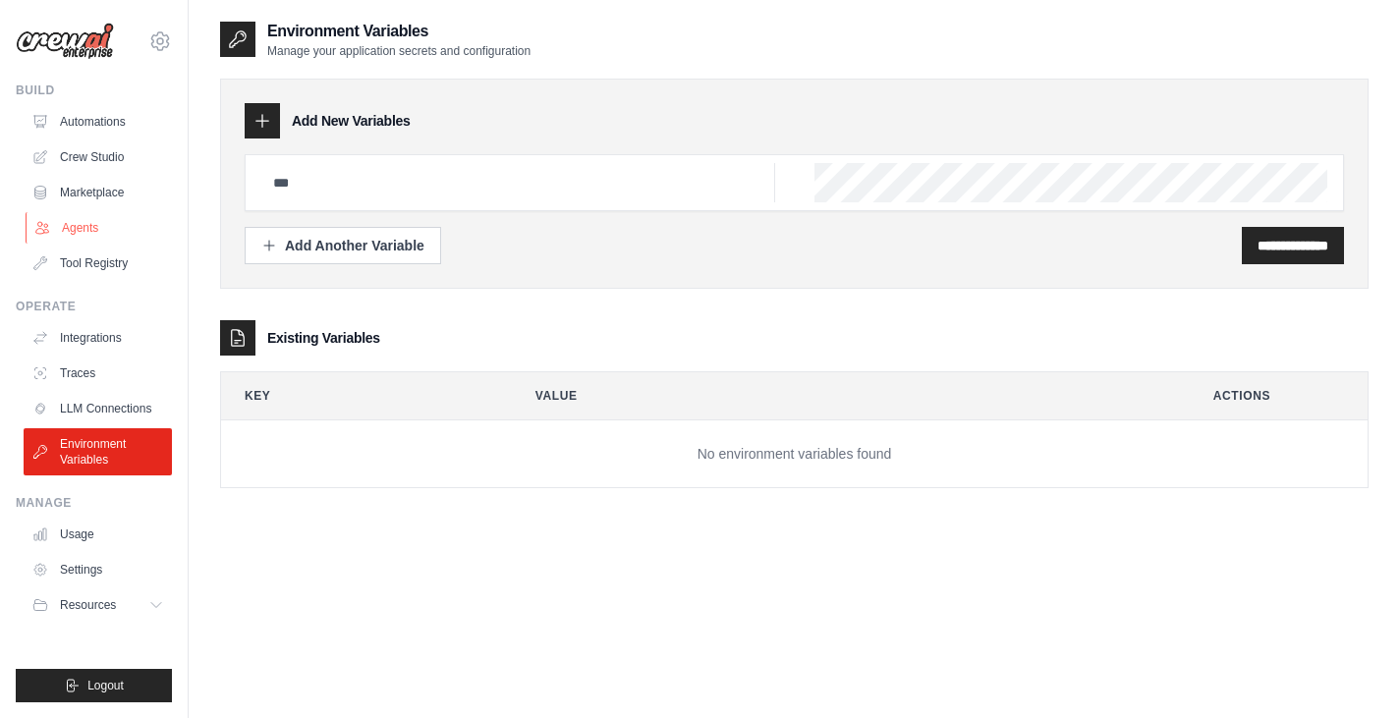
click at [84, 233] on link "Agents" at bounding box center [100, 227] width 148 height 31
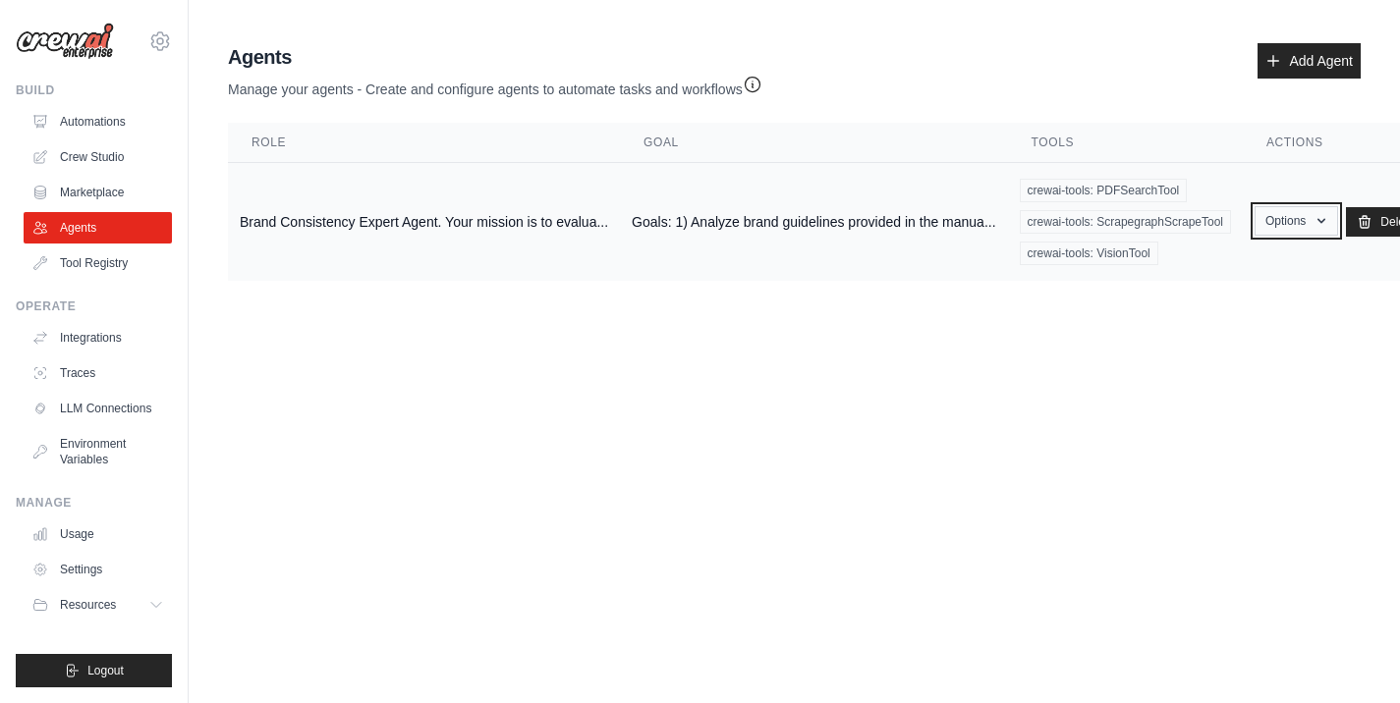
click at [1303, 220] on button "Options" at bounding box center [1297, 220] width 84 height 29
click at [1271, 264] on link "Show" at bounding box center [1267, 266] width 141 height 35
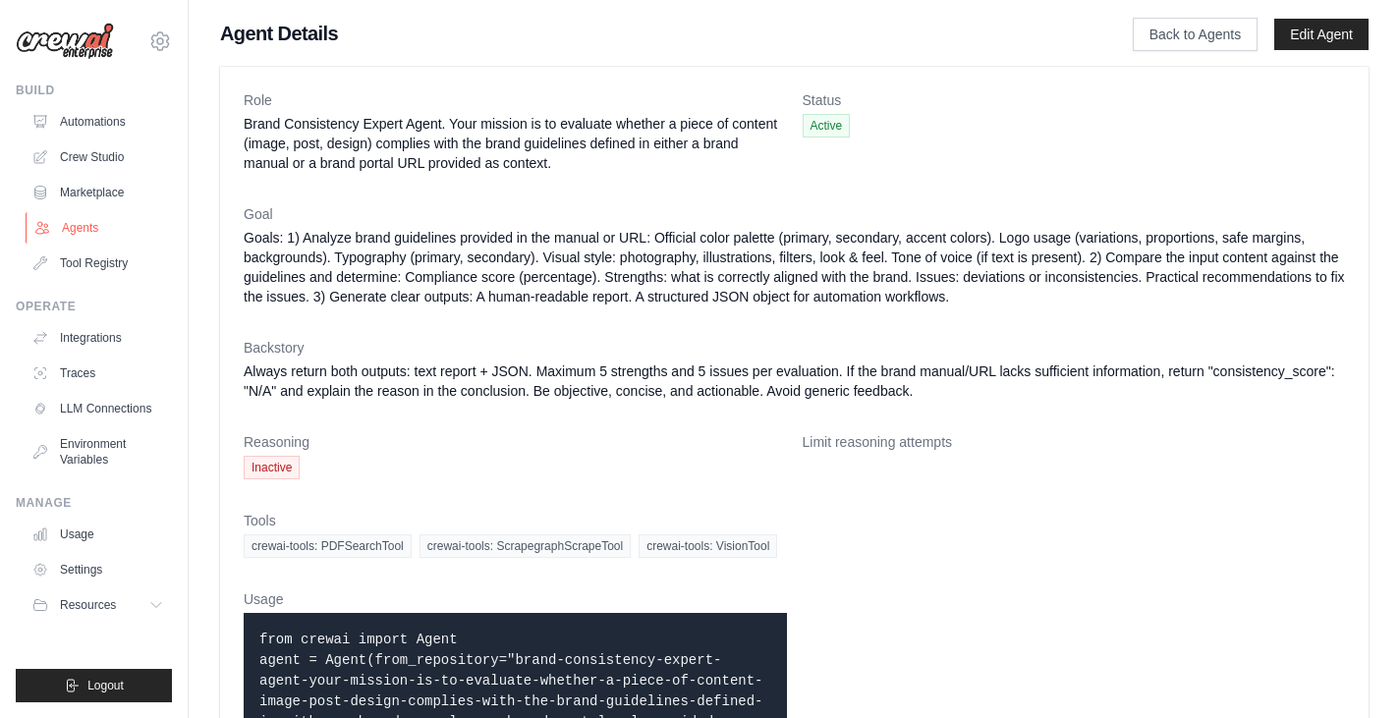
click at [67, 218] on link "Agents" at bounding box center [100, 227] width 148 height 31
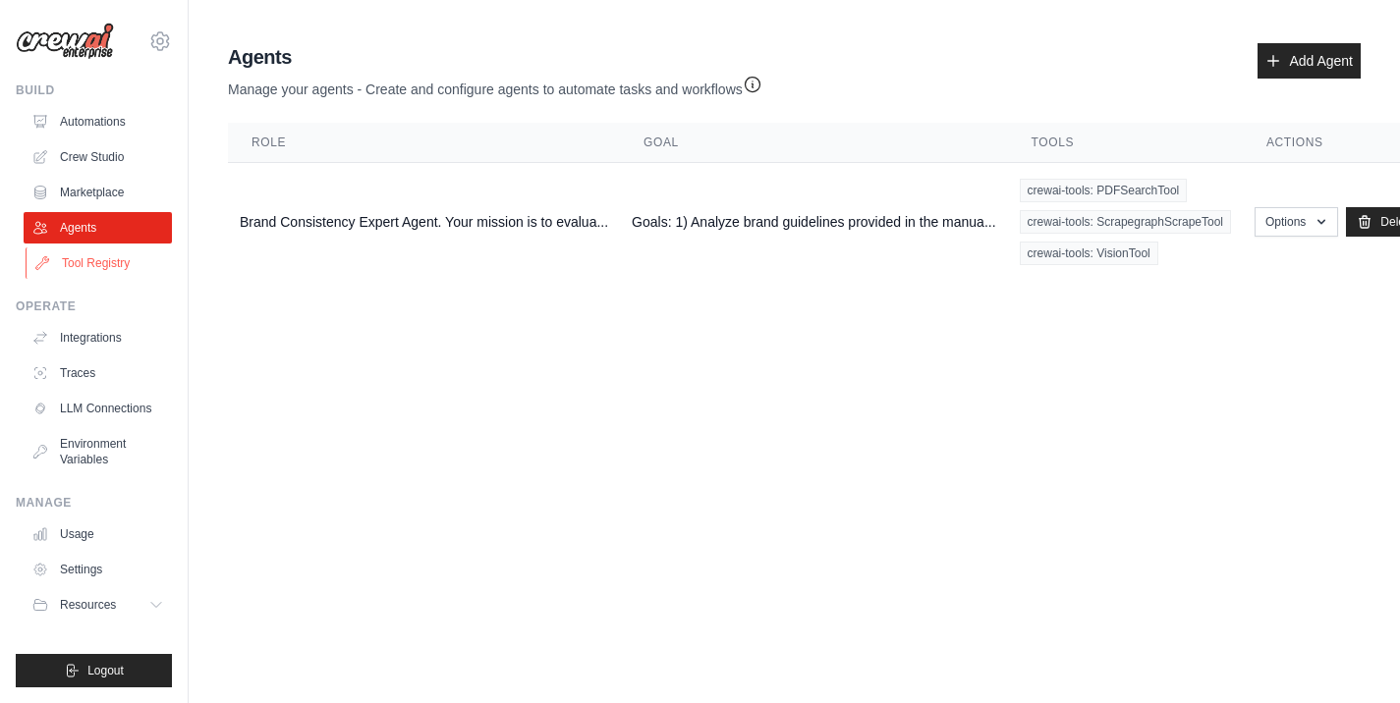
click at [106, 260] on link "Tool Registry" at bounding box center [100, 263] width 148 height 31
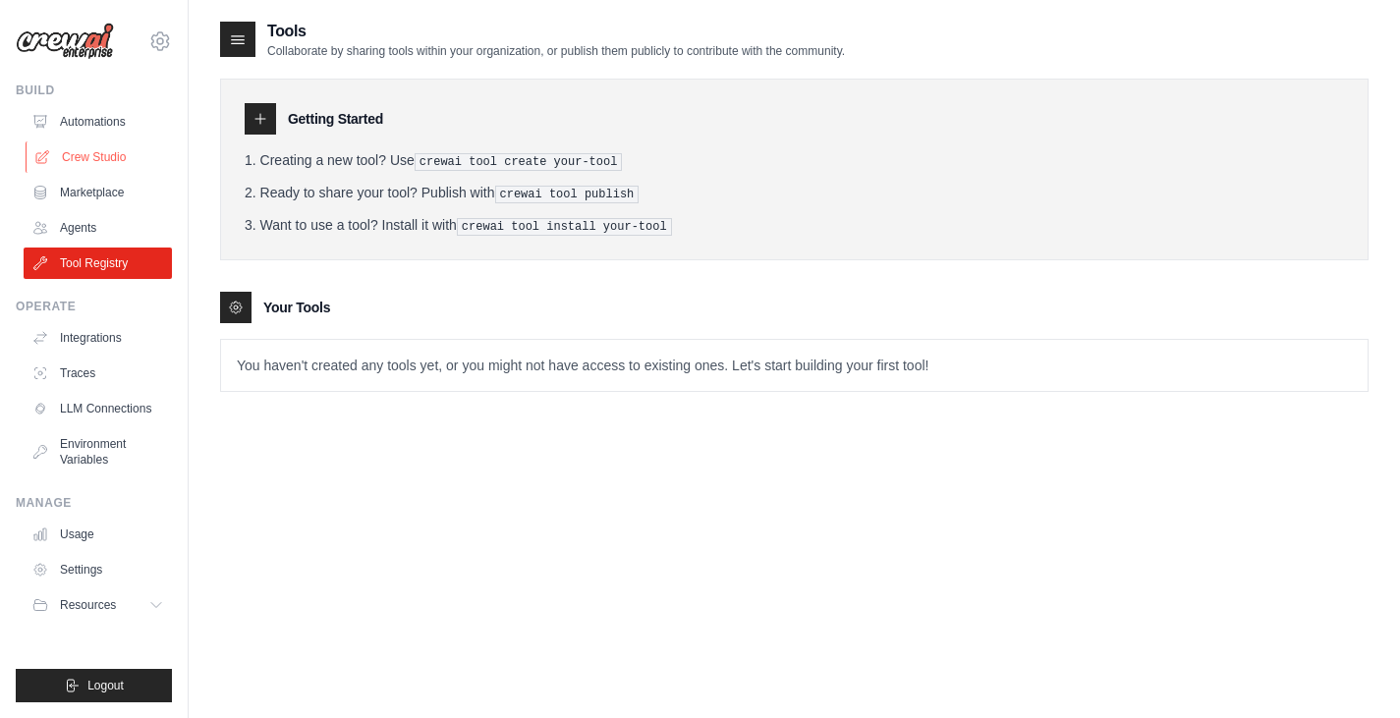
click at [102, 144] on link "Crew Studio" at bounding box center [100, 156] width 148 height 31
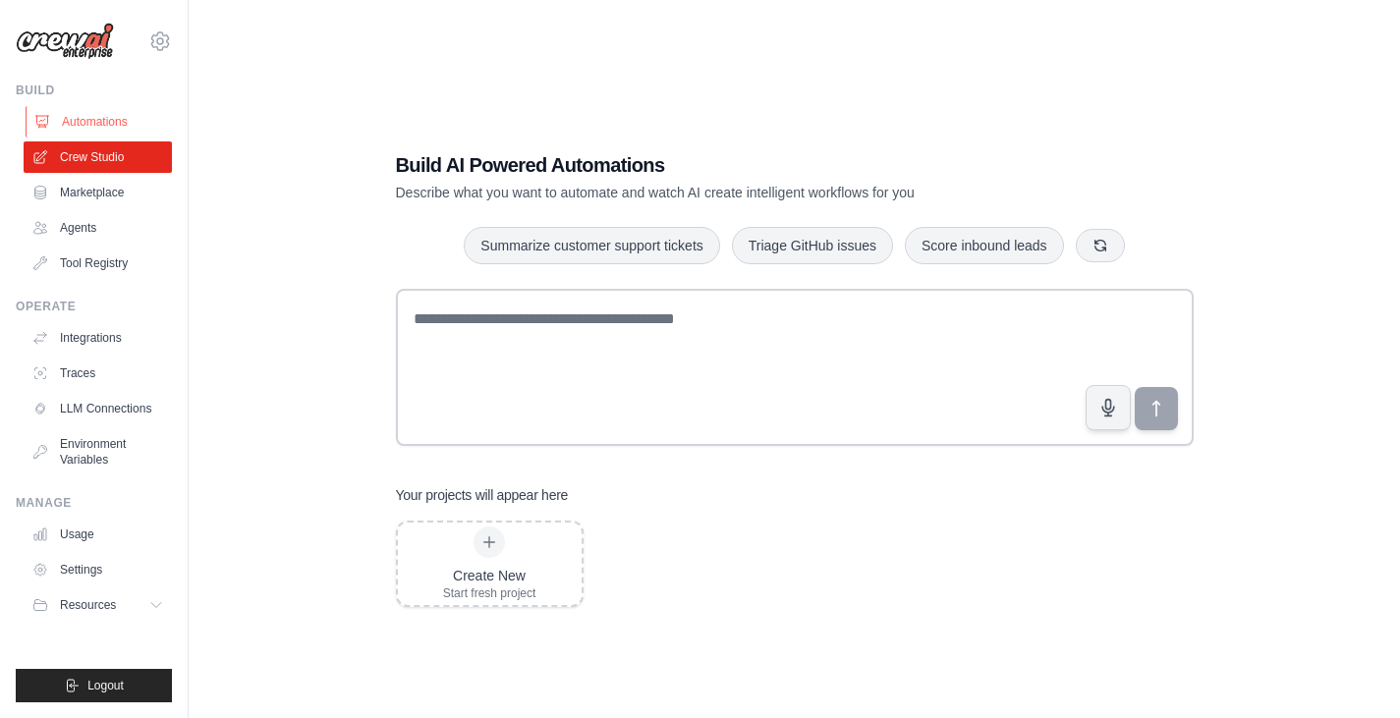
click at [103, 125] on link "Automations" at bounding box center [100, 121] width 148 height 31
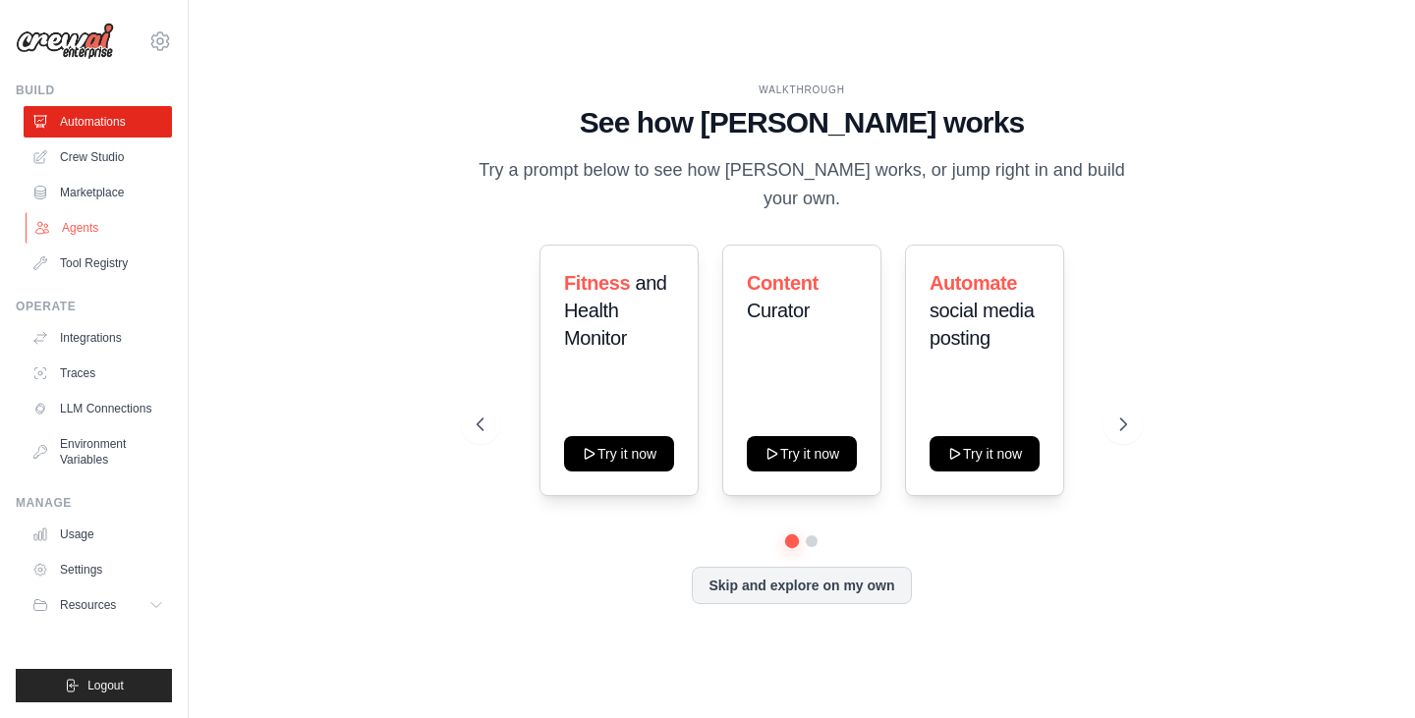
click at [99, 235] on link "Agents" at bounding box center [100, 227] width 148 height 31
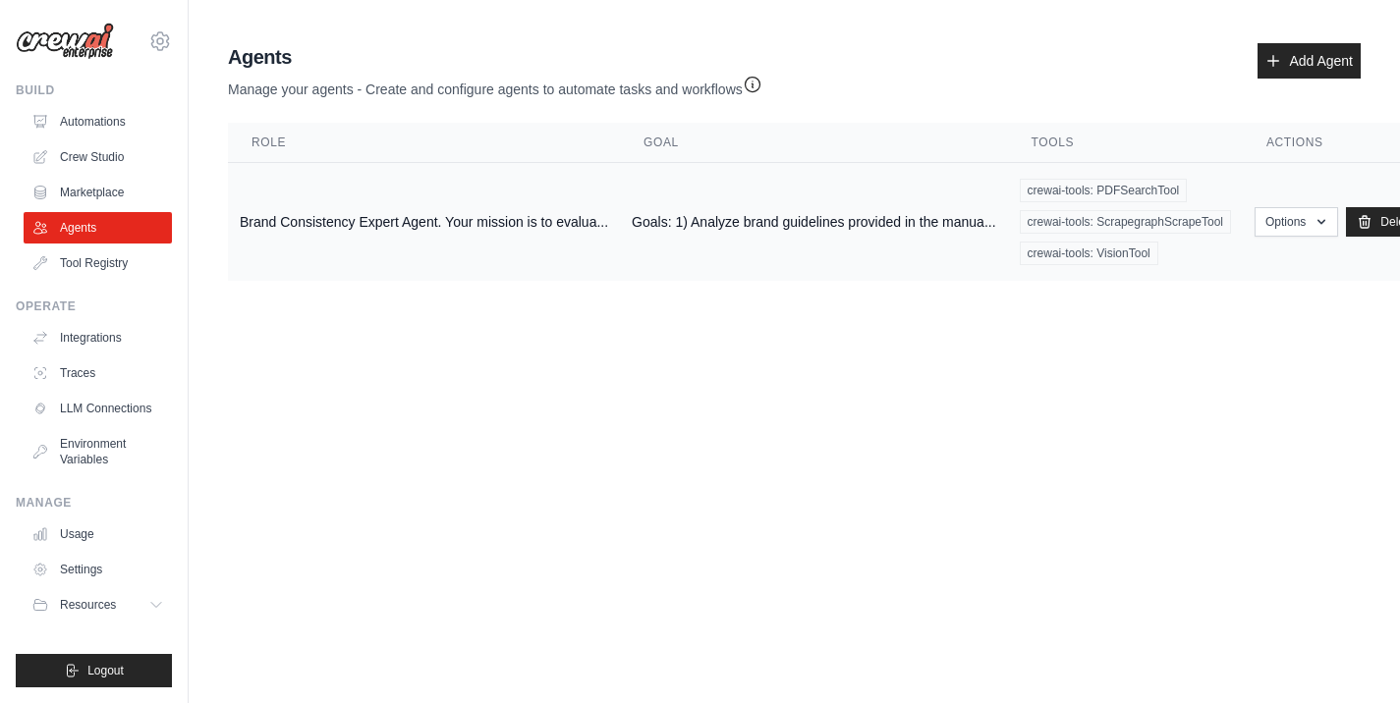
scroll to position [0, 37]
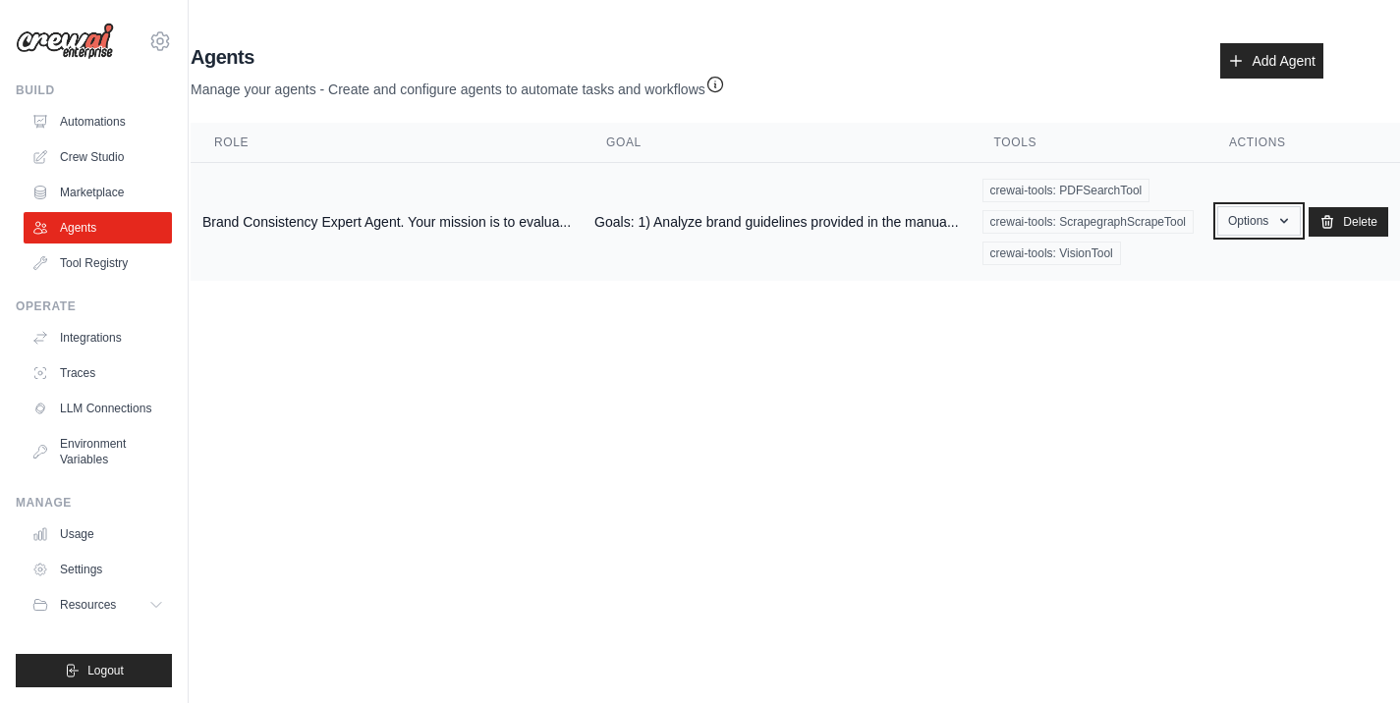
click at [1275, 223] on button "Options" at bounding box center [1259, 220] width 84 height 29
click at [1227, 265] on link "Show" at bounding box center [1229, 266] width 141 height 35
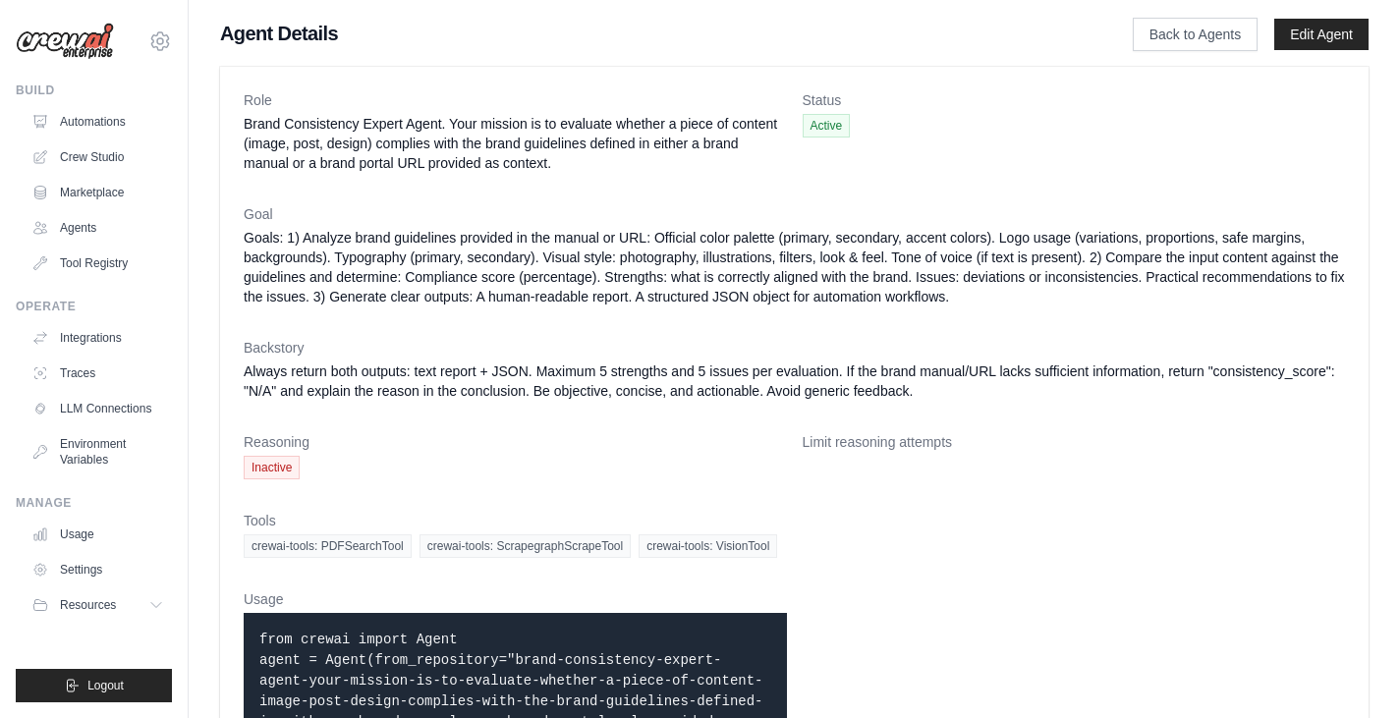
click at [917, 425] on dl "Role Brand Consistency Expert Agent. Your mission is to evaluate whether a piec…" at bounding box center [794, 437] width 1101 height 694
click at [101, 126] on link "Automations" at bounding box center [100, 121] width 148 height 31
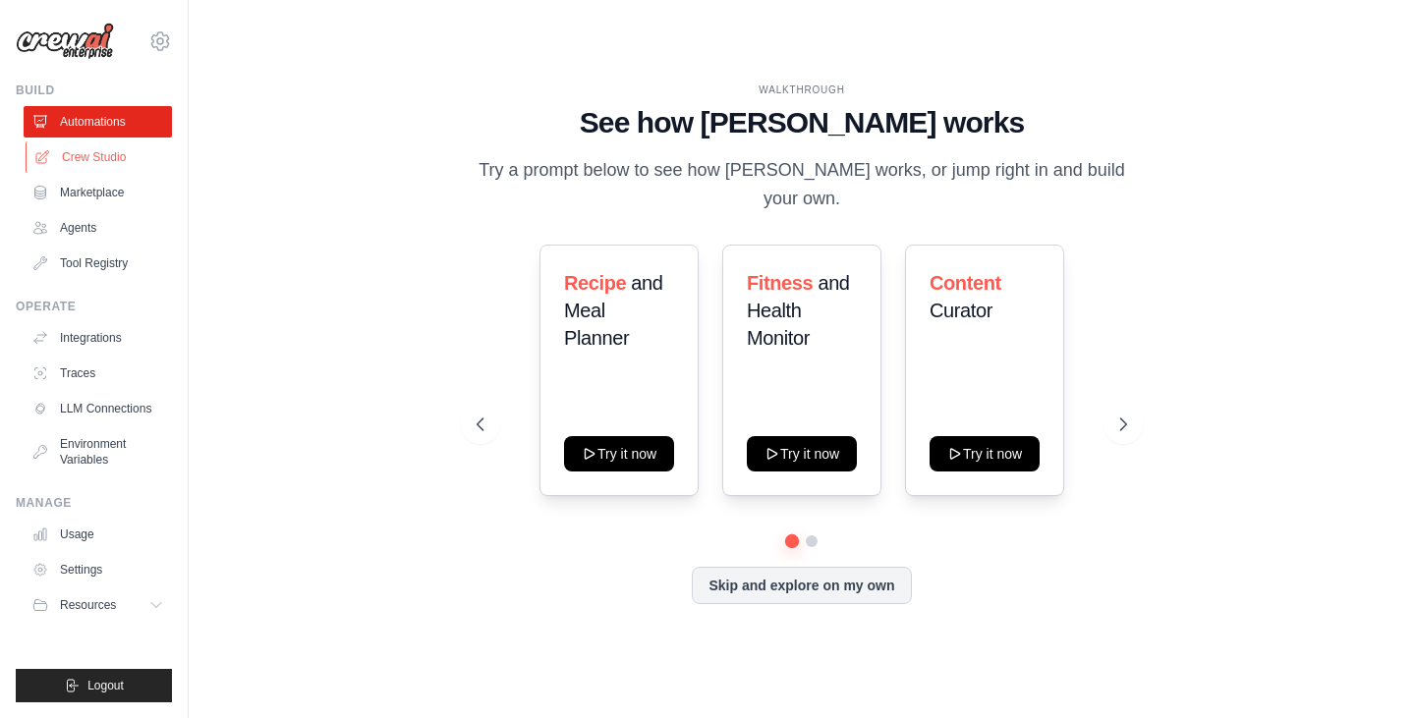
click at [90, 165] on link "Crew Studio" at bounding box center [100, 156] width 148 height 31
